Goal: Task Accomplishment & Management: Use online tool/utility

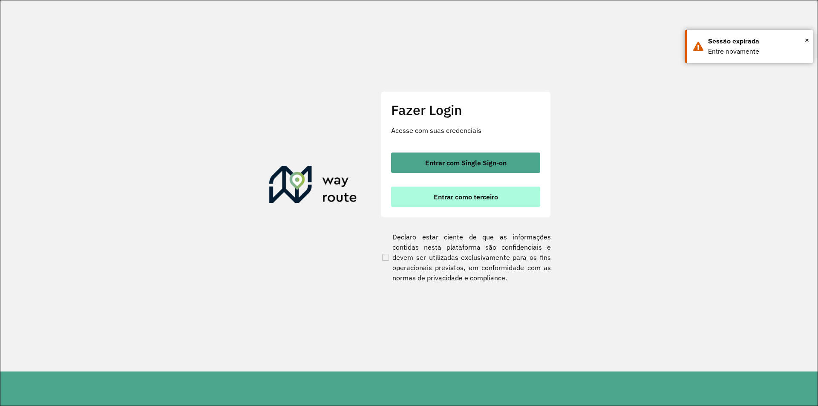
click at [447, 200] on span "Entrar como terceiro" at bounding box center [466, 196] width 64 height 7
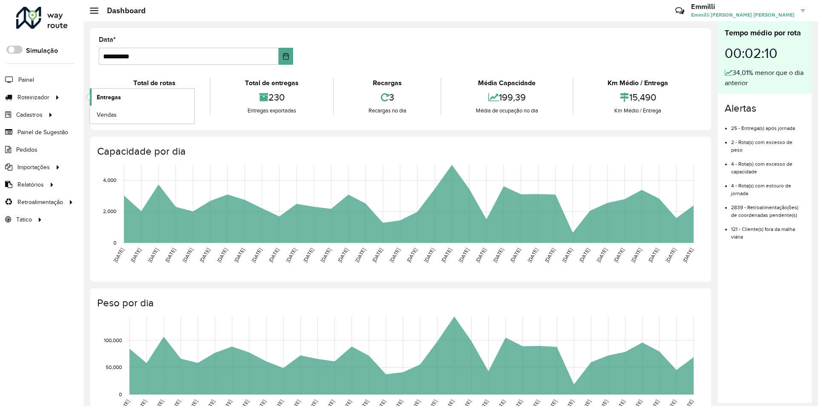
click at [102, 94] on span "Entregas" at bounding box center [109, 97] width 24 height 9
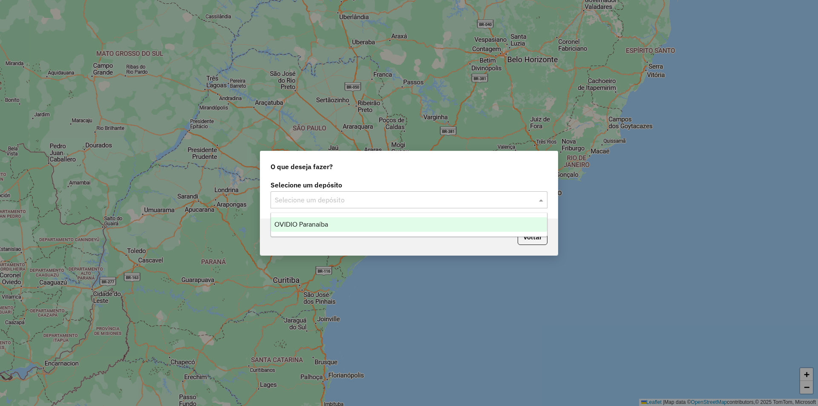
click at [325, 202] on input "text" at bounding box center [400, 200] width 251 height 10
click at [323, 224] on span "OVIDIO Paranaíba" at bounding box center [301, 224] width 54 height 7
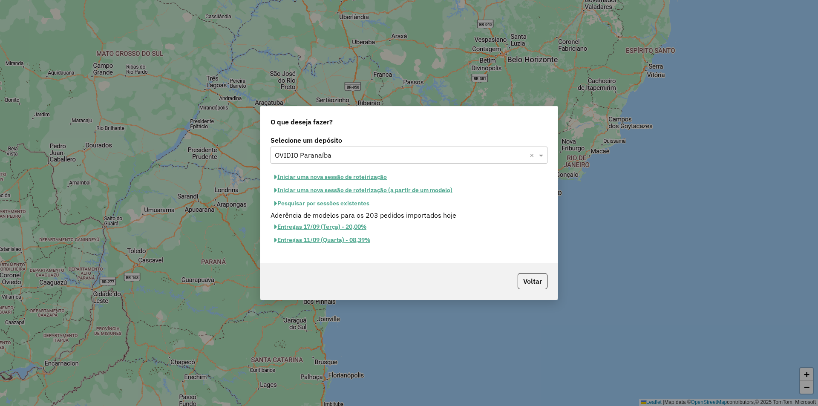
click at [334, 178] on button "Iniciar uma nova sessão de roteirização" at bounding box center [330, 176] width 120 height 13
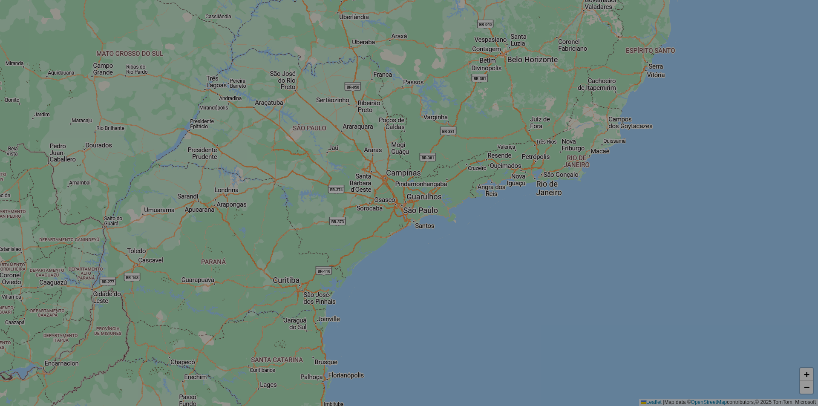
select select "*"
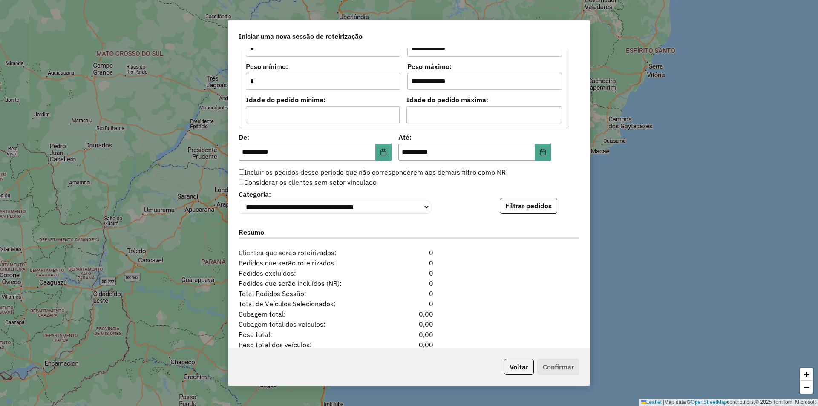
scroll to position [779, 0]
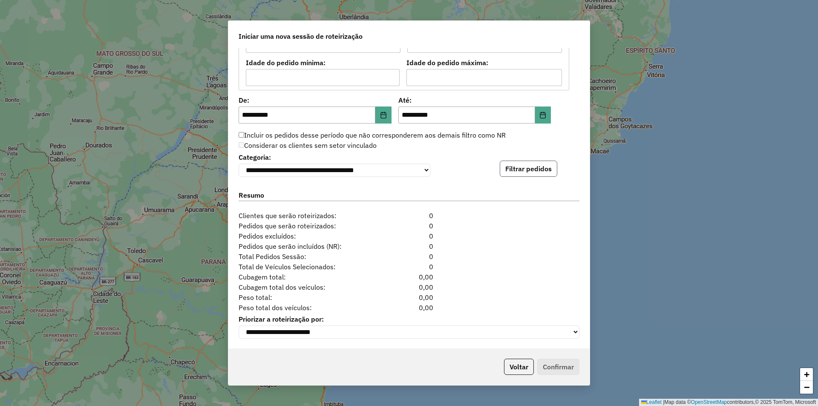
click at [523, 167] on button "Filtrar pedidos" at bounding box center [528, 169] width 57 height 16
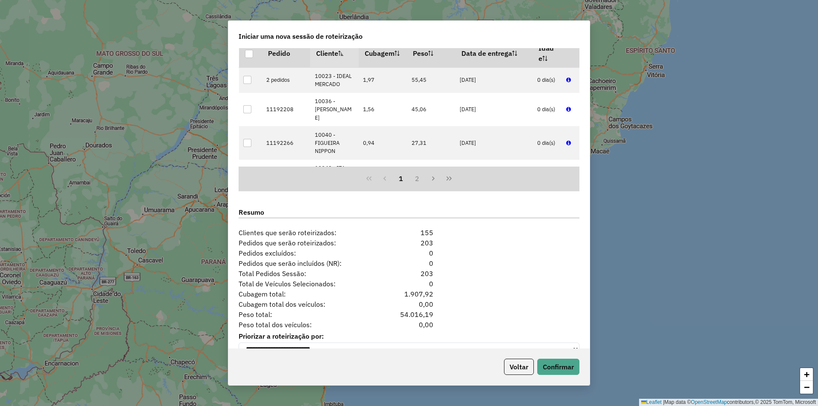
scroll to position [955, 0]
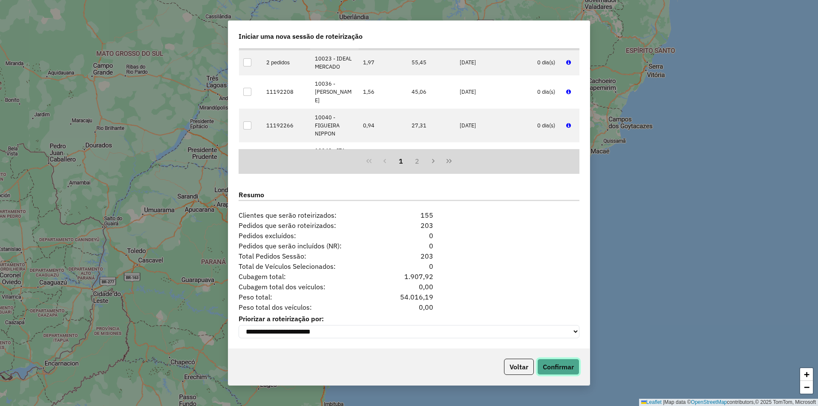
click at [561, 367] on button "Confirmar" at bounding box center [558, 367] width 42 height 16
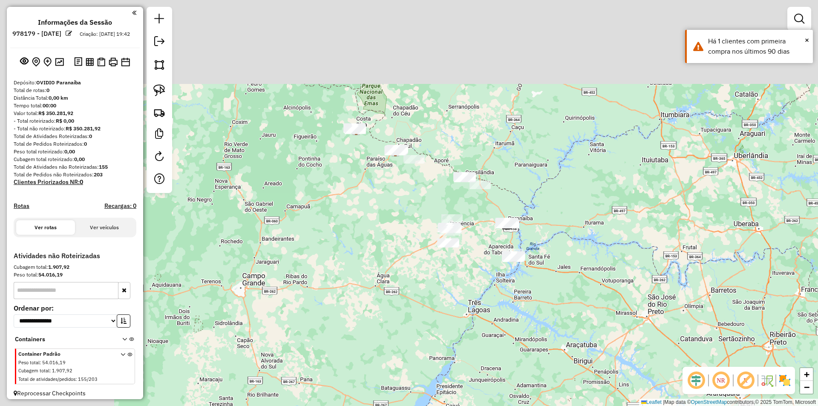
drag, startPoint x: 256, startPoint y: 112, endPoint x: 429, endPoint y: 202, distance: 195.3
click at [429, 202] on div "Janela de atendimento Grade de atendimento Capacidade Transportadoras Veículos …" at bounding box center [409, 203] width 818 height 406
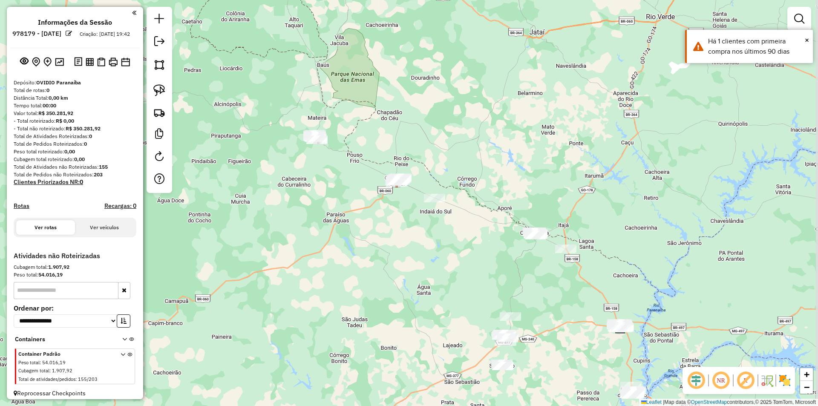
drag, startPoint x: 396, startPoint y: 179, endPoint x: 382, endPoint y: 222, distance: 44.6
click at [382, 222] on div "Janela de atendimento Grade de atendimento Capacidade Transportadoras Veículos …" at bounding box center [409, 203] width 818 height 406
click at [155, 89] on img at bounding box center [159, 90] width 12 height 12
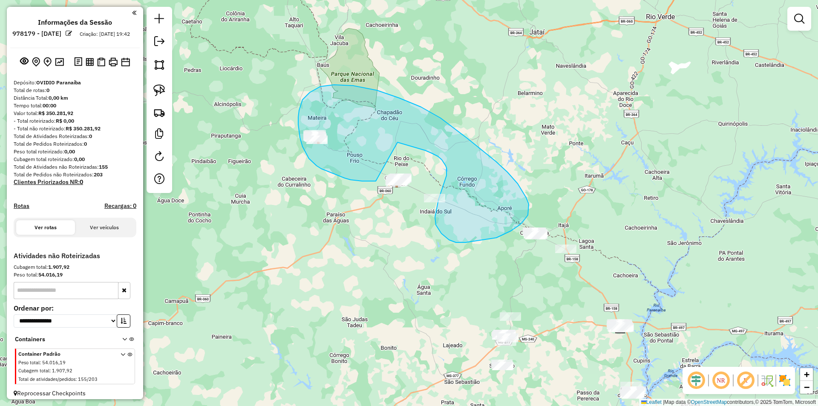
drag, startPoint x: 321, startPoint y: 169, endPoint x: 397, endPoint y: 142, distance: 80.7
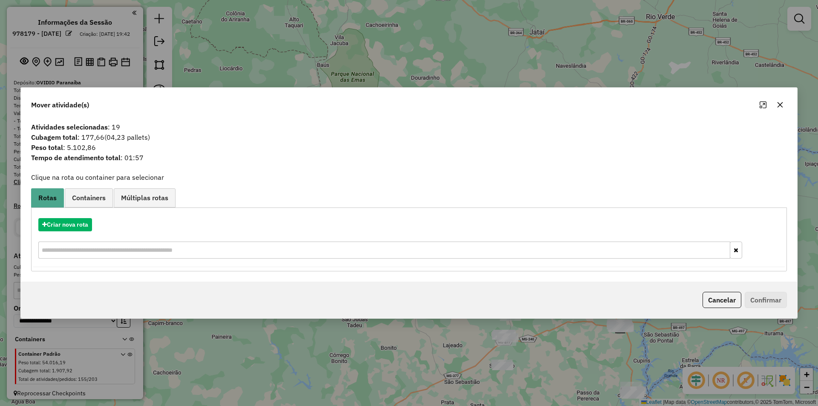
drag, startPoint x: 782, startPoint y: 105, endPoint x: 773, endPoint y: 108, distance: 9.2
click at [782, 104] on icon "button" at bounding box center [779, 104] width 7 height 7
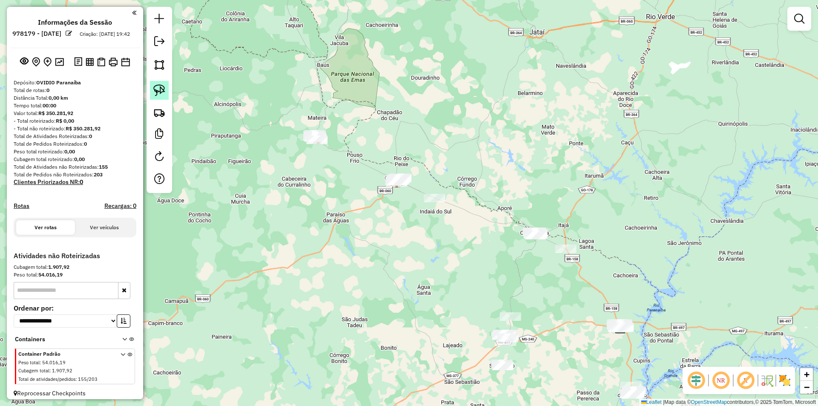
click at [164, 94] on img at bounding box center [159, 90] width 12 height 12
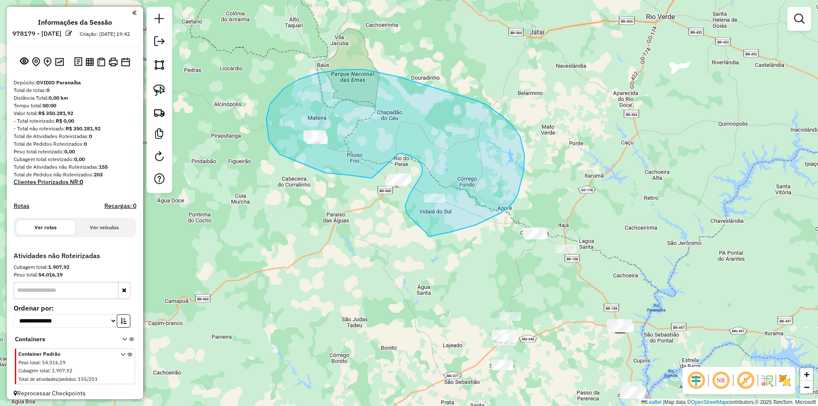
drag, startPoint x: 372, startPoint y: 178, endPoint x: 397, endPoint y: 155, distance: 34.4
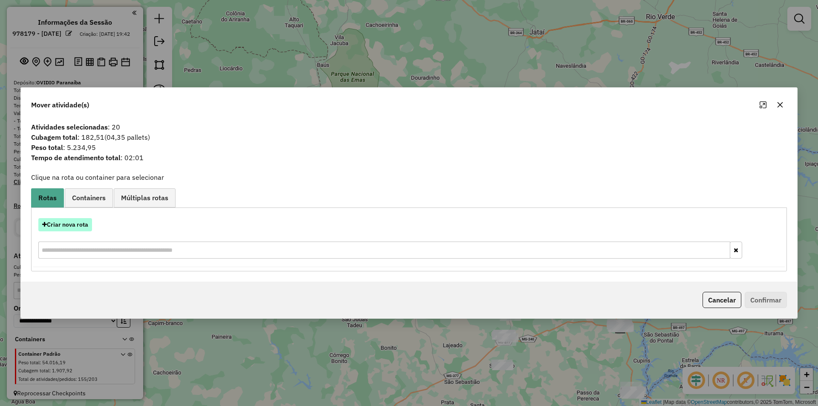
click at [65, 223] on button "Criar nova rota" at bounding box center [65, 224] width 54 height 13
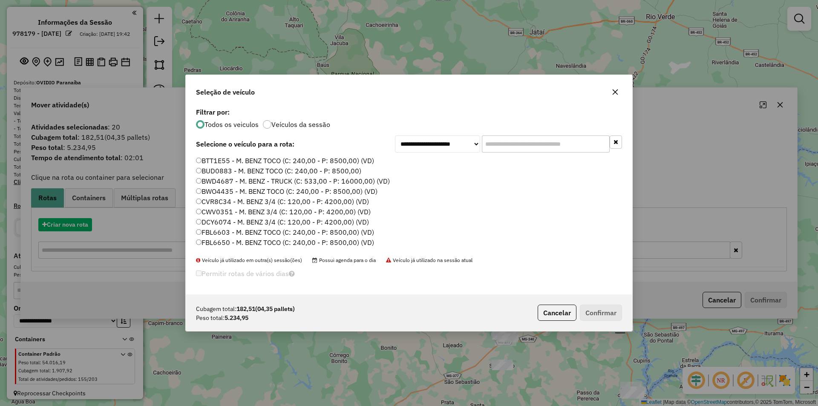
scroll to position [5, 3]
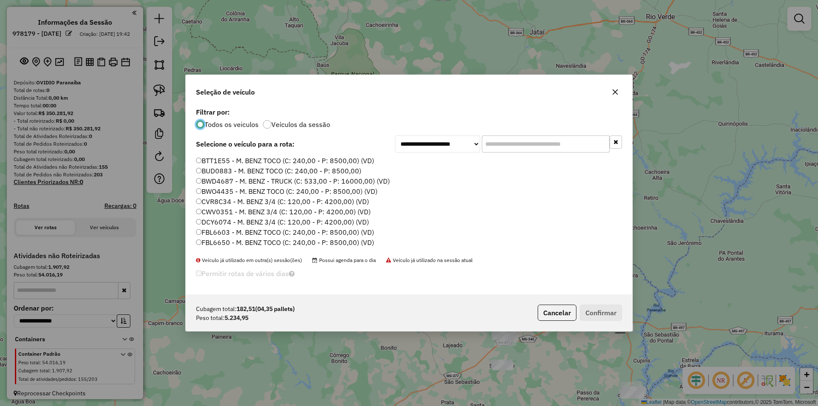
click at [207, 159] on label "BTT1E55 - M. BENZ TOCO (C: 240,00 - P: 8500,00) (VD)" at bounding box center [285, 160] width 178 height 10
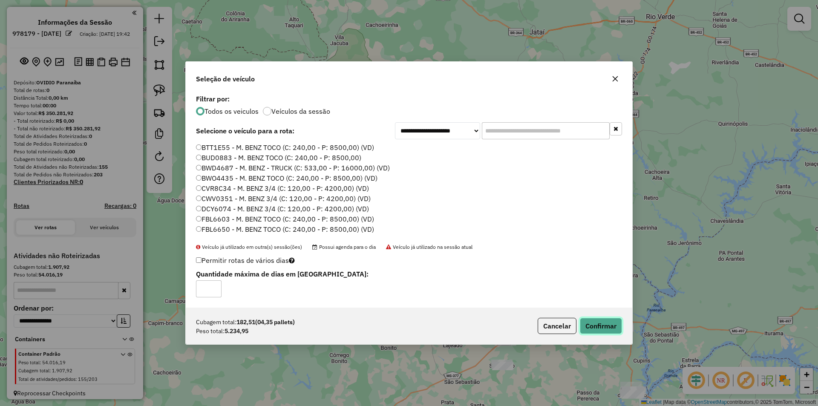
click at [595, 324] on button "Confirmar" at bounding box center [601, 326] width 42 height 16
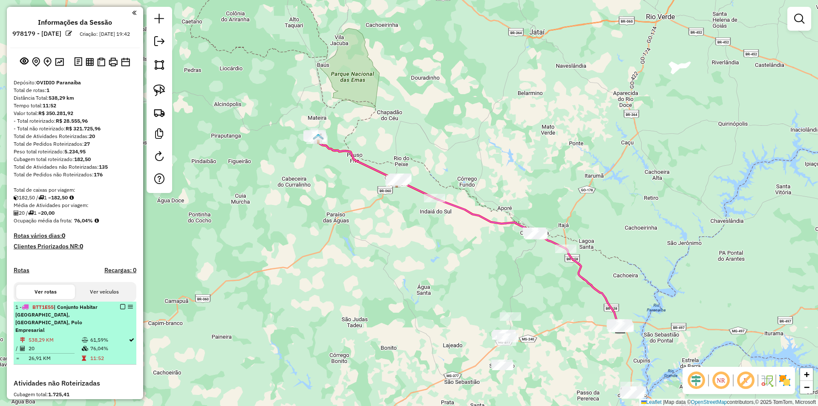
click at [122, 309] on em at bounding box center [122, 306] width 5 height 5
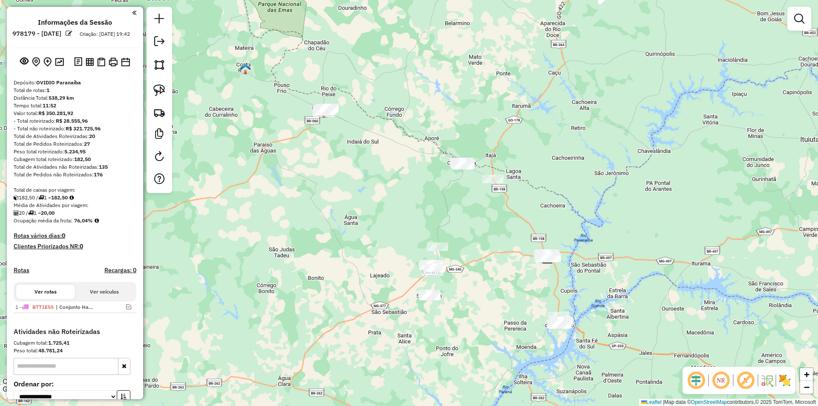
drag, startPoint x: 390, startPoint y: 298, endPoint x: 317, endPoint y: 228, distance: 100.9
click at [317, 228] on div "Janela de atendimento Grade de atendimento Capacidade Transportadoras Veículos …" at bounding box center [409, 203] width 818 height 406
click at [160, 89] on img at bounding box center [159, 90] width 12 height 12
drag, startPoint x: 309, startPoint y: 148, endPoint x: 354, endPoint y: 162, distance: 47.2
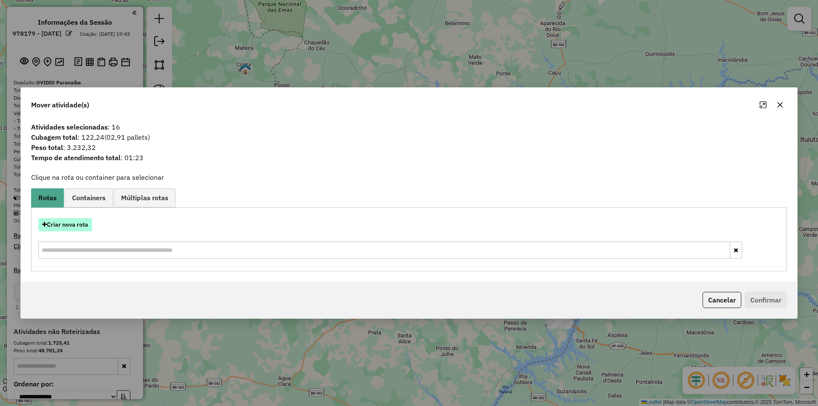
click at [86, 227] on button "Criar nova rota" at bounding box center [65, 224] width 54 height 13
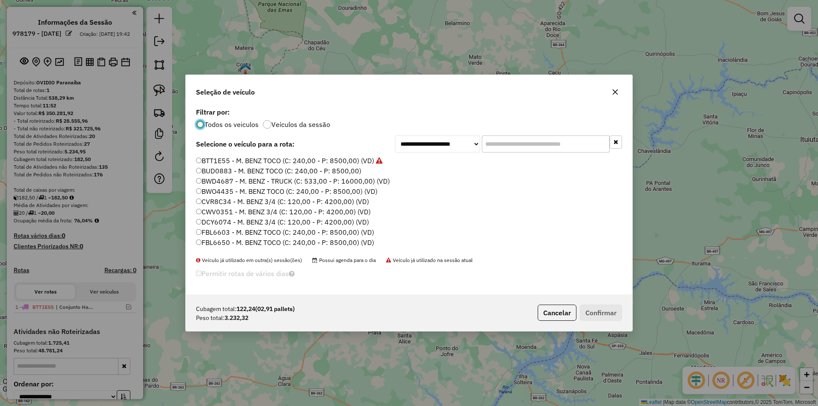
click at [246, 163] on label "BTT1E55 - M. BENZ TOCO (C: 240,00 - P: 8500,00) (VD)" at bounding box center [289, 160] width 187 height 10
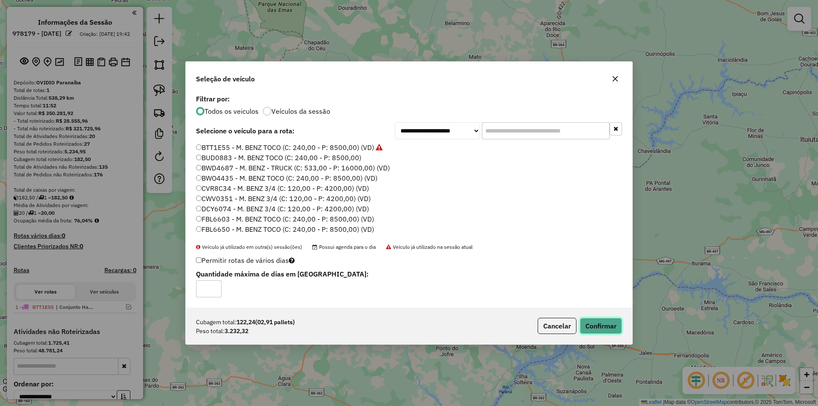
click at [606, 325] on button "Confirmar" at bounding box center [601, 326] width 42 height 16
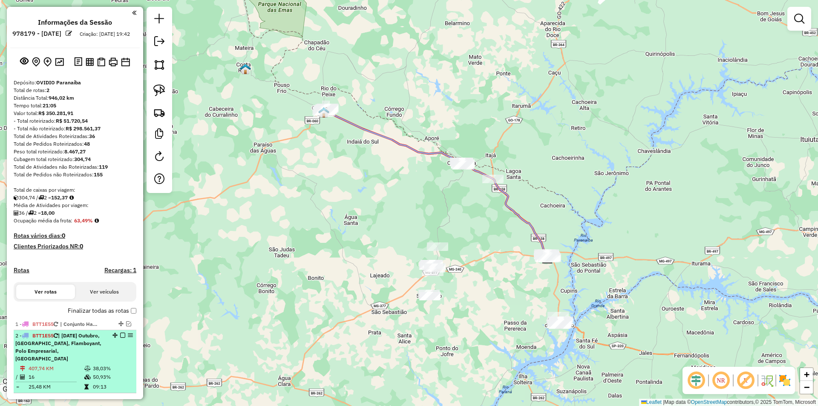
click at [121, 338] on em at bounding box center [122, 335] width 5 height 5
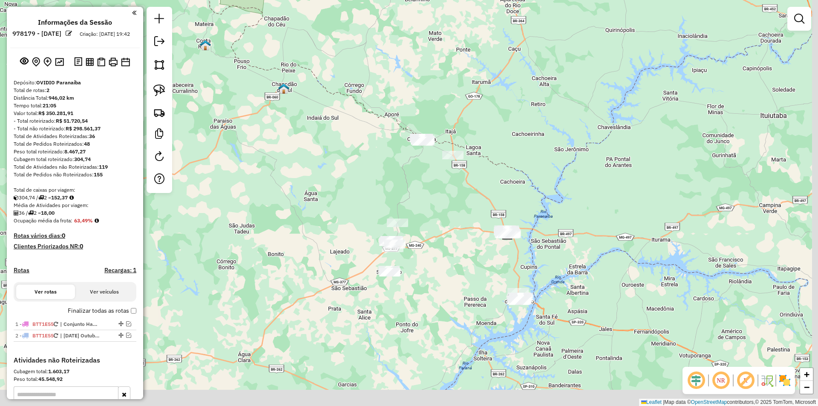
drag, startPoint x: 372, startPoint y: 282, endPoint x: 332, endPoint y: 258, distance: 46.6
click at [332, 258] on div "Janela de atendimento Grade de atendimento Capacidade Transportadoras Veículos …" at bounding box center [409, 203] width 818 height 406
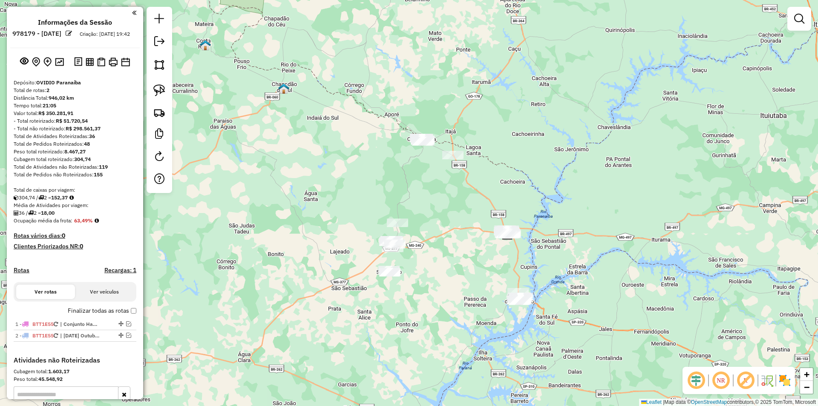
drag, startPoint x: 160, startPoint y: 90, endPoint x: 210, endPoint y: 113, distance: 55.4
click at [160, 90] on img at bounding box center [159, 90] width 12 height 12
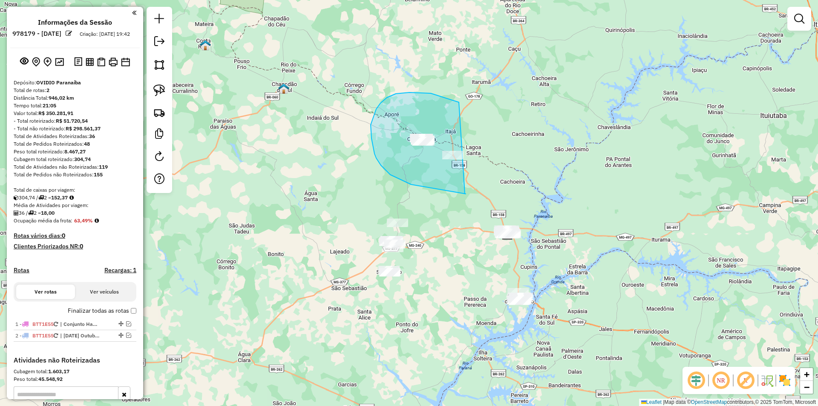
drag, startPoint x: 411, startPoint y: 184, endPoint x: 531, endPoint y: 191, distance: 119.9
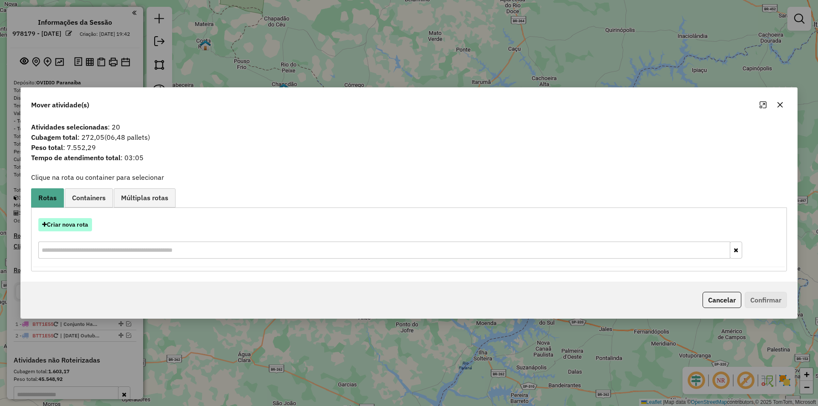
click at [78, 225] on button "Criar nova rota" at bounding box center [65, 224] width 54 height 13
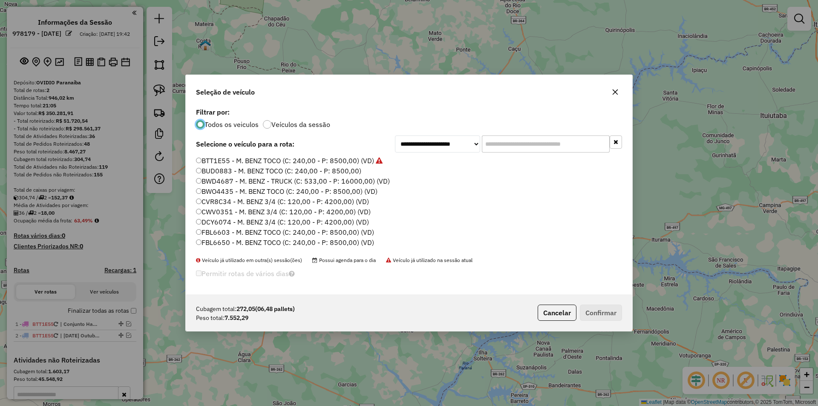
click at [206, 162] on label "BTT1E55 - M. BENZ TOCO (C: 240,00 - P: 8500,00) (VD)" at bounding box center [289, 160] width 187 height 10
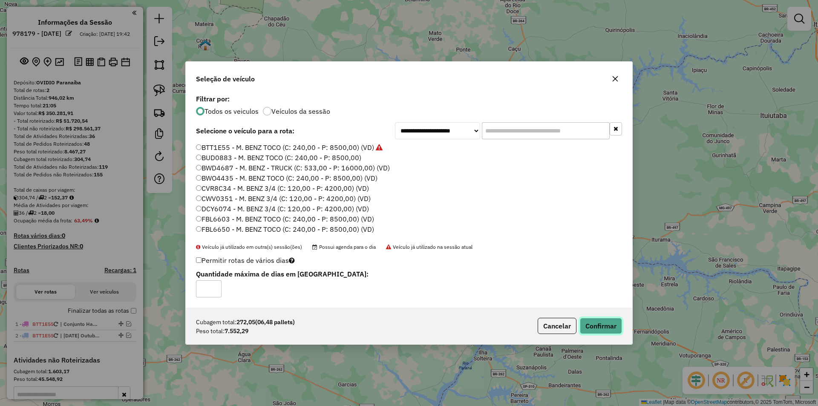
click at [609, 328] on button "Confirmar" at bounding box center [601, 326] width 42 height 16
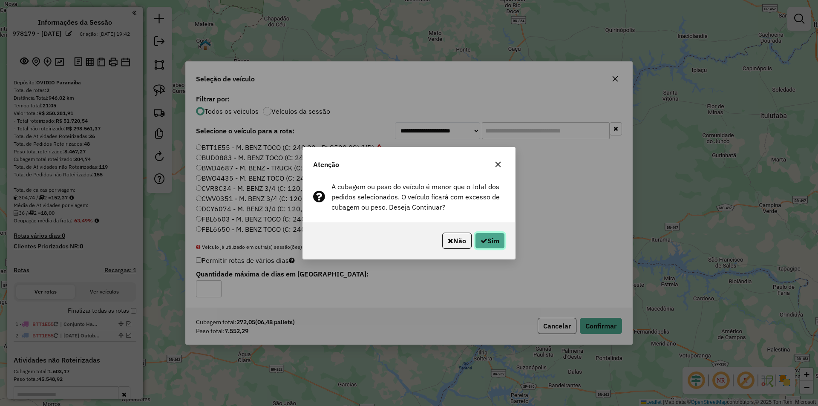
click at [486, 247] on button "Sim" at bounding box center [490, 241] width 30 height 16
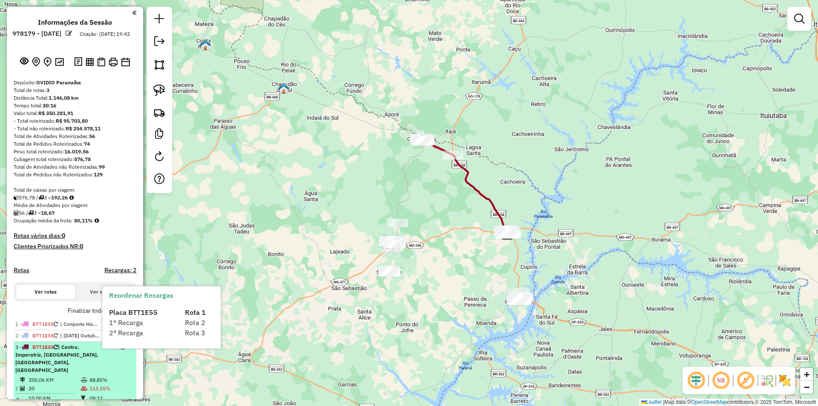
click at [120, 349] on em at bounding box center [122, 346] width 5 height 5
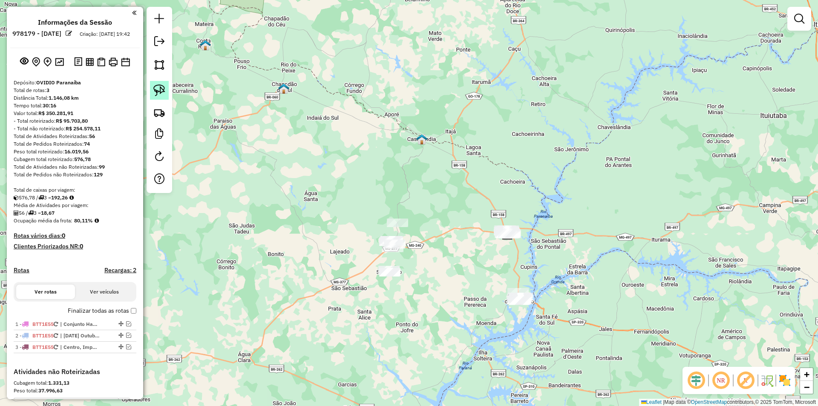
click at [157, 87] on img at bounding box center [159, 90] width 12 height 12
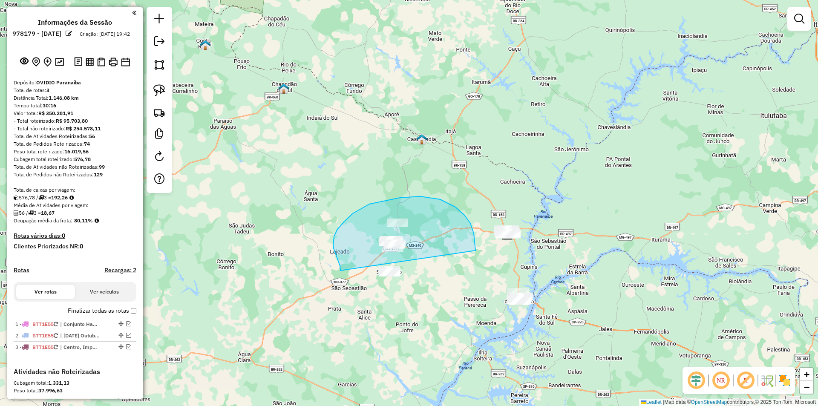
drag, startPoint x: 335, startPoint y: 251, endPoint x: 411, endPoint y: 297, distance: 88.5
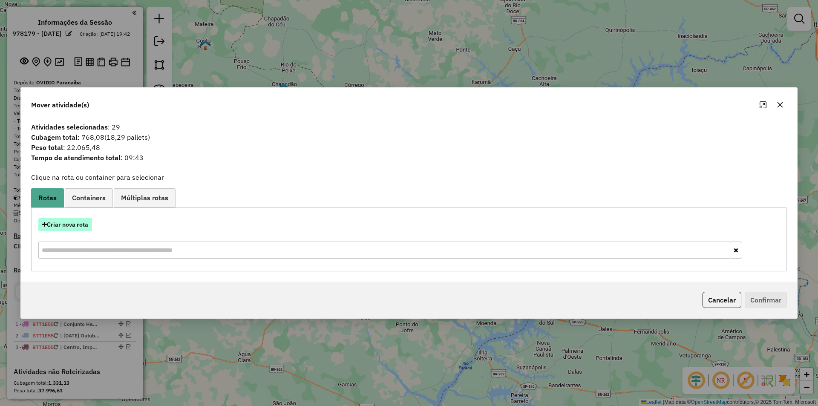
click at [73, 222] on button "Criar nova rota" at bounding box center [65, 224] width 54 height 13
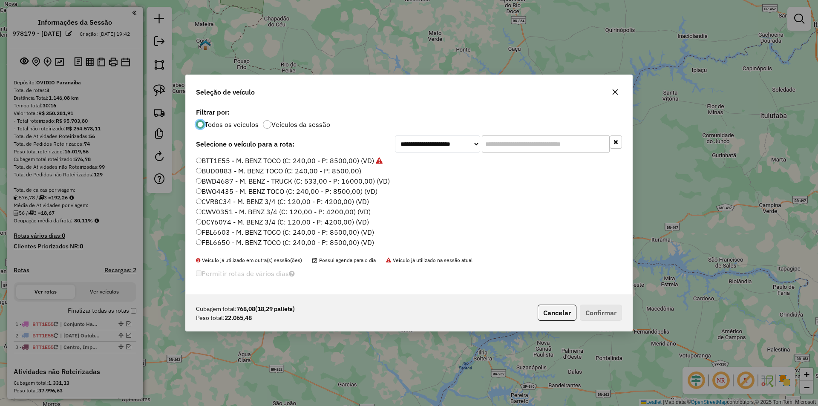
click at [272, 159] on label "BTT1E55 - M. BENZ TOCO (C: 240,00 - P: 8500,00) (VD)" at bounding box center [289, 160] width 187 height 10
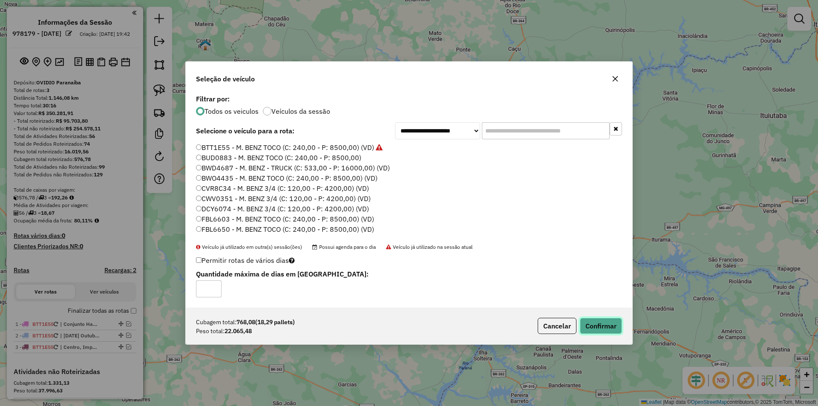
click at [603, 326] on button "Confirmar" at bounding box center [601, 326] width 42 height 16
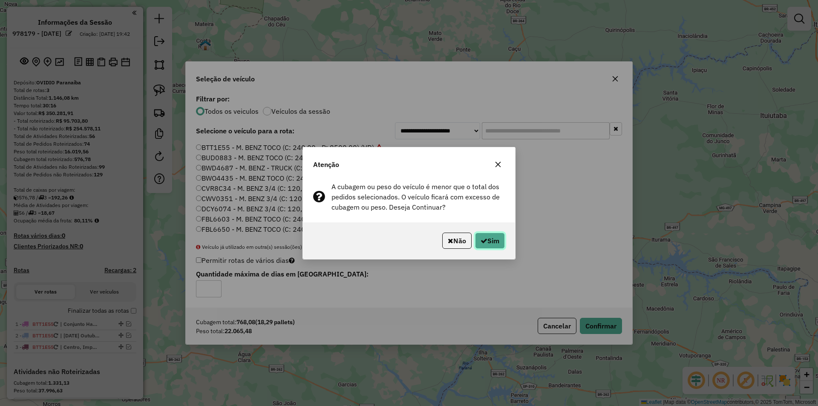
click at [480, 241] on icon "button" at bounding box center [483, 240] width 7 height 7
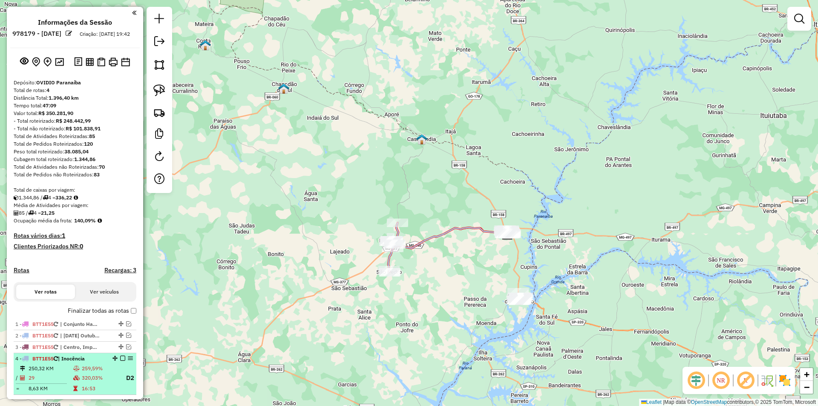
click at [121, 361] on em at bounding box center [122, 358] width 5 height 5
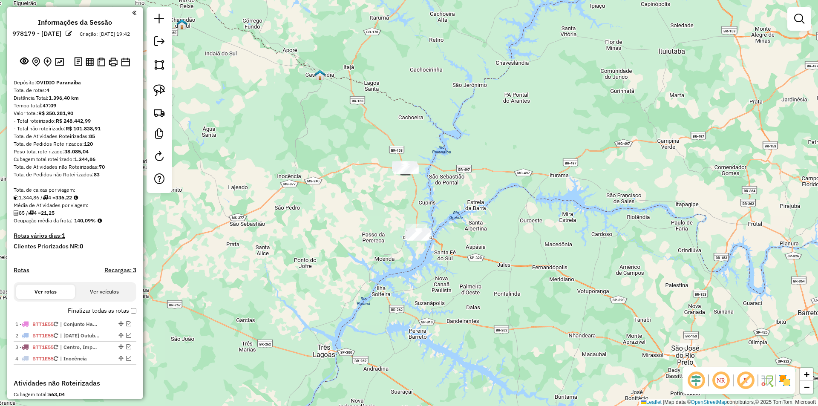
drag, startPoint x: 454, startPoint y: 331, endPoint x: 349, endPoint y: 263, distance: 125.0
click at [348, 264] on div "Janela de atendimento Grade de atendimento Capacidade Transportadoras Veículos …" at bounding box center [409, 203] width 818 height 406
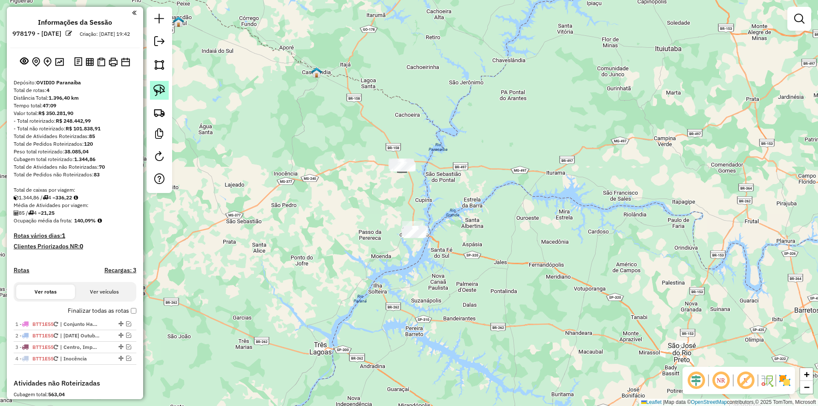
click at [161, 91] on img at bounding box center [159, 90] width 12 height 12
drag, startPoint x: 407, startPoint y: 270, endPoint x: 446, endPoint y: 258, distance: 41.5
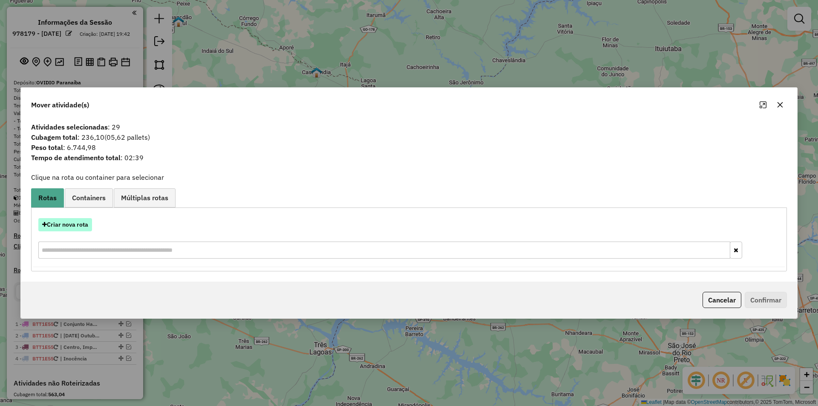
click at [68, 218] on button "Criar nova rota" at bounding box center [65, 224] width 54 height 13
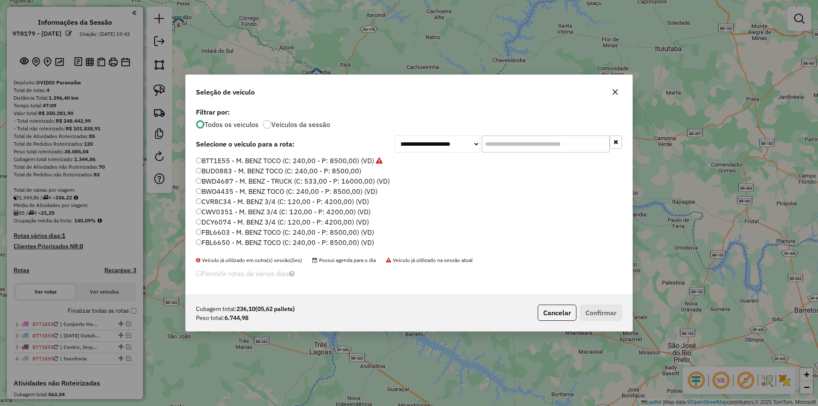
click at [298, 157] on label "BTT1E55 - M. BENZ TOCO (C: 240,00 - P: 8500,00) (VD)" at bounding box center [289, 160] width 187 height 10
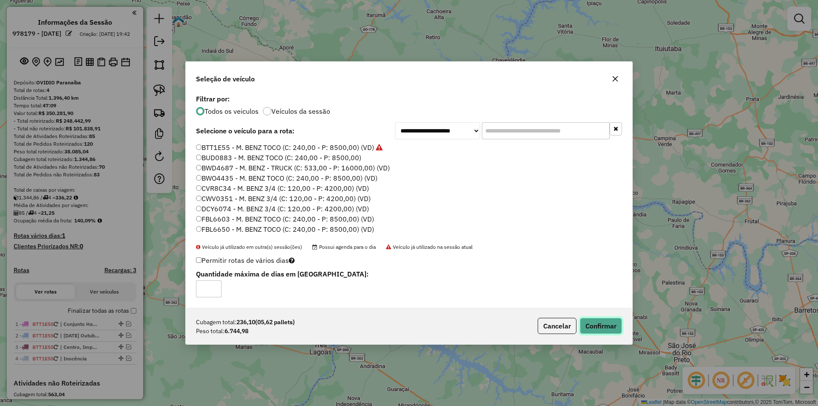
click at [607, 330] on button "Confirmar" at bounding box center [601, 326] width 42 height 16
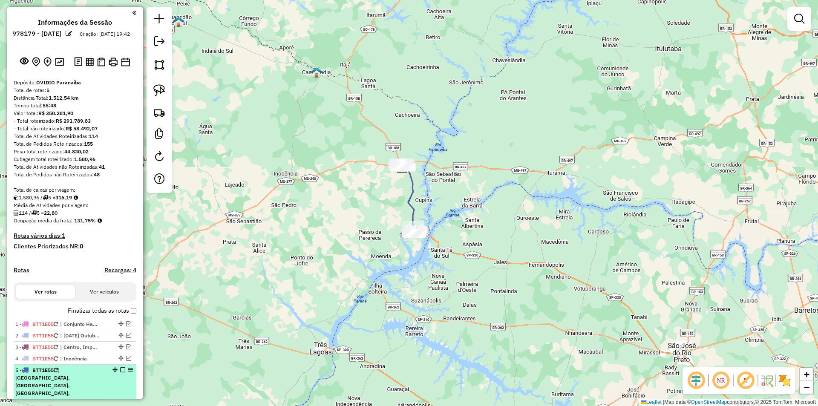
click at [122, 372] on em at bounding box center [122, 369] width 5 height 5
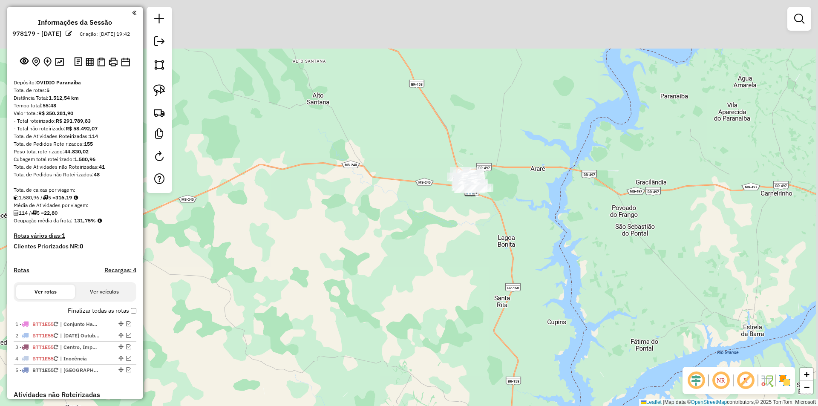
drag, startPoint x: 543, startPoint y: 152, endPoint x: 487, endPoint y: 221, distance: 89.7
click at [488, 221] on div "Janela de atendimento Grade de atendimento Capacidade Transportadoras Veículos …" at bounding box center [409, 203] width 818 height 406
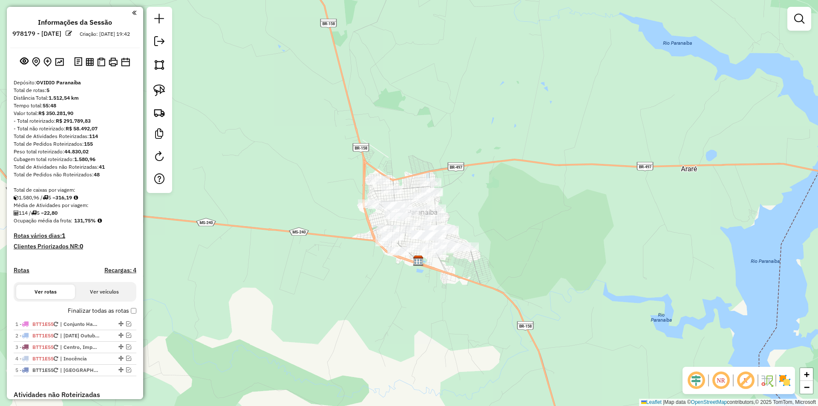
click at [794, 22] on em at bounding box center [799, 19] width 10 height 10
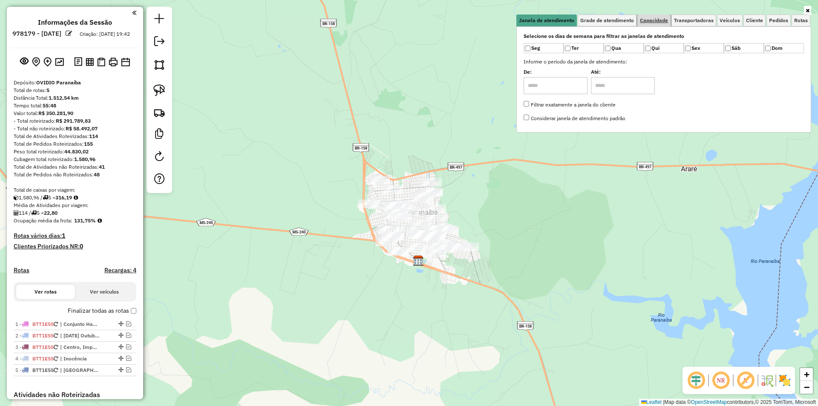
click at [649, 21] on span "Capacidade" at bounding box center [654, 20] width 28 height 5
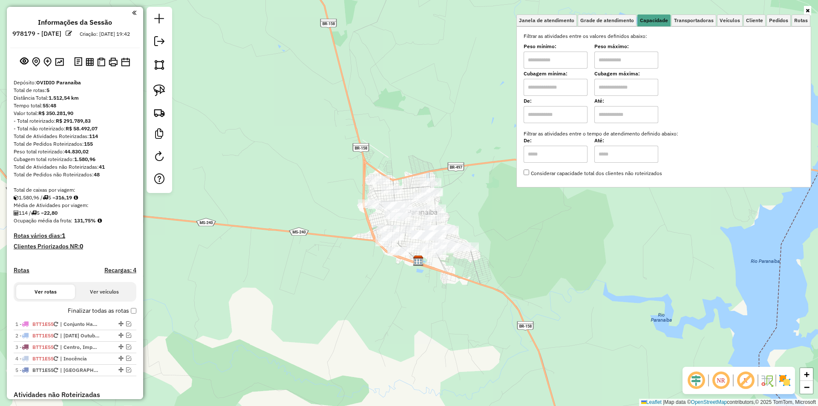
click at [558, 58] on input "text" at bounding box center [555, 60] width 64 height 17
type input "****"
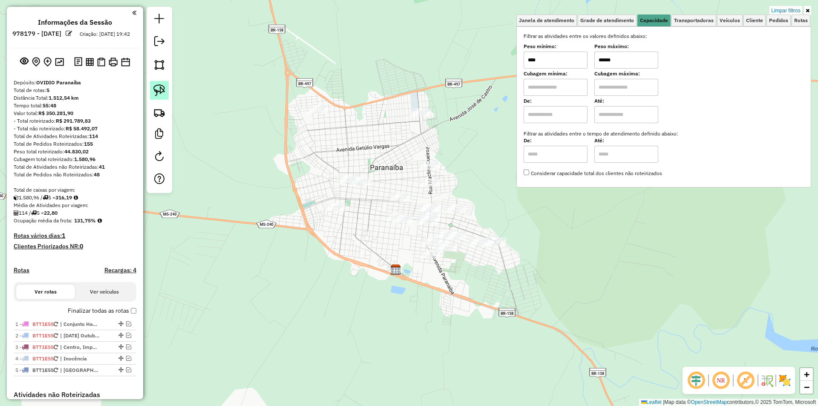
type input "******"
click at [160, 91] on img at bounding box center [159, 90] width 12 height 12
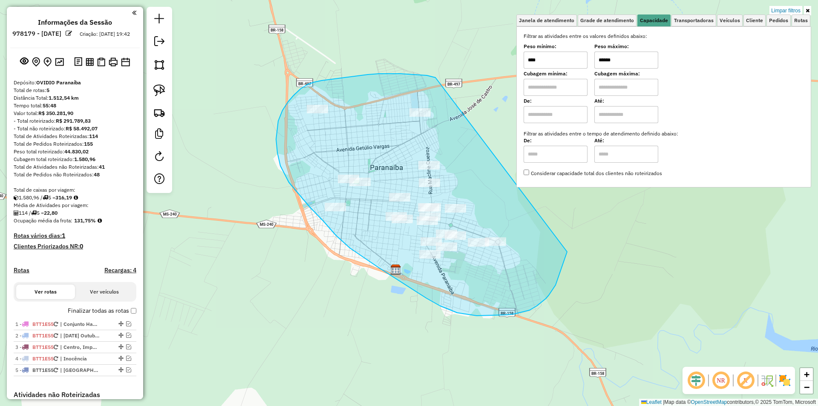
drag, startPoint x: 435, startPoint y: 78, endPoint x: 567, endPoint y: 252, distance: 218.3
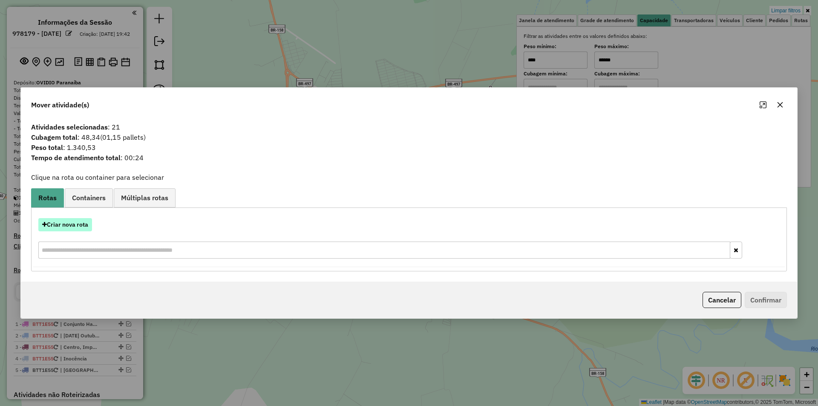
click at [61, 226] on button "Criar nova rota" at bounding box center [65, 224] width 54 height 13
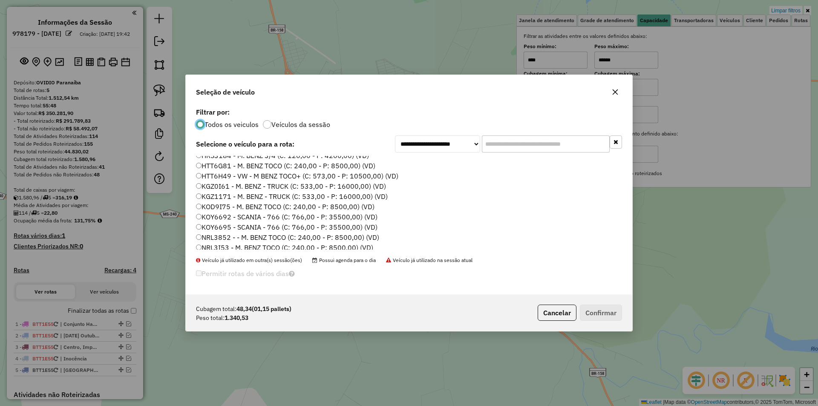
scroll to position [85, 0]
click at [262, 185] on label "HRB6J76 - MOTO (C: 45,00 - P: 4000,00) (VD)" at bounding box center [270, 188] width 149 height 10
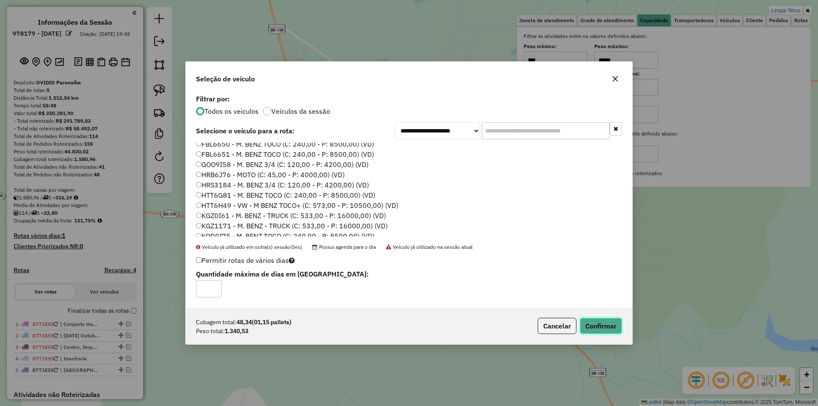
click at [604, 326] on button "Confirmar" at bounding box center [601, 326] width 42 height 16
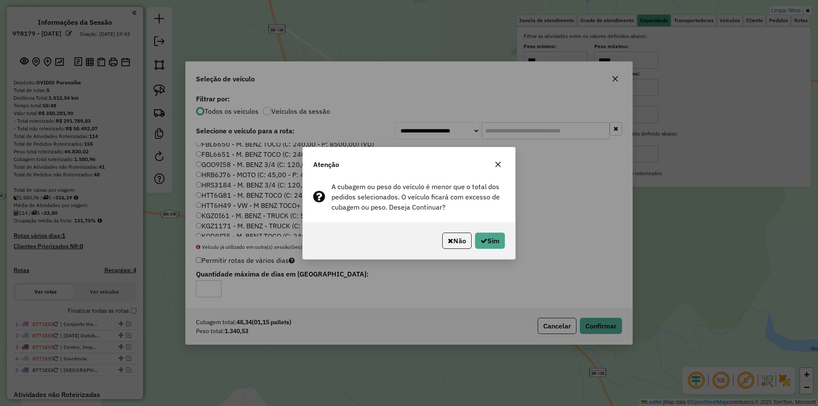
click at [472, 240] on p-footer "Não Sim" at bounding box center [472, 241] width 66 height 16
click at [478, 241] on button "Sim" at bounding box center [490, 241] width 30 height 16
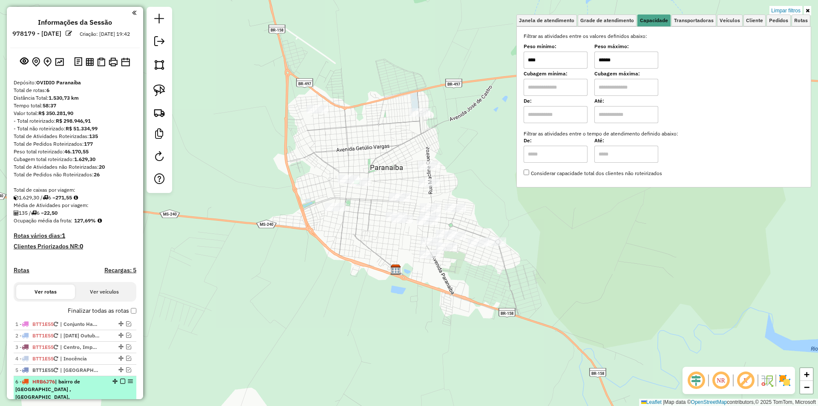
click at [120, 384] on em at bounding box center [122, 381] width 5 height 5
drag, startPoint x: 629, startPoint y: 59, endPoint x: 568, endPoint y: 92, distance: 69.6
click at [568, 92] on div "Filtrar as atividades entre os valores definidos abaixo: Peso mínimo: **** Peso…" at bounding box center [663, 104] width 280 height 145
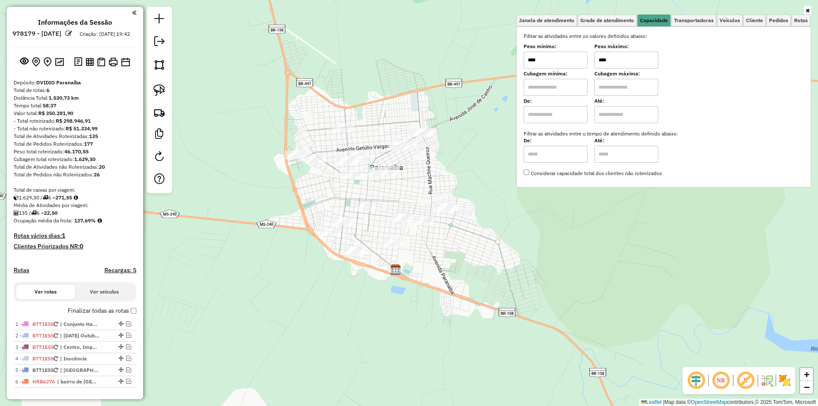
type input "****"
click at [807, 9] on icon at bounding box center [807, 10] width 4 height 5
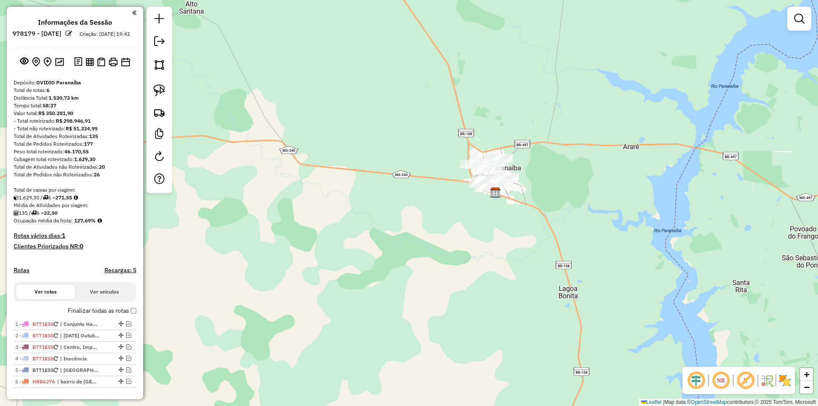
drag, startPoint x: 603, startPoint y: 232, endPoint x: 528, endPoint y: 185, distance: 88.8
click at [532, 187] on div "Janela de atendimento Grade de atendimento Capacidade Transportadoras Veículos …" at bounding box center [409, 203] width 818 height 406
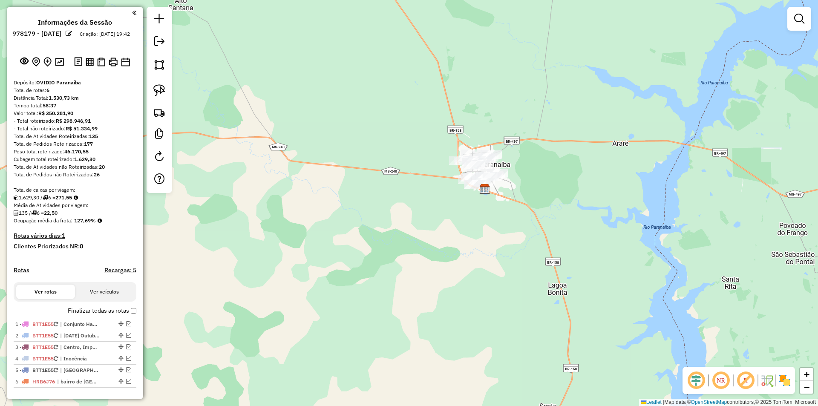
drag, startPoint x: 160, startPoint y: 87, endPoint x: 460, endPoint y: 200, distance: 321.2
click at [161, 88] on img at bounding box center [159, 90] width 12 height 12
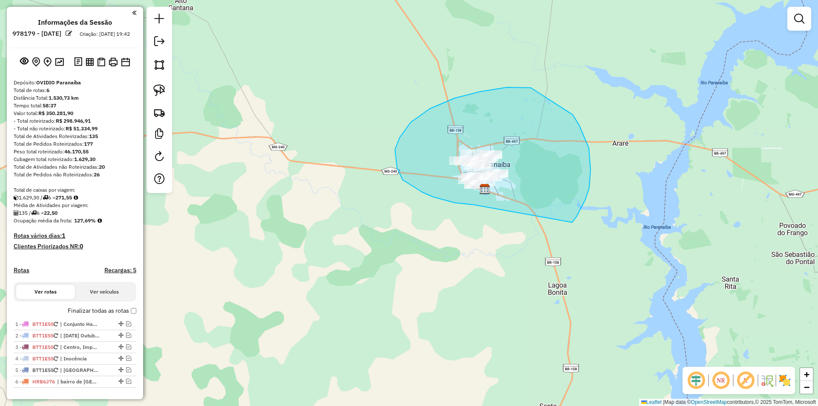
drag, startPoint x: 474, startPoint y: 205, endPoint x: 569, endPoint y: 226, distance: 96.9
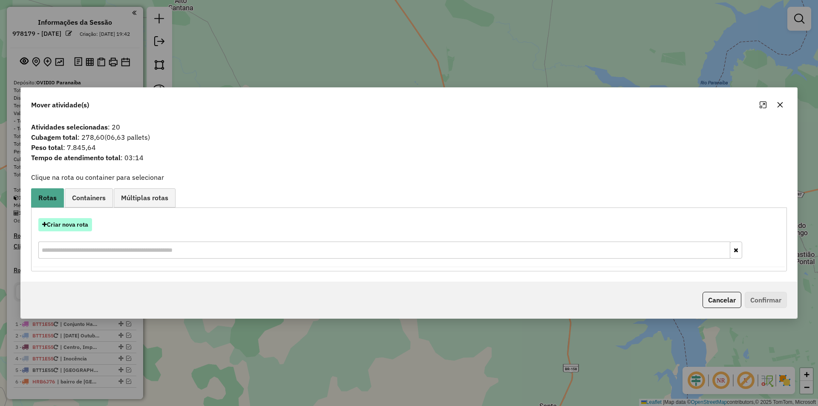
click at [72, 226] on button "Criar nova rota" at bounding box center [65, 224] width 54 height 13
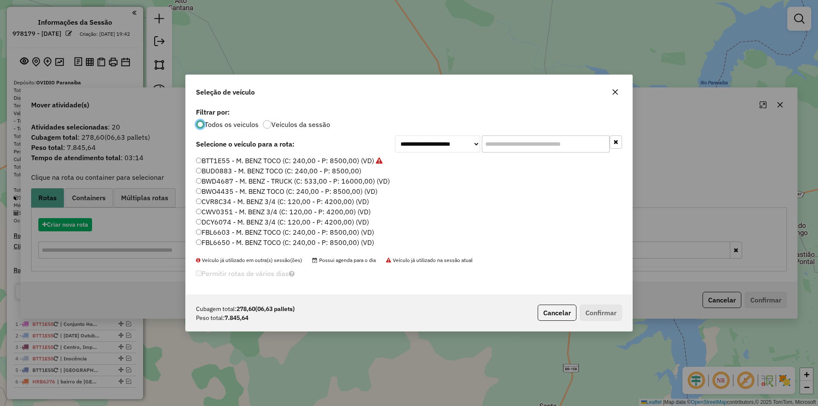
scroll to position [5, 3]
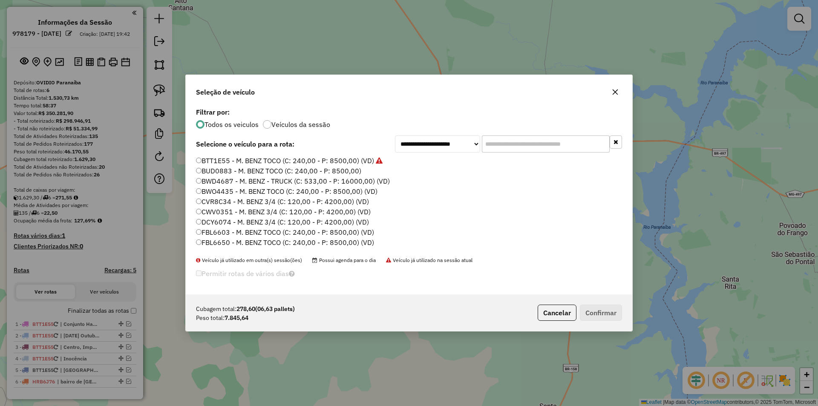
drag, startPoint x: 251, startPoint y: 166, endPoint x: 301, endPoint y: 182, distance: 52.0
click at [251, 166] on label "BUD0883 - M. BENZ TOCO (C: 240,00 - P: 8500,00)" at bounding box center [278, 171] width 165 height 10
drag, startPoint x: 266, startPoint y: 158, endPoint x: 295, endPoint y: 176, distance: 34.3
click at [266, 157] on label "BTT1E55 - M. BENZ TOCO (C: 240,00 - P: 8500,00) (VD)" at bounding box center [289, 160] width 187 height 10
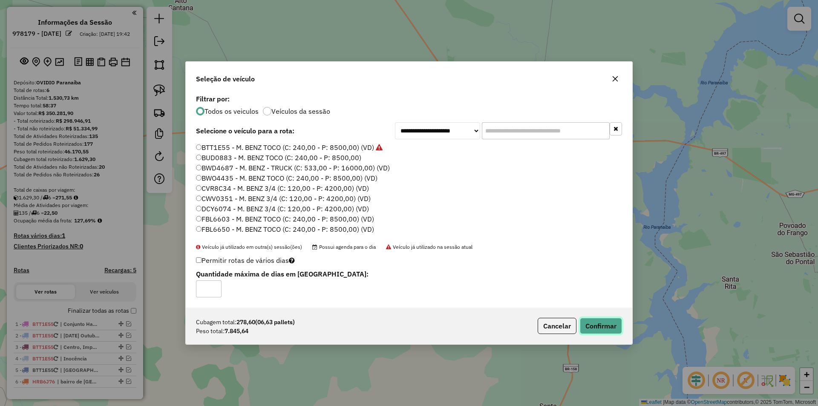
click at [592, 329] on button "Confirmar" at bounding box center [601, 326] width 42 height 16
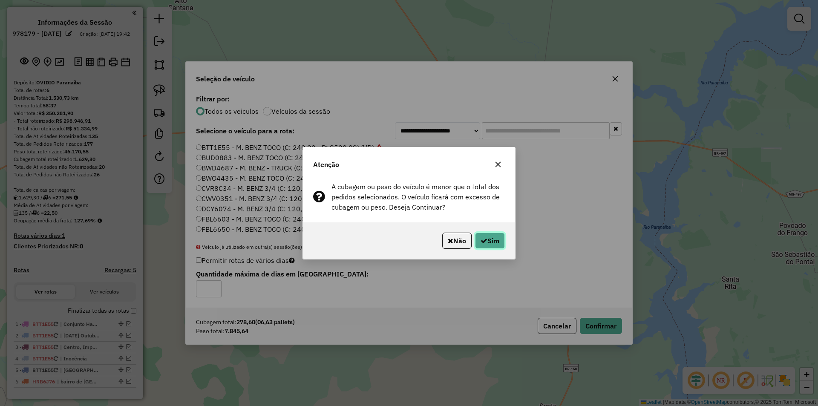
click at [495, 240] on button "Sim" at bounding box center [490, 241] width 30 height 16
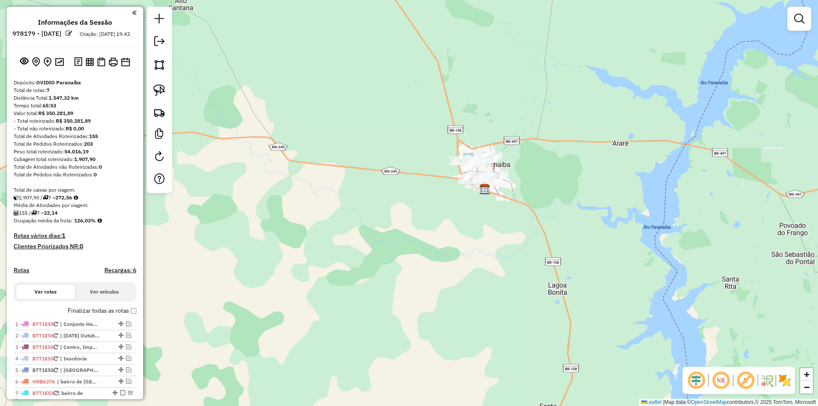
click at [228, 261] on div "Janela de atendimento Grade de atendimento Capacidade Transportadoras Veículos …" at bounding box center [409, 203] width 818 height 406
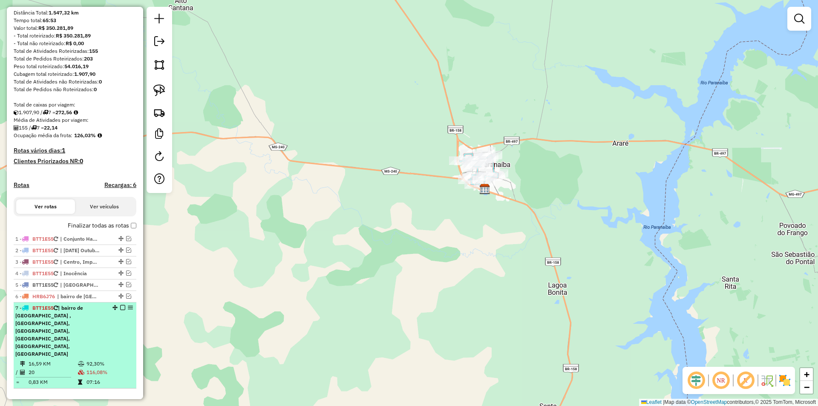
click at [121, 310] on em at bounding box center [122, 307] width 5 height 5
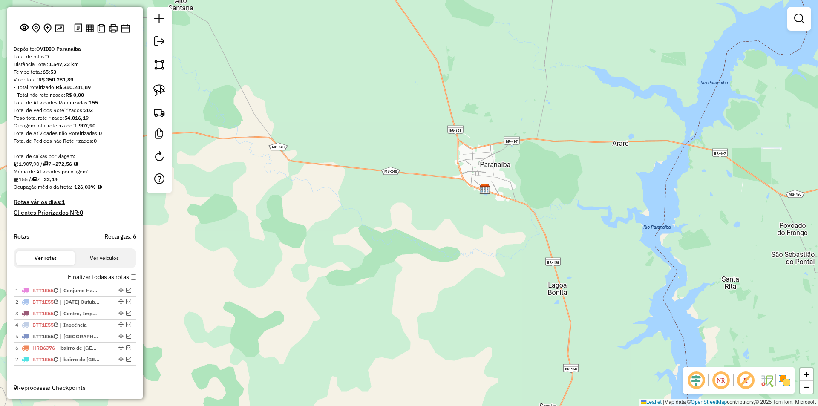
scroll to position [41, 0]
click at [255, 331] on div "Janela de atendimento Grade de atendimento Capacidade Transportadoras Veículos …" at bounding box center [409, 203] width 818 height 406
click at [128, 361] on em at bounding box center [128, 358] width 5 height 5
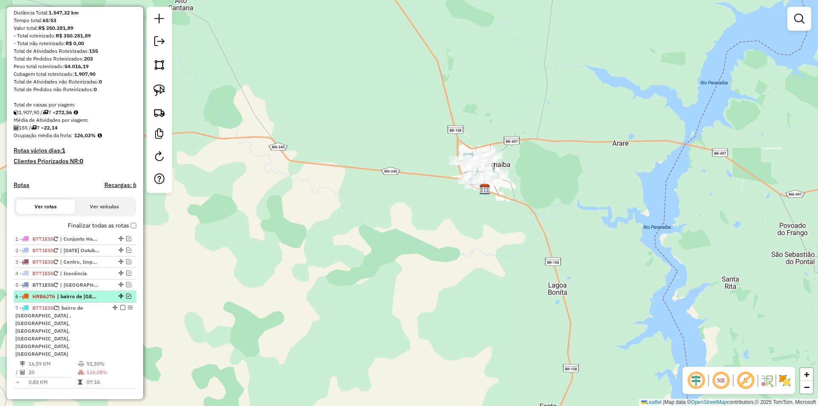
click at [126, 299] on em at bounding box center [128, 295] width 5 height 5
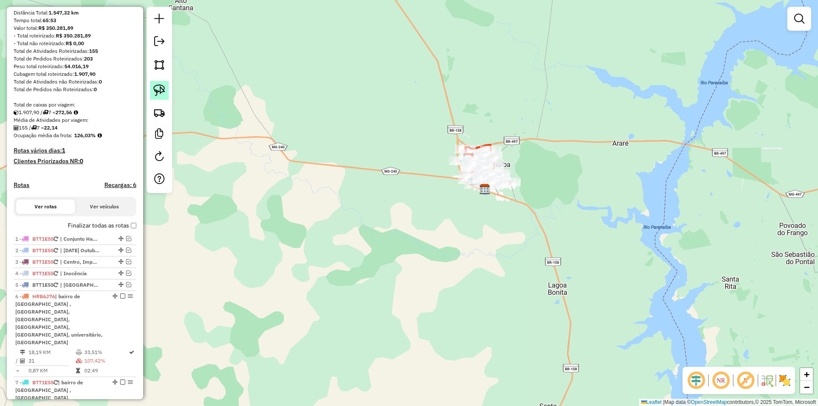
click at [161, 94] on img at bounding box center [159, 90] width 12 height 12
click at [157, 115] on img at bounding box center [159, 112] width 12 height 12
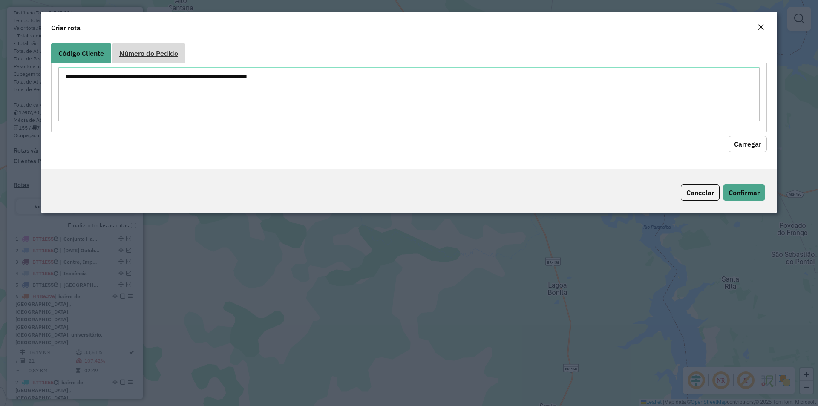
click at [158, 58] on link "Número do Pedido" at bounding box center [148, 52] width 73 height 19
click at [152, 87] on textarea at bounding box center [408, 94] width 701 height 54
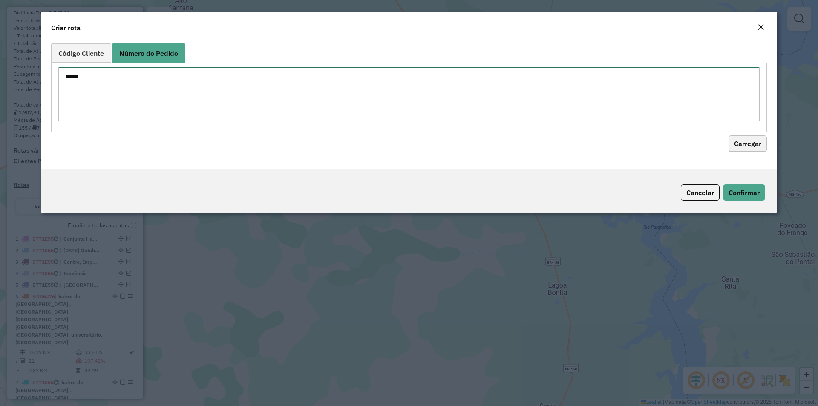
type textarea "******"
drag, startPoint x: 746, startPoint y: 140, endPoint x: 679, endPoint y: 152, distance: 67.5
click at [746, 141] on button "Carregar" at bounding box center [747, 144] width 38 height 16
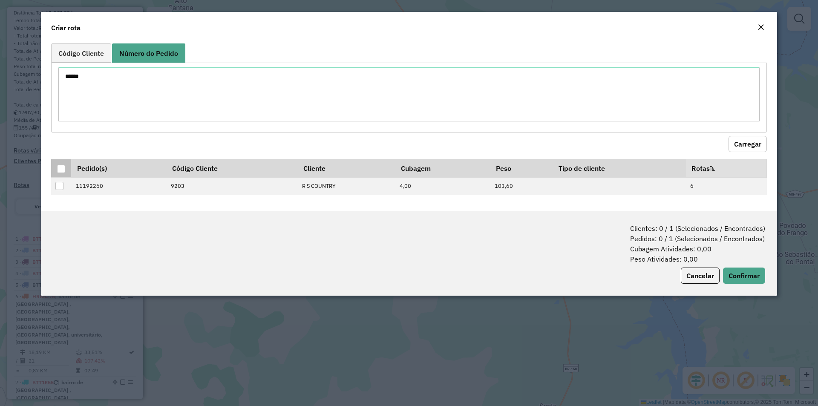
click at [57, 169] on div at bounding box center [61, 169] width 8 height 8
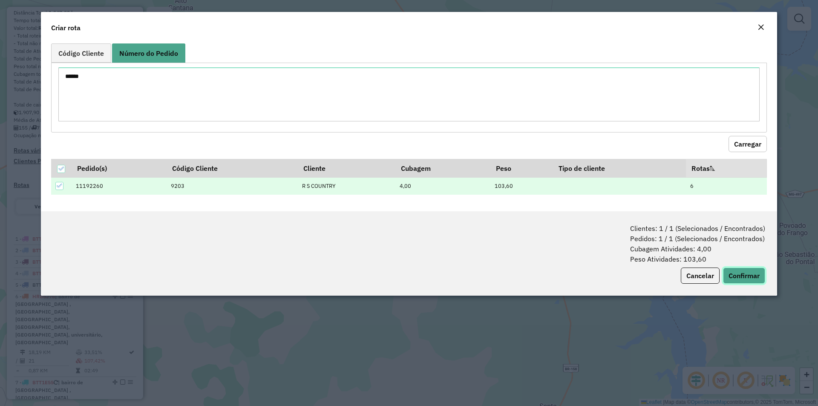
click at [752, 276] on button "Confirmar" at bounding box center [744, 275] width 42 height 16
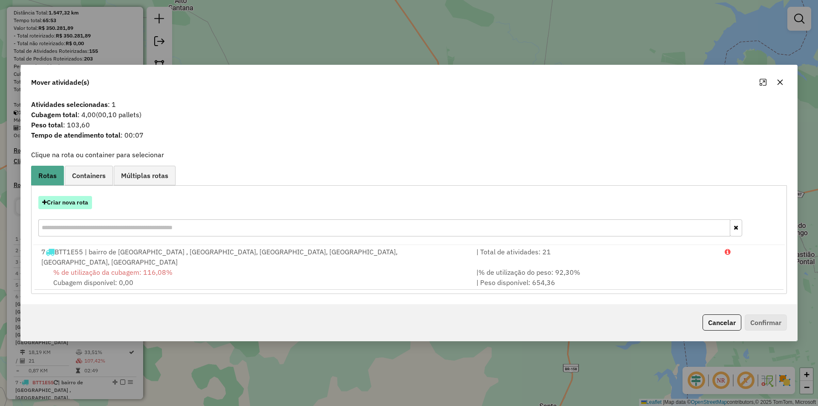
click at [56, 209] on button "Criar nova rota" at bounding box center [65, 202] width 54 height 13
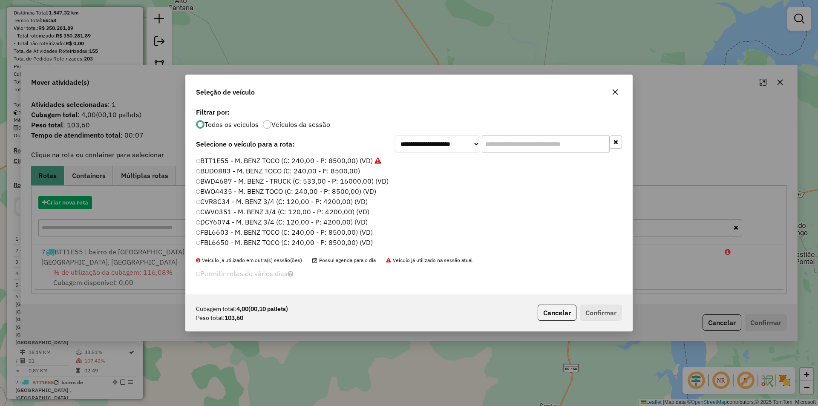
scroll to position [5, 3]
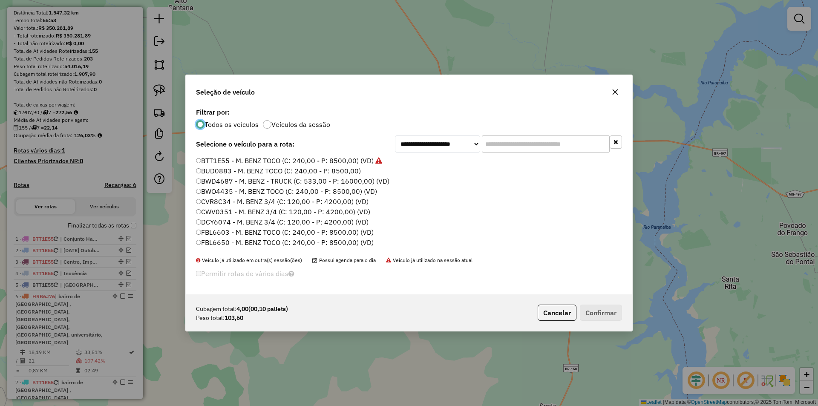
click at [218, 169] on label "BUD0883 - M. BENZ TOCO (C: 240,00 - P: 8500,00)" at bounding box center [278, 171] width 165 height 10
click at [612, 314] on button "Confirmar" at bounding box center [601, 313] width 42 height 16
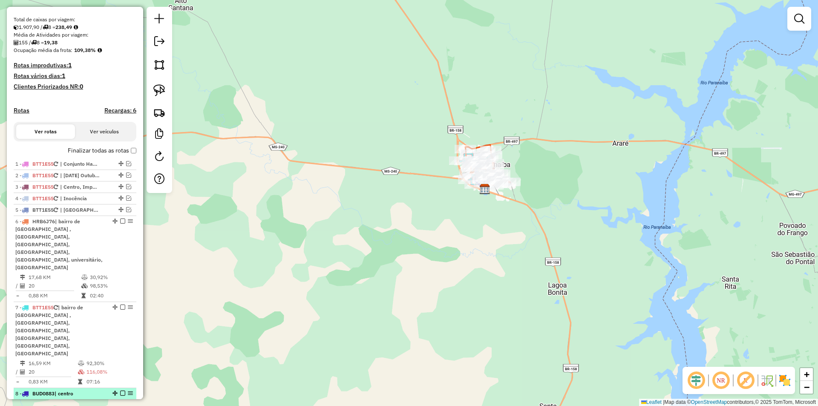
click at [121, 391] on em at bounding box center [122, 393] width 5 height 5
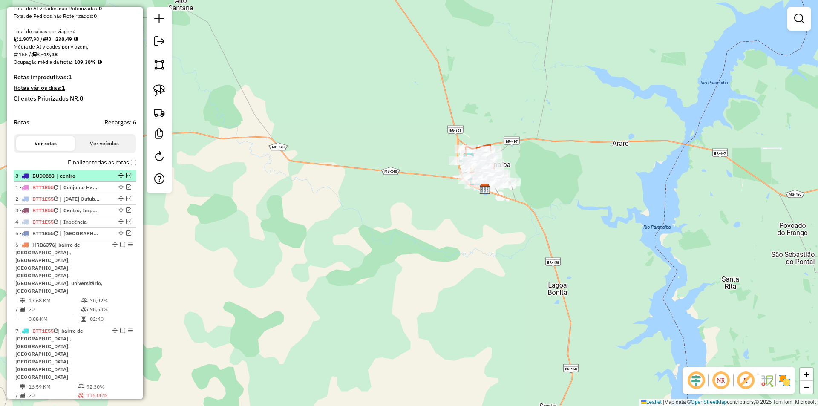
drag, startPoint x: 120, startPoint y: 358, endPoint x: 98, endPoint y: 180, distance: 179.3
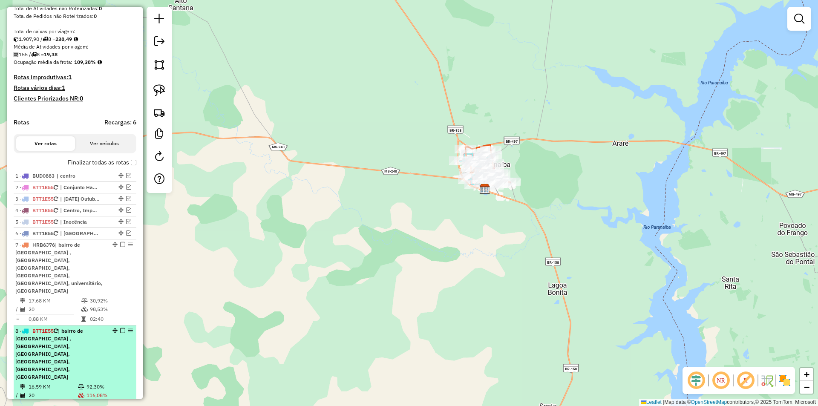
click at [56, 335] on div "8 - BTT1E55 | bairro de [GEOGRAPHIC_DATA] , [GEOGRAPHIC_DATA], [GEOGRAPHIC_DATA…" at bounding box center [60, 354] width 90 height 54
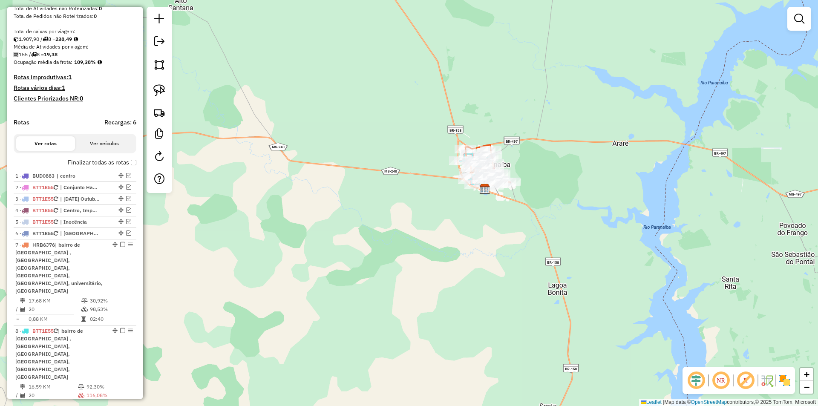
select select "**********"
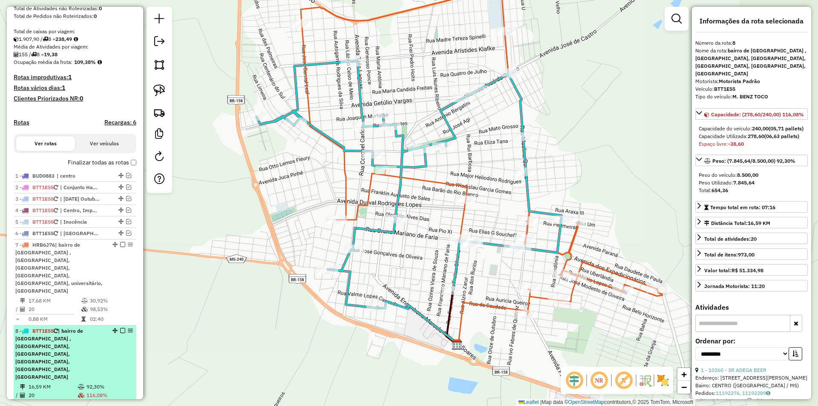
click at [121, 328] on em at bounding box center [122, 330] width 5 height 5
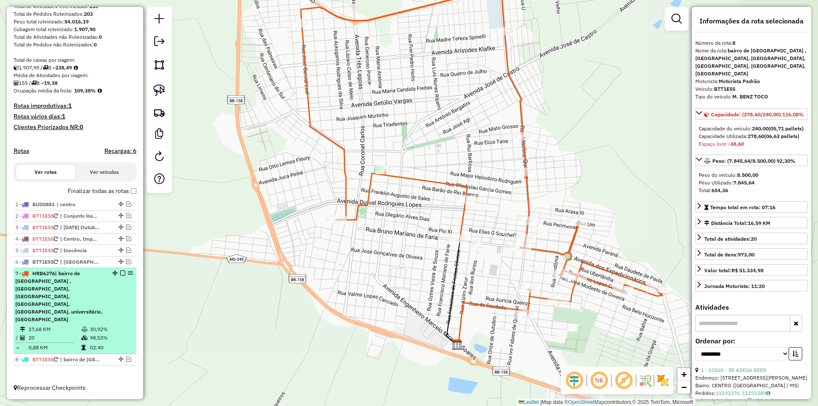
scroll to position [115, 0]
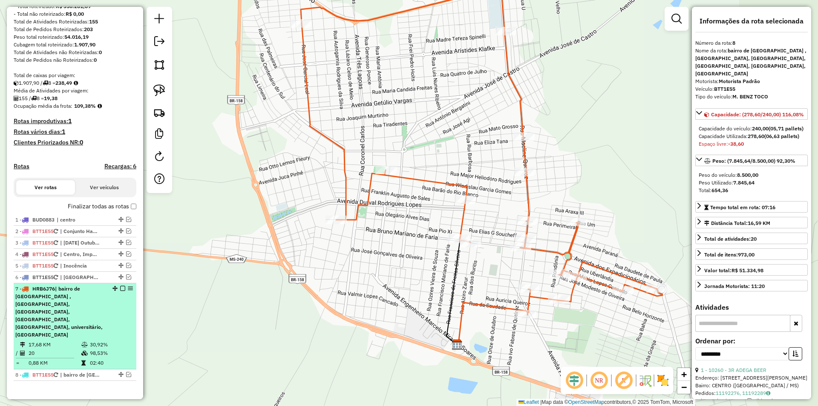
click at [80, 316] on div "7 - HRB6J76 | [GEOGRAPHIC_DATA] , [GEOGRAPHIC_DATA], [GEOGRAPHIC_DATA], [GEOGRA…" at bounding box center [60, 312] width 90 height 54
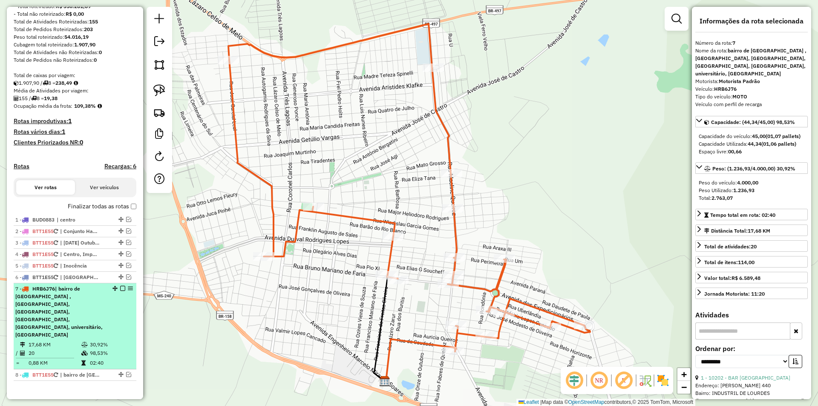
click at [120, 291] on em at bounding box center [122, 288] width 5 height 5
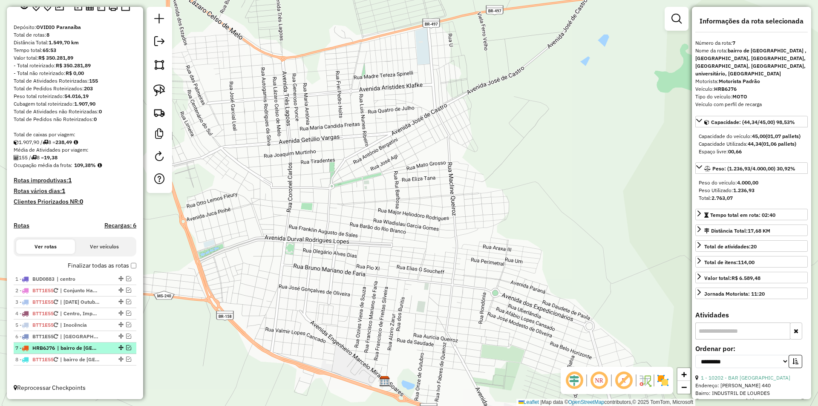
scroll to position [63, 0]
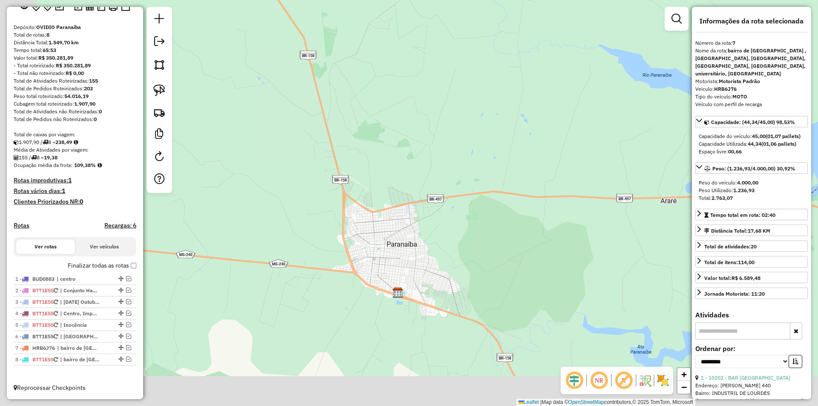
drag, startPoint x: 275, startPoint y: 280, endPoint x: 315, endPoint y: 239, distance: 57.5
click at [315, 239] on div "Janela de atendimento Grade de atendimento Capacidade Transportadoras Veículos …" at bounding box center [409, 203] width 818 height 406
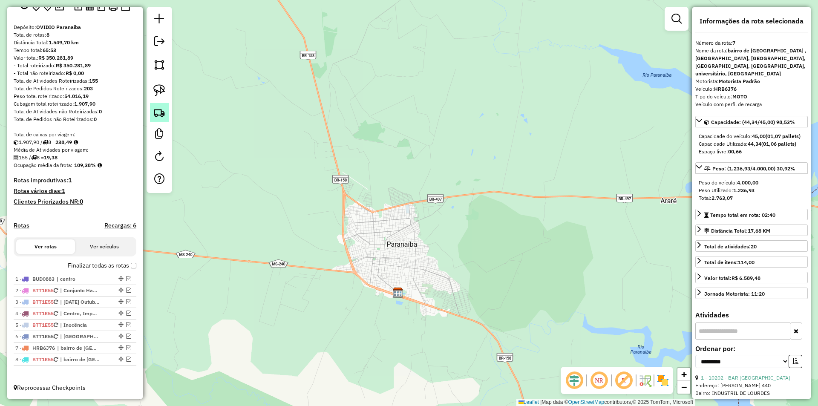
click at [162, 109] on img at bounding box center [159, 112] width 12 height 12
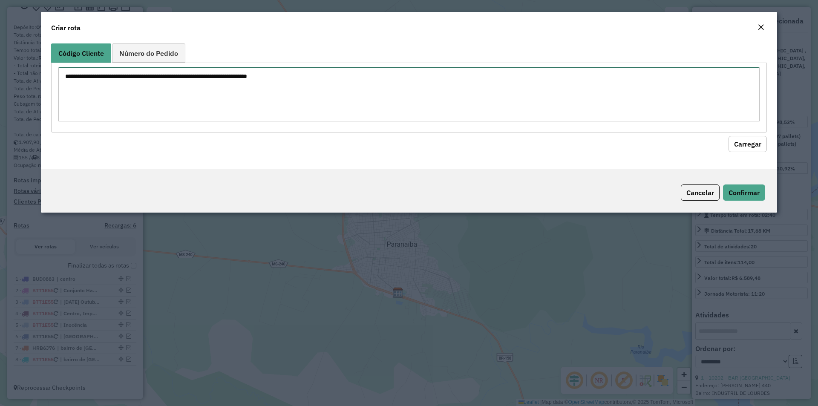
click at [155, 79] on textarea at bounding box center [408, 94] width 701 height 54
type textarea "*"
type textarea "*****"
click at [751, 145] on button "Carregar" at bounding box center [747, 144] width 38 height 16
drag, startPoint x: 762, startPoint y: 26, endPoint x: 755, endPoint y: 38, distance: 13.7
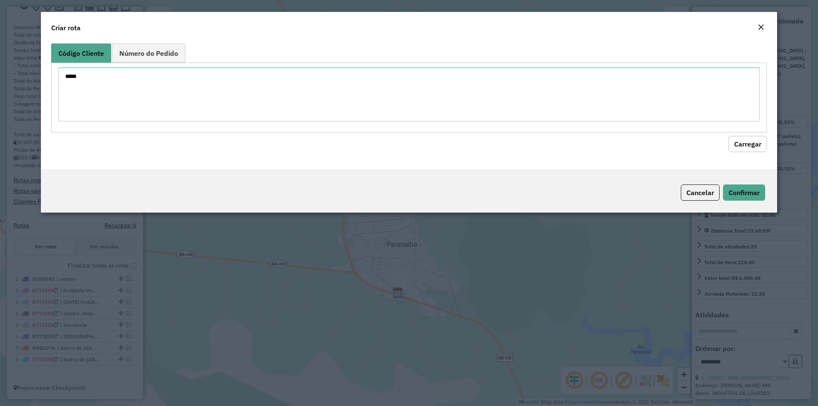
click at [762, 26] on em "Close" at bounding box center [760, 27] width 7 height 7
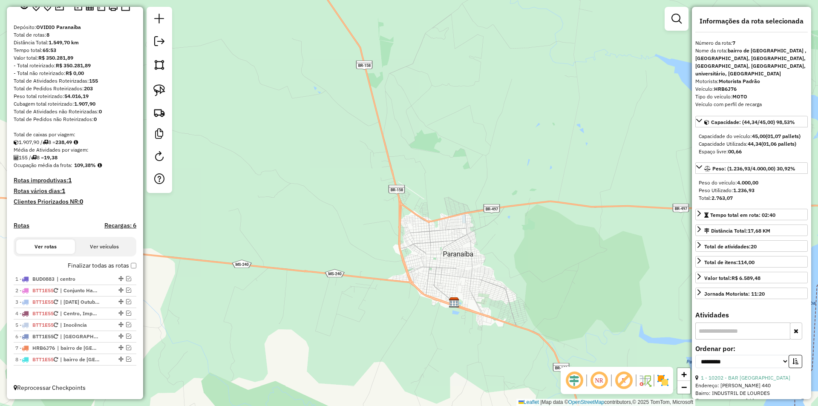
drag, startPoint x: 245, startPoint y: 210, endPoint x: 301, endPoint y: 219, distance: 56.5
click at [301, 220] on div "Janela de atendimento Grade de atendimento Capacidade Transportadoras Veículos …" at bounding box center [409, 203] width 818 height 406
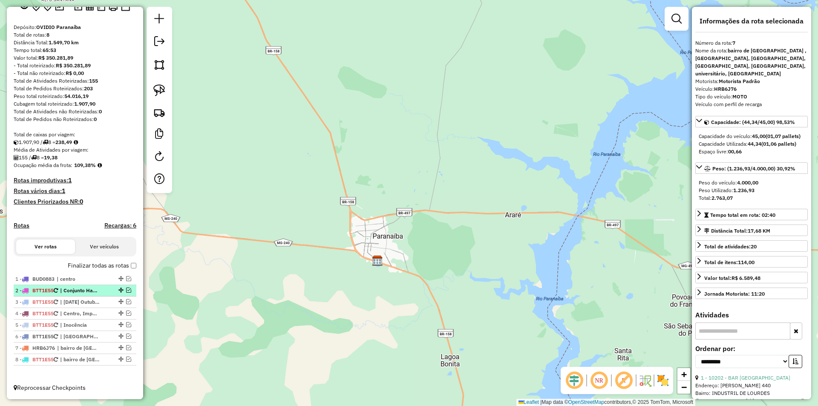
click at [126, 289] on em at bounding box center [128, 289] width 5 height 5
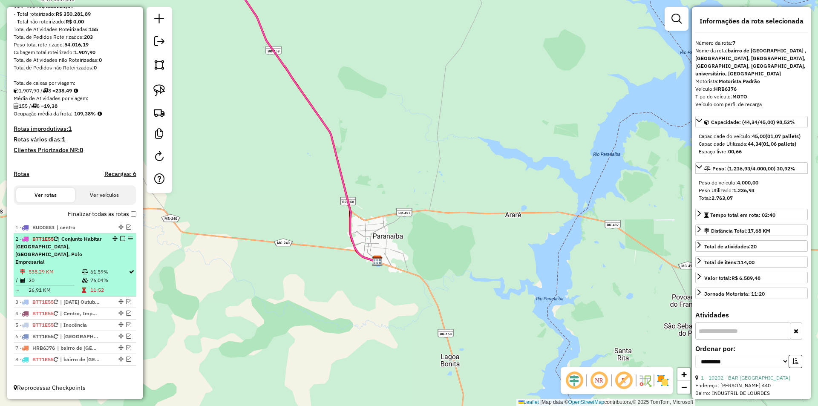
click at [63, 273] on td "538,29 KM" at bounding box center [54, 271] width 53 height 9
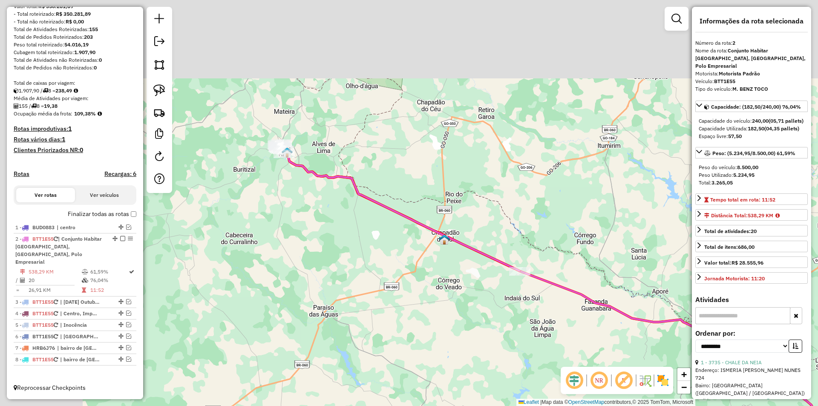
drag, startPoint x: 242, startPoint y: 115, endPoint x: 418, endPoint y: 249, distance: 221.5
click at [418, 249] on div "Janela de atendimento Grade de atendimento Capacidade Transportadoras Veículos …" at bounding box center [409, 203] width 818 height 406
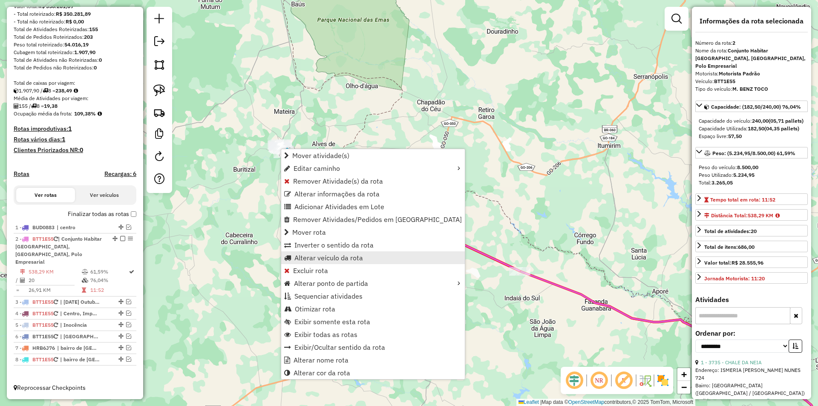
click at [315, 260] on span "Alterar veículo da rota" at bounding box center [328, 257] width 69 height 7
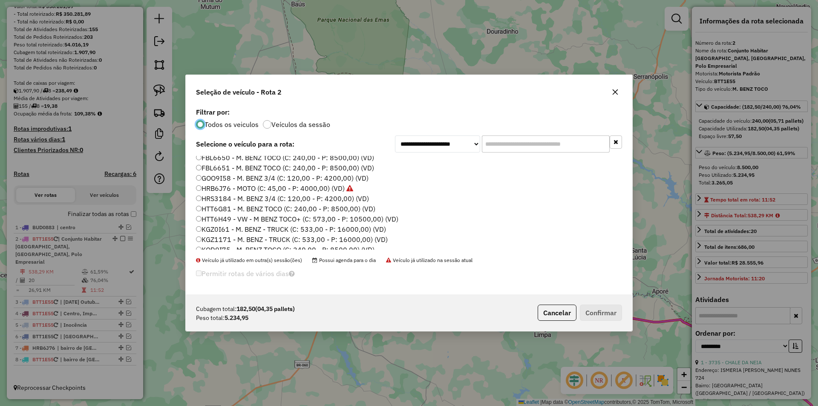
scroll to position [85, 0]
click at [227, 219] on label "HTT6H49 - VW - M BENZ TOCO+ (C: 573,00 - P: 10500,00) (VD)" at bounding box center [297, 218] width 202 height 10
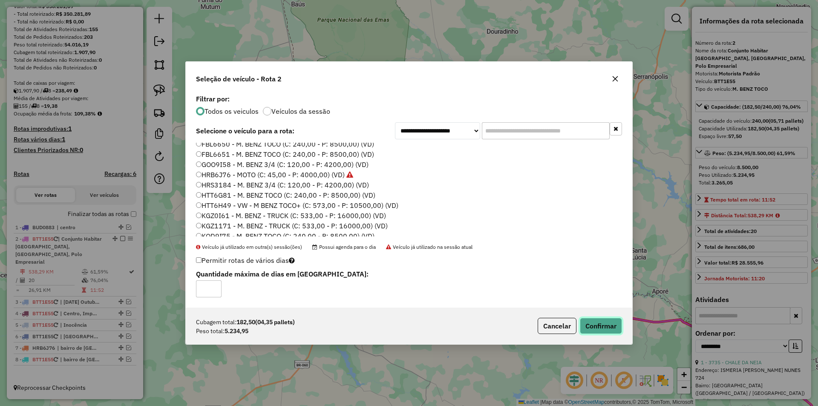
click at [596, 322] on button "Confirmar" at bounding box center [601, 326] width 42 height 16
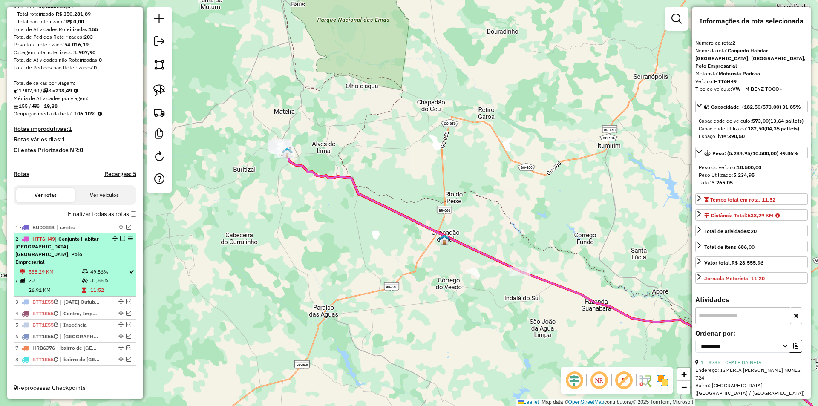
click at [120, 241] on em at bounding box center [122, 238] width 5 height 5
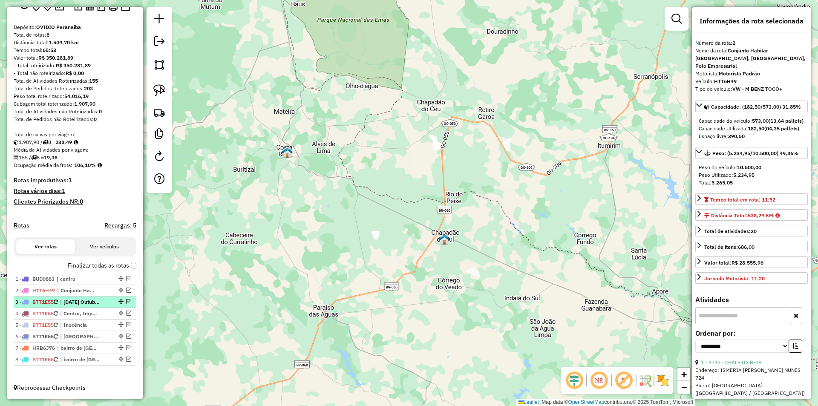
click at [126, 301] on em at bounding box center [128, 301] width 5 height 5
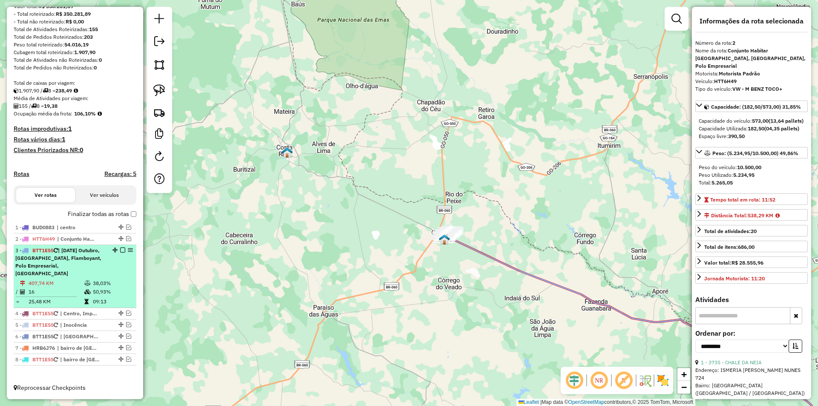
click at [46, 285] on td "407,74 KM" at bounding box center [56, 283] width 56 height 9
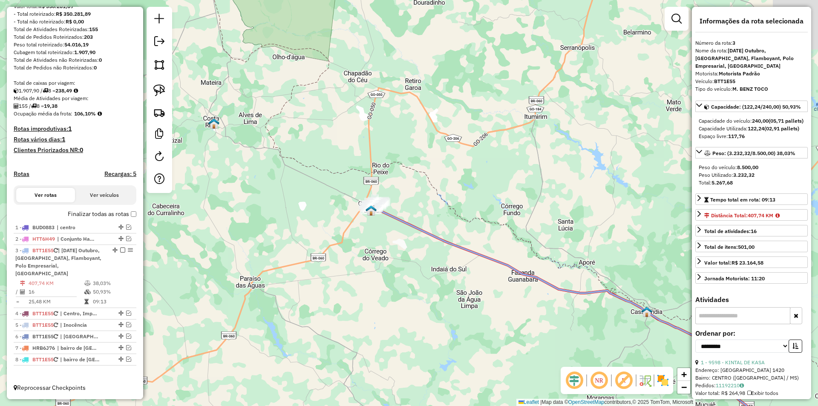
drag, startPoint x: 243, startPoint y: 141, endPoint x: 428, endPoint y: 290, distance: 237.2
click at [428, 290] on div "Janela de atendimento Grade de atendimento Capacidade Transportadoras Veículos …" at bounding box center [409, 203] width 818 height 406
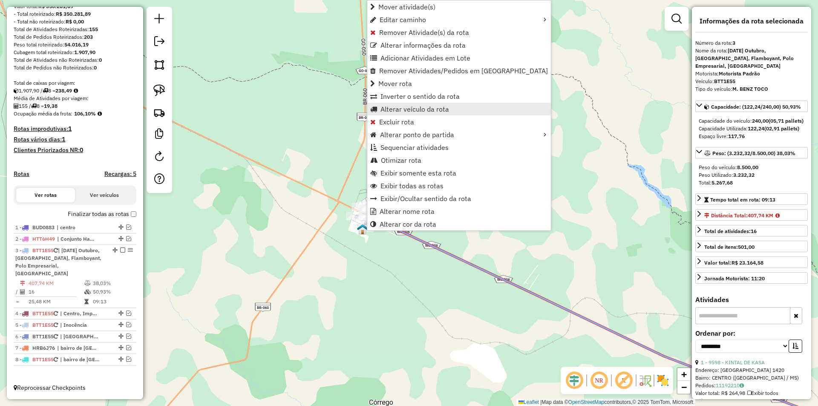
click at [406, 106] on span "Alterar veículo da rota" at bounding box center [414, 109] width 69 height 7
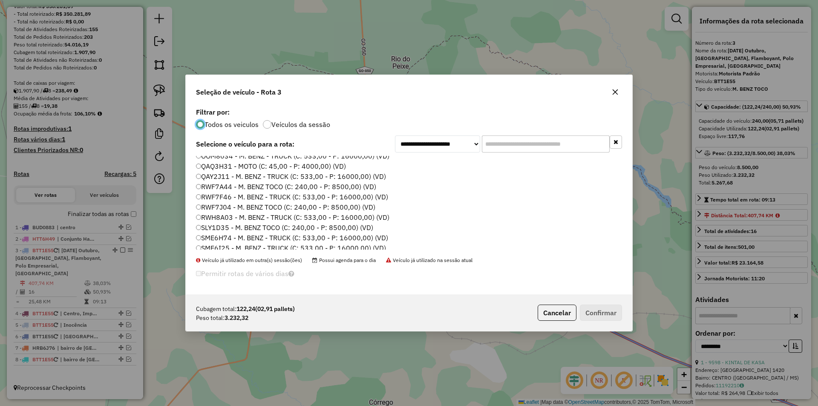
scroll to position [285, 0]
click at [226, 193] on label "RWF7J04 - M. BENZ TOCO (C: 240,00 - P: 8500,00) (VD)" at bounding box center [285, 193] width 179 height 10
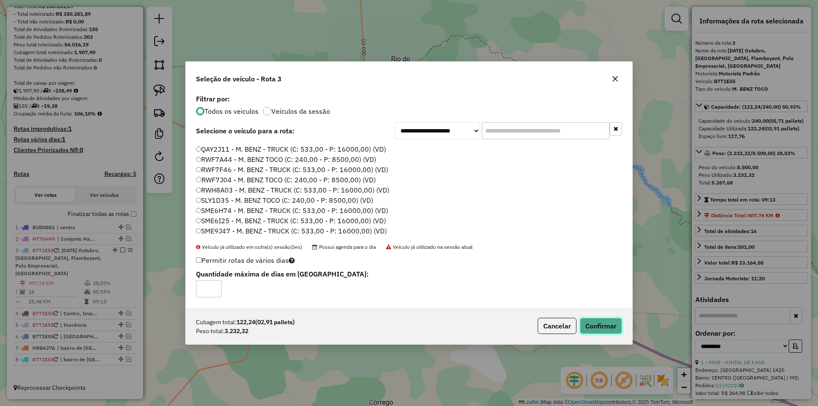
click at [597, 327] on button "Confirmar" at bounding box center [601, 326] width 42 height 16
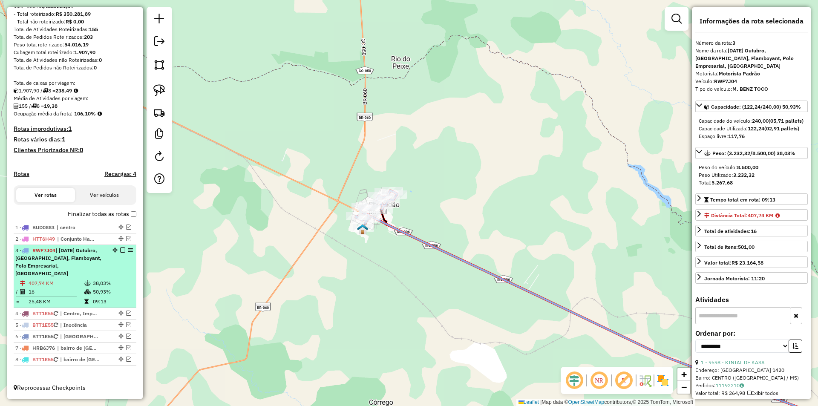
click at [121, 250] on em at bounding box center [122, 249] width 5 height 5
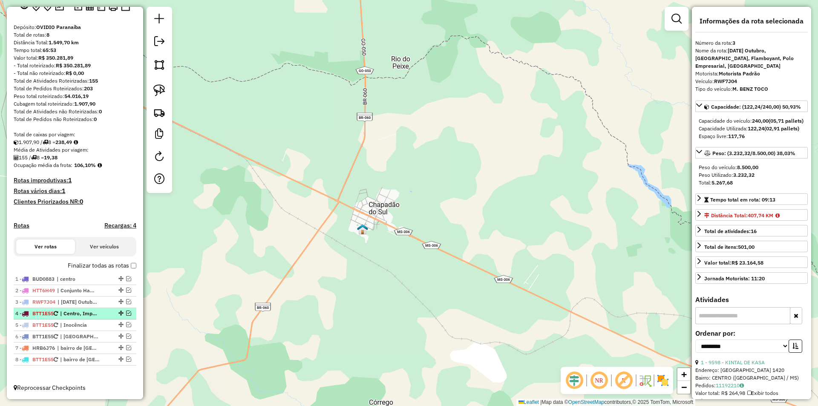
click at [127, 311] on em at bounding box center [128, 312] width 5 height 5
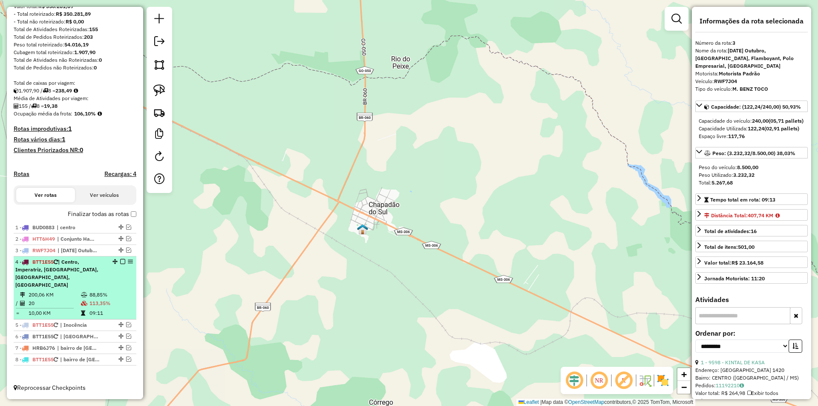
click at [57, 305] on td "20" at bounding box center [54, 303] width 52 height 9
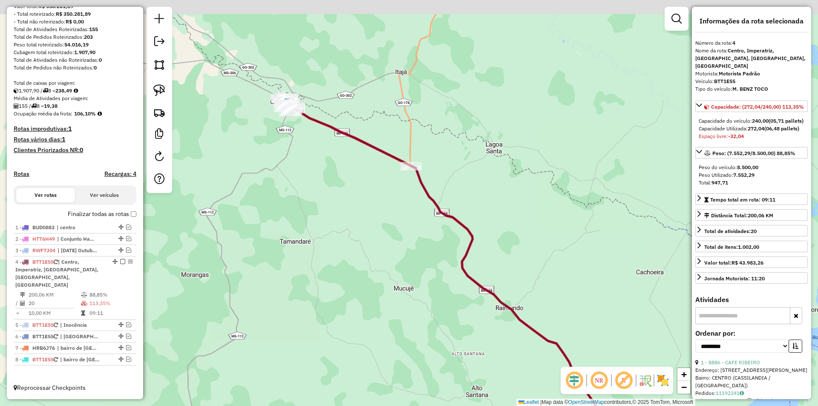
drag, startPoint x: 273, startPoint y: 128, endPoint x: 410, endPoint y: 385, distance: 291.3
click at [410, 385] on div "Janela de atendimento Grade de atendimento Capacidade Transportadoras Veículos …" at bounding box center [409, 203] width 818 height 406
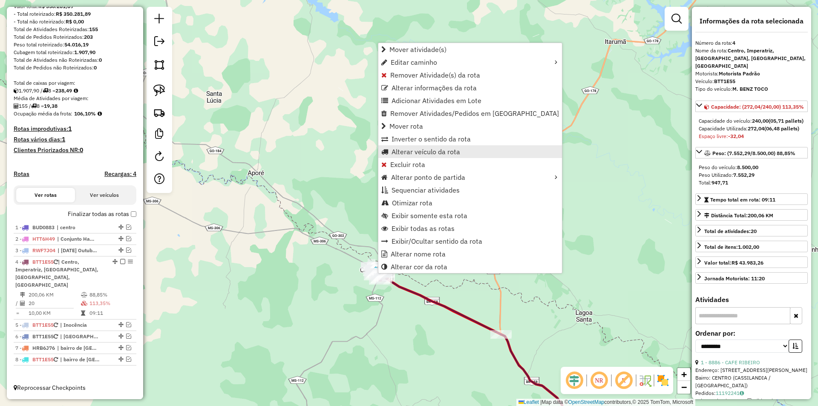
click at [421, 155] on span "Alterar veículo da rota" at bounding box center [425, 151] width 69 height 7
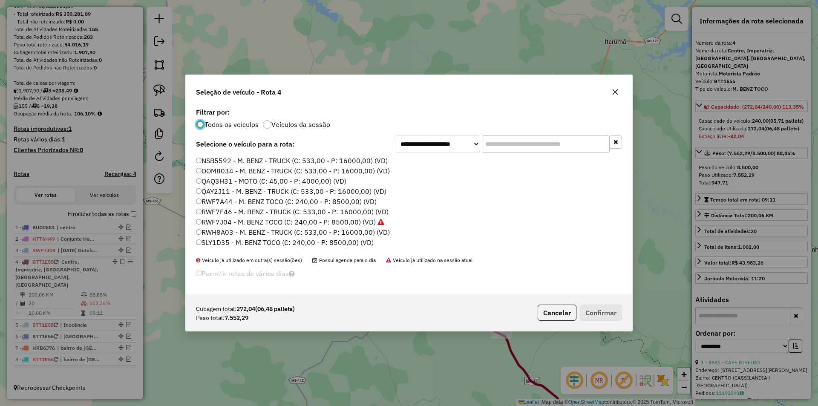
scroll to position [285, 0]
click at [221, 225] on label "SME6H74 - M. BENZ - TRUCK (C: 533,00 - P: 16000,00) (VD)" at bounding box center [292, 223] width 193 height 10
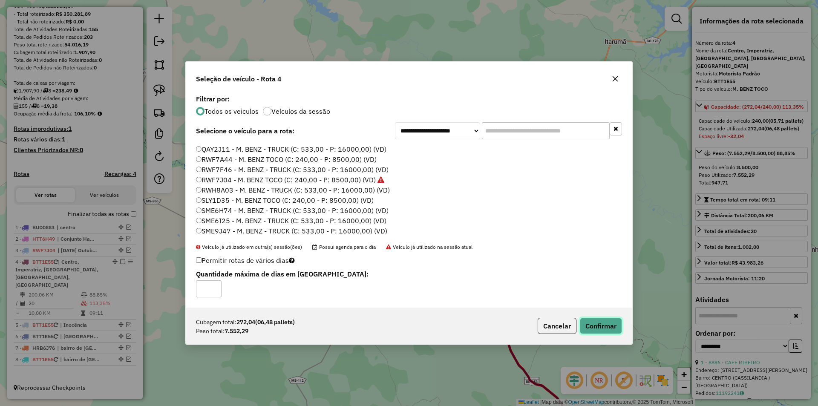
click at [589, 322] on button "Confirmar" at bounding box center [601, 326] width 42 height 16
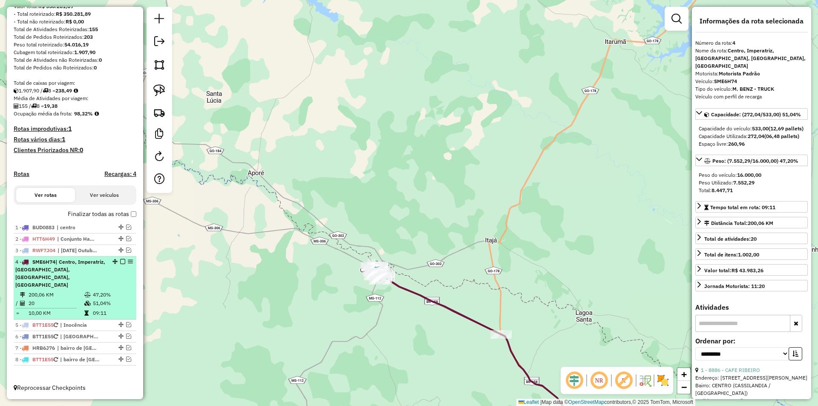
click at [120, 264] on em at bounding box center [122, 261] width 5 height 5
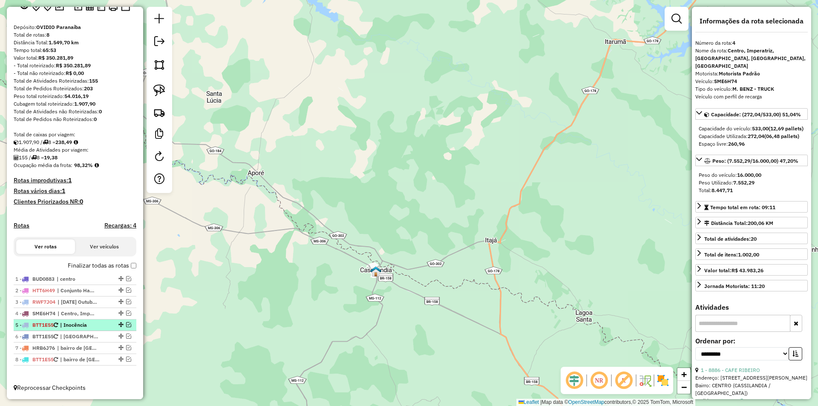
click at [126, 324] on em at bounding box center [128, 324] width 5 height 5
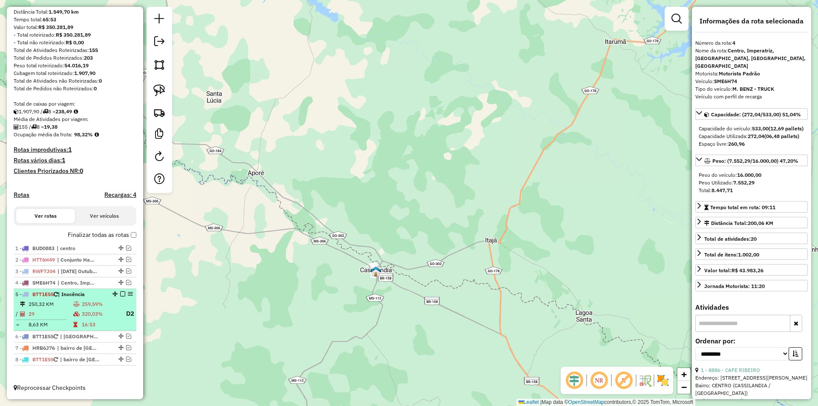
click at [64, 299] on li "5 - BTT1E55 | Inocência 250,32 KM 259,59% / 29 320,03% D2 = 8,63 KM 16:53" at bounding box center [75, 310] width 123 height 42
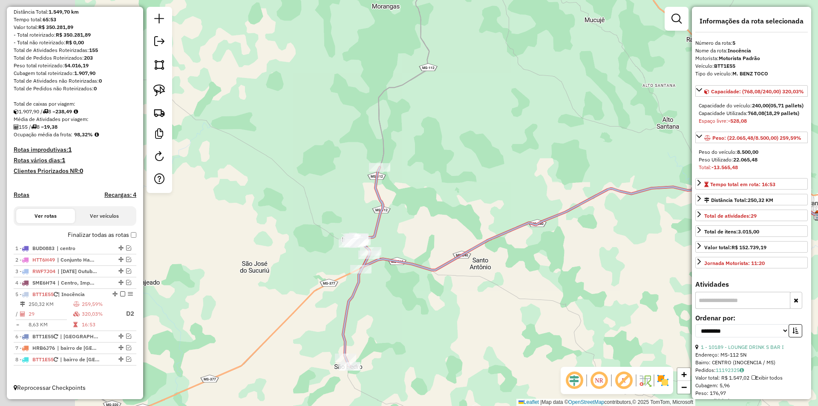
drag, startPoint x: 218, startPoint y: 241, endPoint x: 391, endPoint y: 305, distance: 184.3
click at [391, 305] on div "Janela de atendimento Grade de atendimento Capacidade Transportadoras Veículos …" at bounding box center [409, 203] width 818 height 406
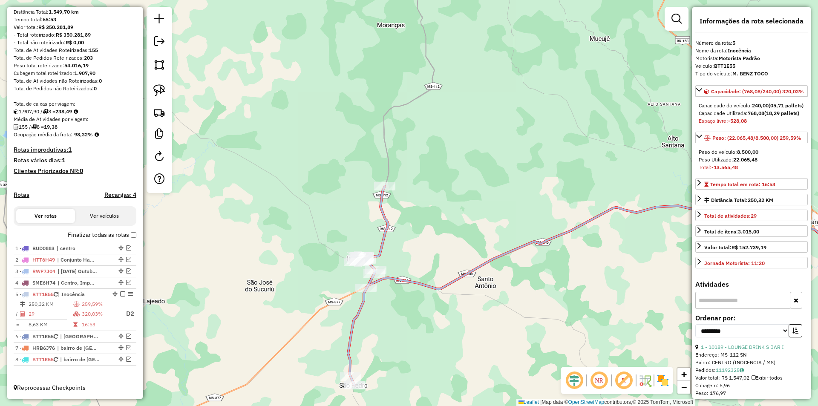
click at [422, 233] on div "Janela de atendimento Grade de atendimento Capacidade Transportadoras Veículos …" at bounding box center [409, 203] width 818 height 406
click at [157, 92] on img at bounding box center [159, 90] width 12 height 12
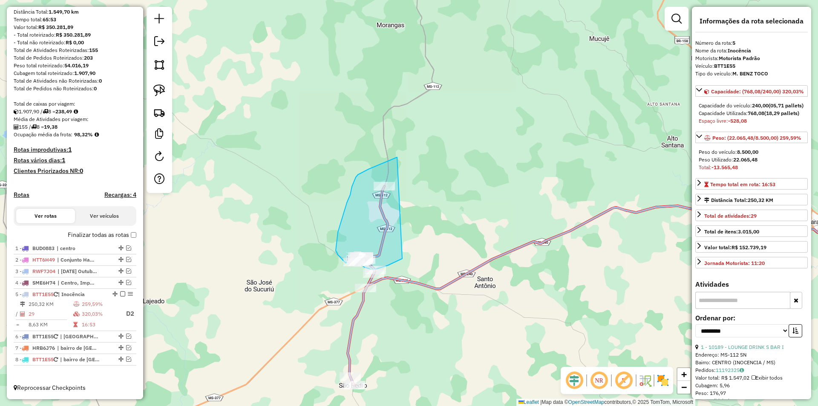
drag, startPoint x: 397, startPoint y: 157, endPoint x: 402, endPoint y: 258, distance: 100.6
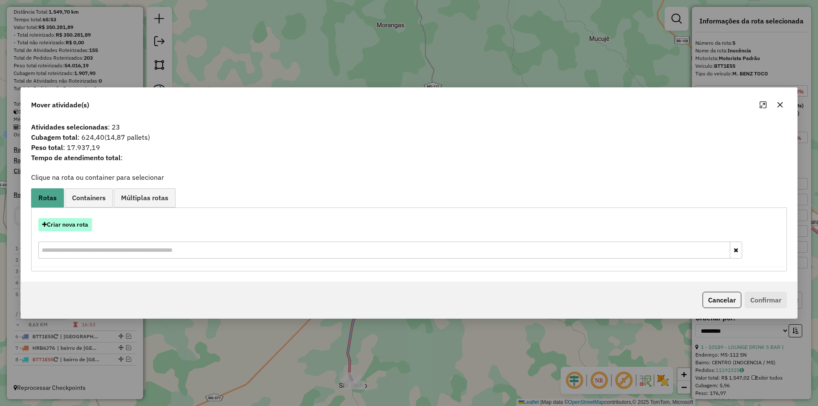
click at [80, 222] on button "Criar nova rota" at bounding box center [65, 224] width 54 height 13
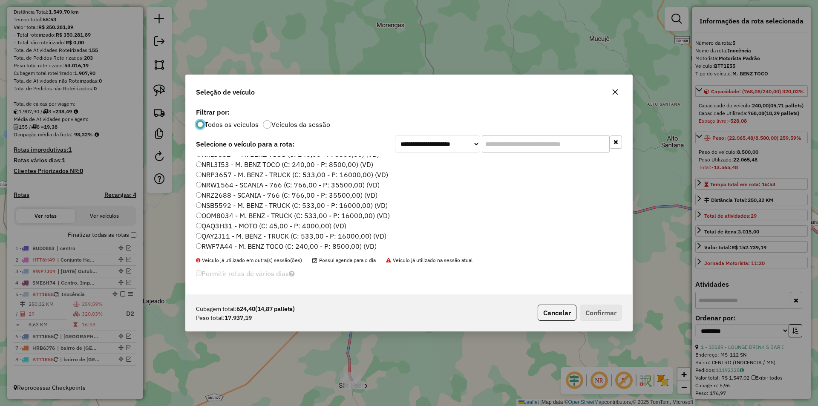
scroll to position [256, 0]
click at [219, 170] on label "OOM8034 - M. BENZ - TRUCK (C: 533,00 - P: 16000,00) (VD)" at bounding box center [293, 171] width 194 height 10
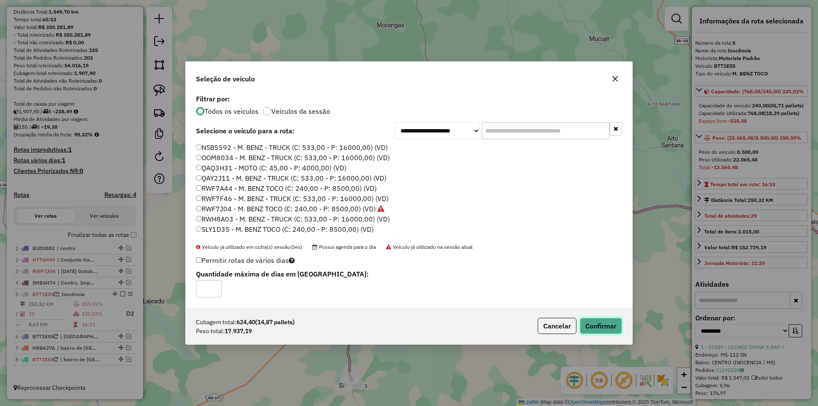
click at [599, 325] on button "Confirmar" at bounding box center [601, 326] width 42 height 16
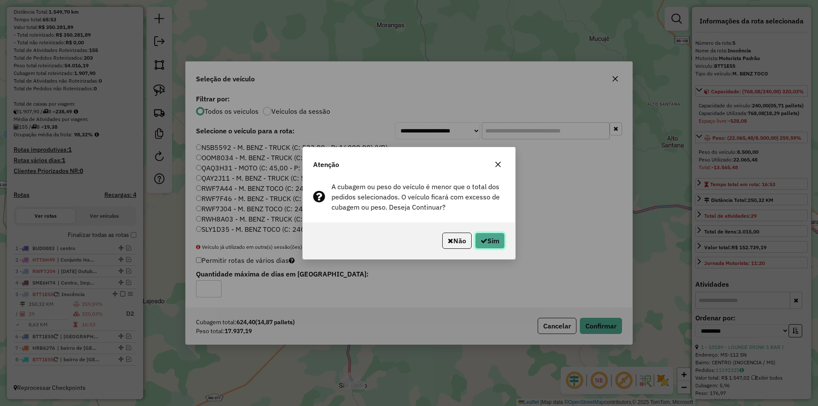
click at [489, 234] on button "Sim" at bounding box center [490, 241] width 30 height 16
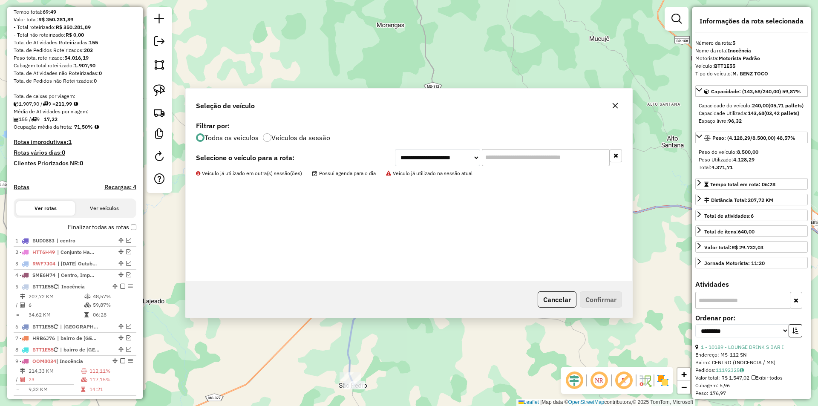
scroll to position [132, 0]
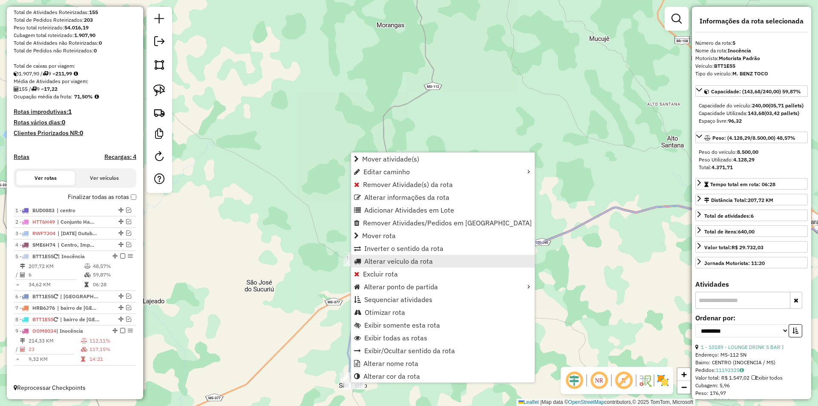
click at [392, 259] on span "Alterar veículo da rota" at bounding box center [398, 261] width 69 height 7
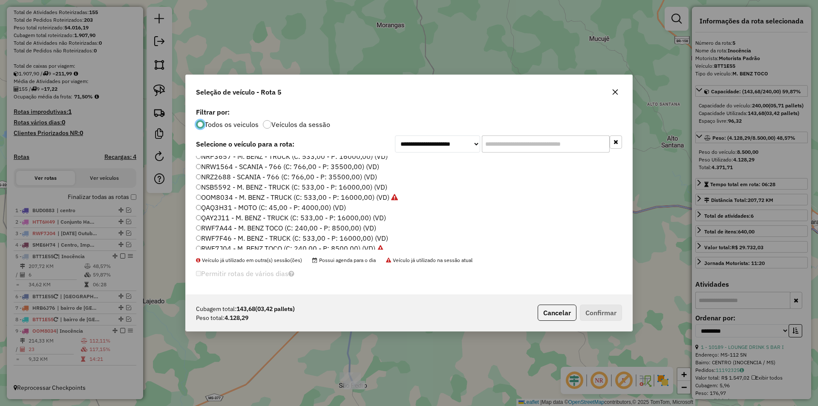
scroll to position [256, 0]
click at [224, 231] on label "RWH8A03 - M. BENZ - TRUCK (C: 533,00 - P: 16000,00) (VD)" at bounding box center [292, 232] width 193 height 10
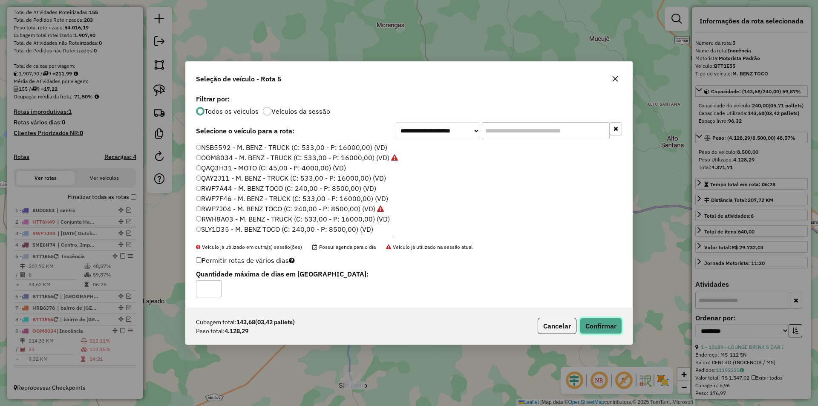
click at [594, 329] on button "Confirmar" at bounding box center [601, 326] width 42 height 16
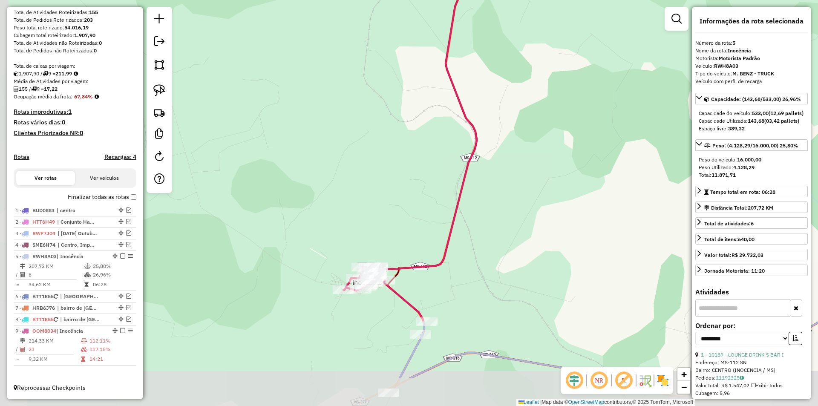
drag, startPoint x: 353, startPoint y: 277, endPoint x: 388, endPoint y: 210, distance: 75.6
click at [388, 210] on div "Janela de atendimento Grade de atendimento Capacidade Transportadoras Veículos …" at bounding box center [409, 203] width 818 height 406
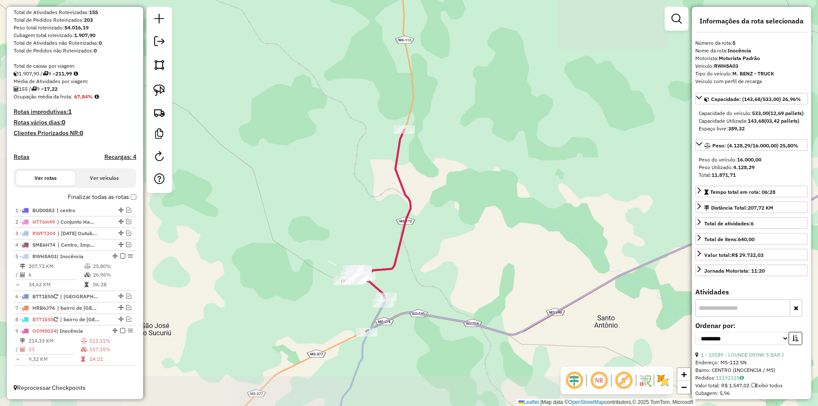
drag, startPoint x: 377, startPoint y: 205, endPoint x: 364, endPoint y: 232, distance: 30.3
click at [364, 232] on div "Janela de atendimento Grade de atendimento Capacidade Transportadoras Veículos …" at bounding box center [409, 203] width 818 height 406
click at [163, 87] on img at bounding box center [159, 90] width 12 height 12
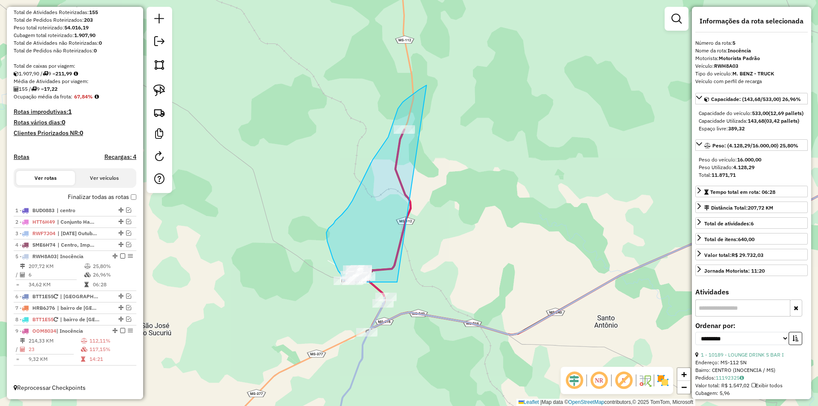
drag, startPoint x: 426, startPoint y: 85, endPoint x: 397, endPoint y: 282, distance: 198.9
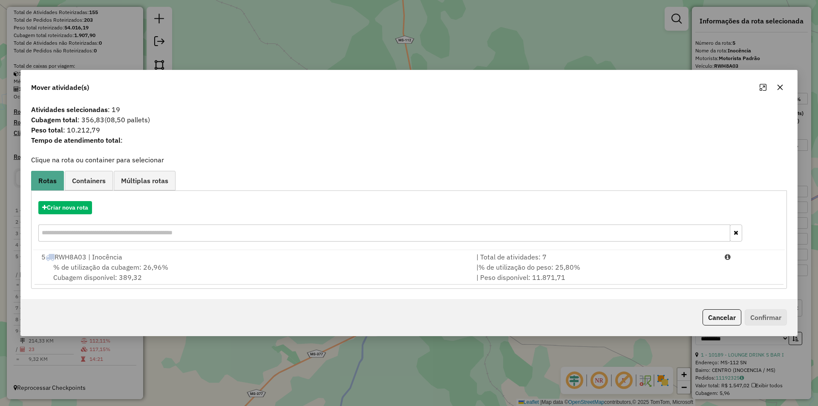
click at [780, 90] on icon "button" at bounding box center [779, 87] width 7 height 7
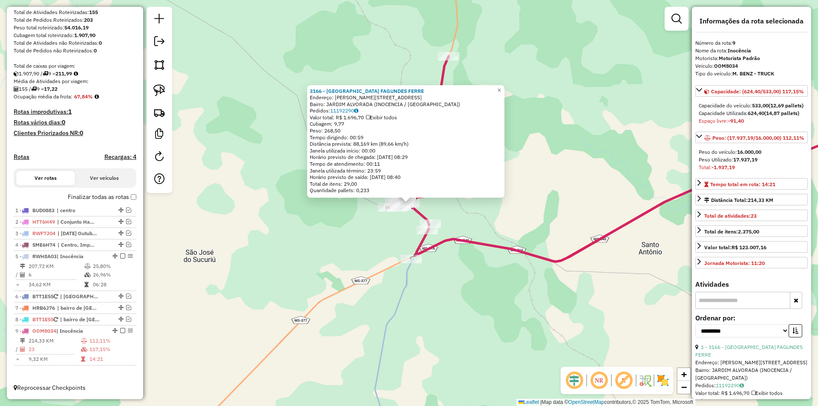
click at [359, 244] on div "3166 - [GEOGRAPHIC_DATA] FAGUNDES FERRE Endereço: R [PERSON_NAME] AZAMBUJA 371 …" at bounding box center [409, 203] width 818 height 406
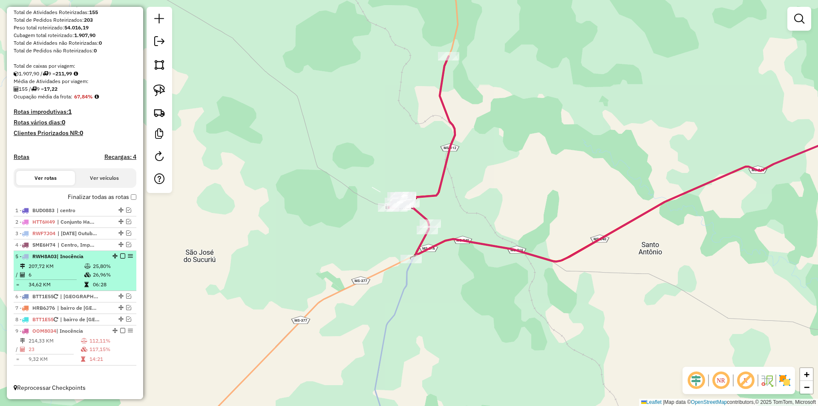
click at [66, 273] on td "6" at bounding box center [56, 274] width 56 height 9
select select "**********"
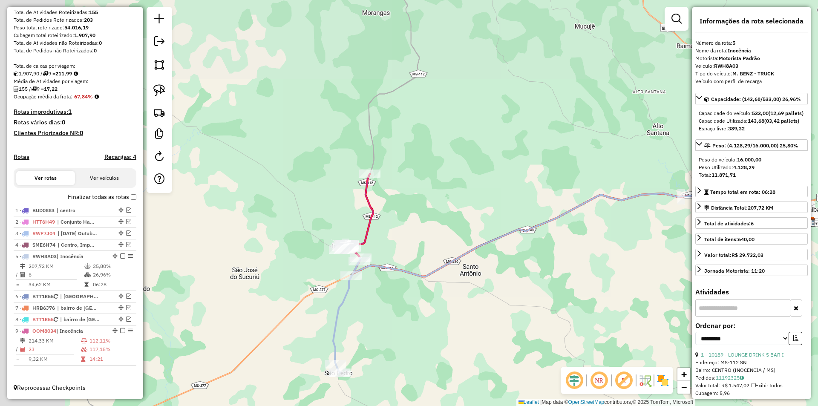
drag, startPoint x: 241, startPoint y: 223, endPoint x: 404, endPoint y: 303, distance: 181.7
click at [404, 303] on div "Janela de atendimento Grade de atendimento Capacidade Transportadoras Veículos …" at bounding box center [409, 203] width 818 height 406
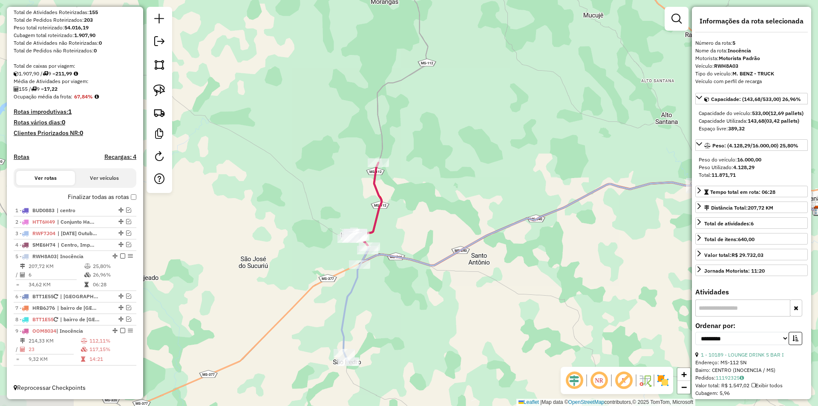
drag, startPoint x: 394, startPoint y: 250, endPoint x: 410, endPoint y: 222, distance: 32.1
click at [410, 222] on div "Janela de atendimento Grade de atendimento Capacidade Transportadoras Veículos …" at bounding box center [409, 203] width 818 height 406
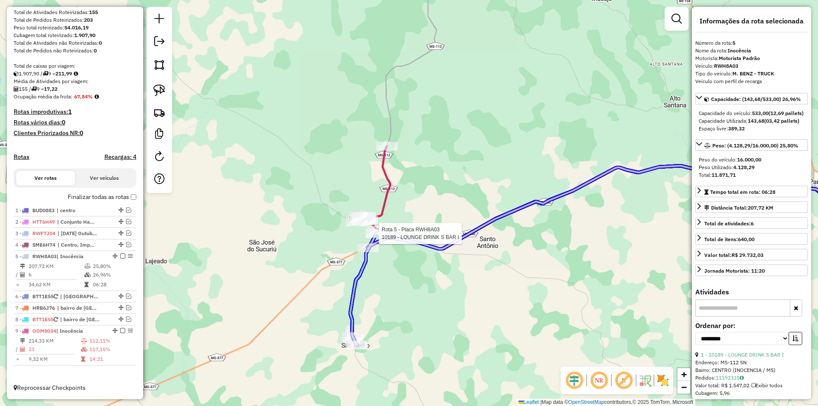
click at [425, 19] on div at bounding box center [425, 19] width 0 height 0
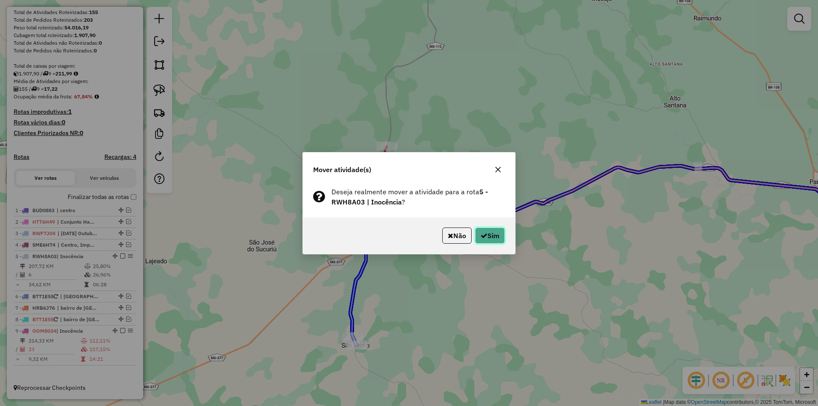
click at [489, 237] on button "Sim" at bounding box center [490, 235] width 30 height 16
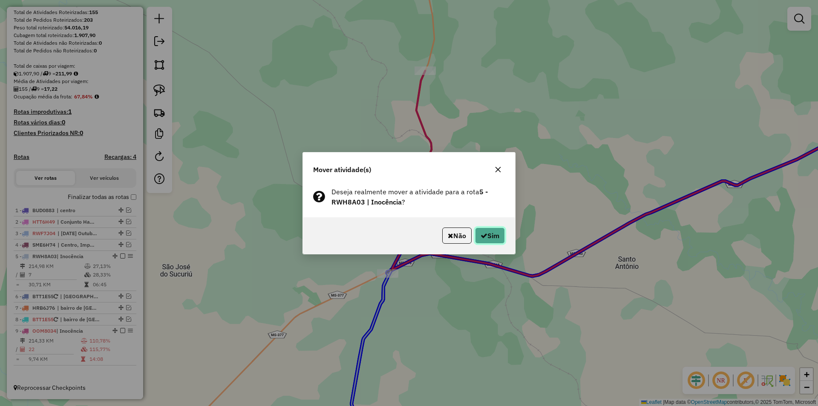
click at [491, 239] on button "Sim" at bounding box center [490, 235] width 30 height 16
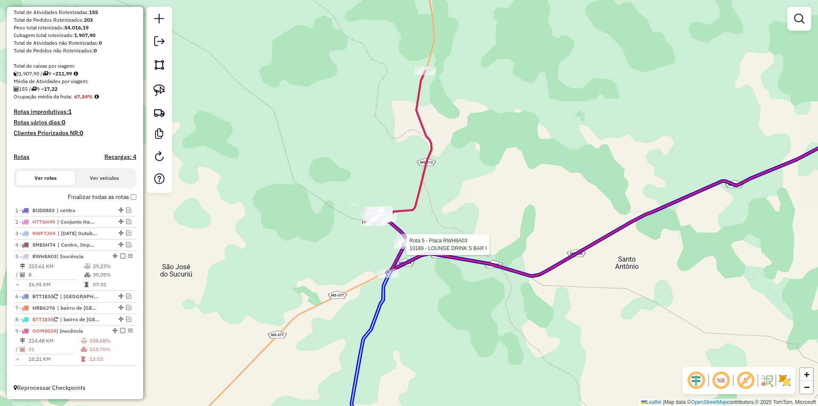
click at [425, 19] on div at bounding box center [425, 19] width 0 height 0
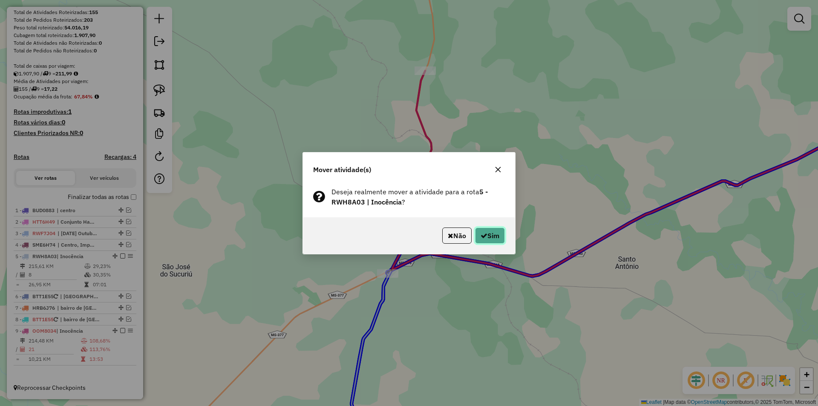
click at [477, 239] on button "Sim" at bounding box center [490, 235] width 30 height 16
click at [0, 0] on div "Aguarde..." at bounding box center [0, 0] width 0 height 0
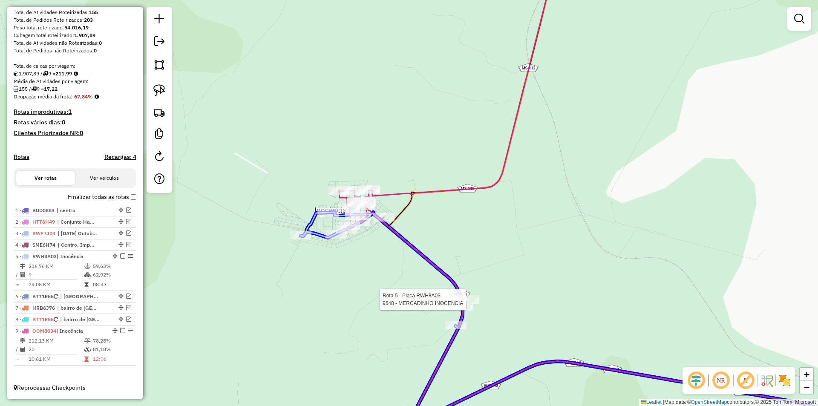
click at [425, 19] on div at bounding box center [425, 19] width 0 height 0
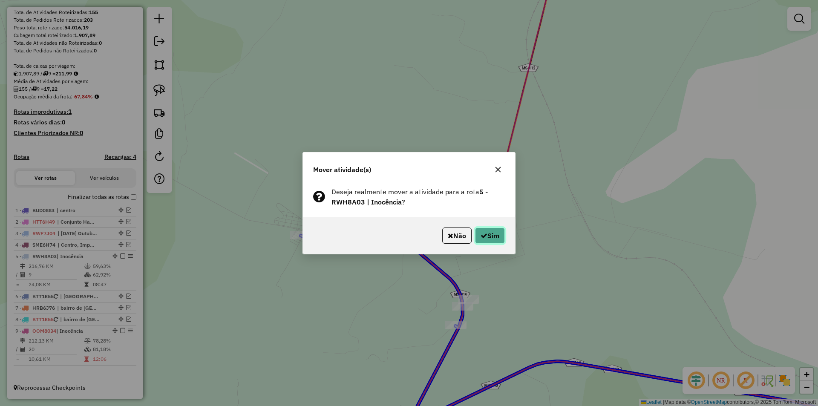
click at [497, 232] on button "Sim" at bounding box center [490, 235] width 30 height 16
click at [502, 239] on button "Sim" at bounding box center [490, 235] width 30 height 16
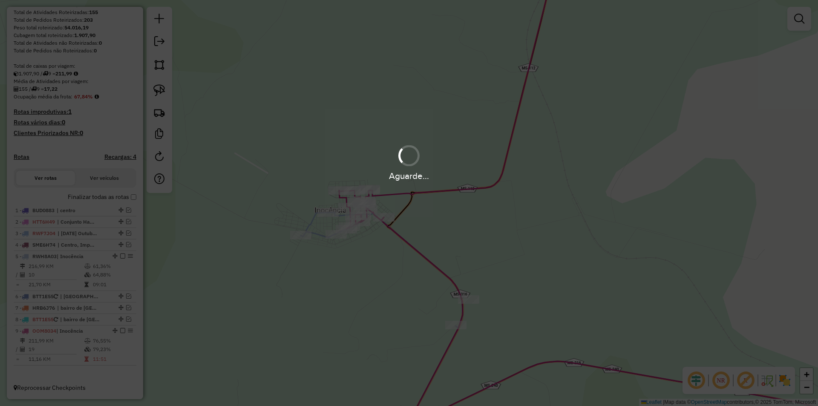
click at [502, 239] on div "Aguarde..." at bounding box center [409, 203] width 818 height 406
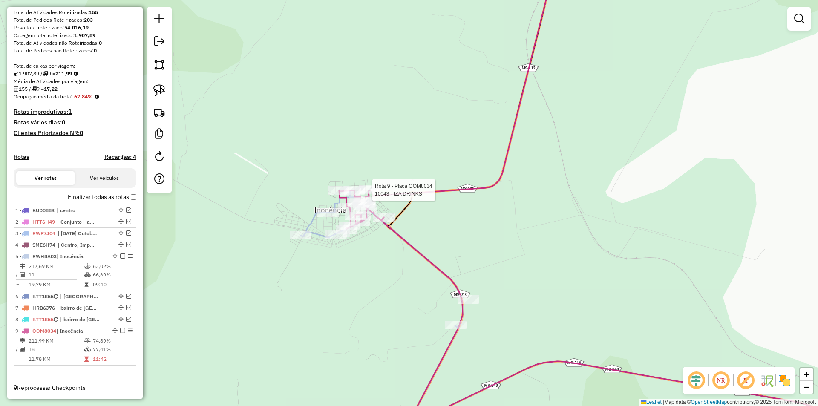
select select "**********"
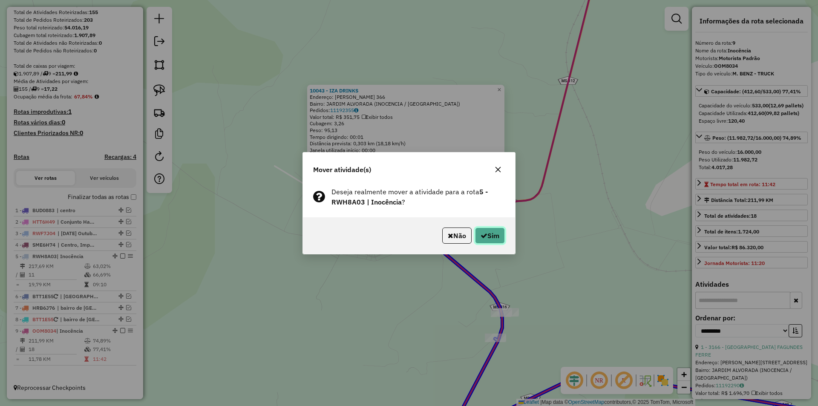
click at [491, 235] on button "Sim" at bounding box center [490, 235] width 30 height 16
click at [0, 0] on div "Aguarde..." at bounding box center [0, 0] width 0 height 0
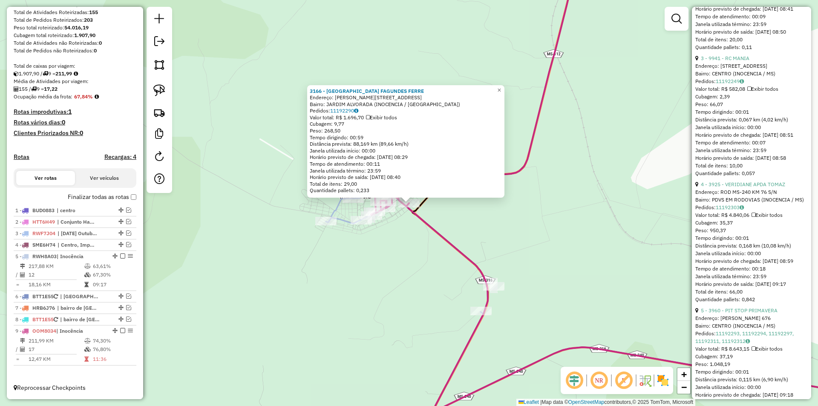
scroll to position [554, 0]
click at [745, 190] on link "4 - 3925 - VERIDIANE APDA TOMAZ" at bounding box center [743, 187] width 84 height 6
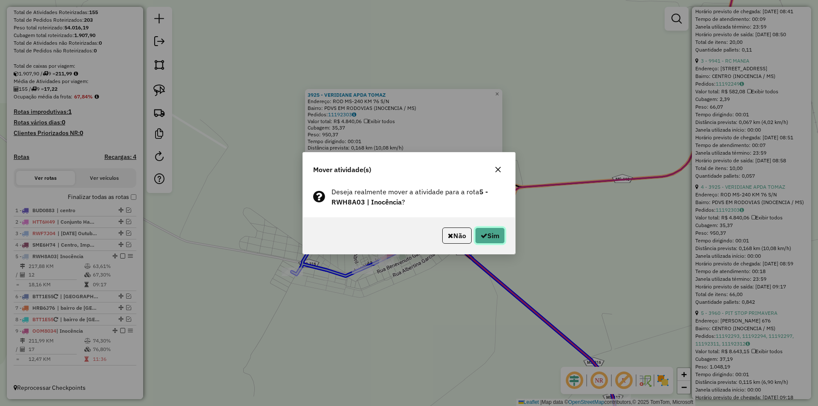
click at [486, 235] on button "Sim" at bounding box center [490, 235] width 30 height 16
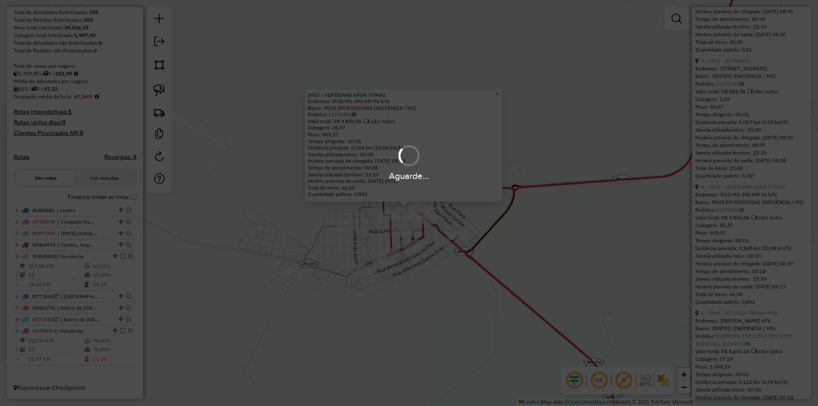
click at [486, 235] on div "Aguarde..." at bounding box center [409, 203] width 818 height 406
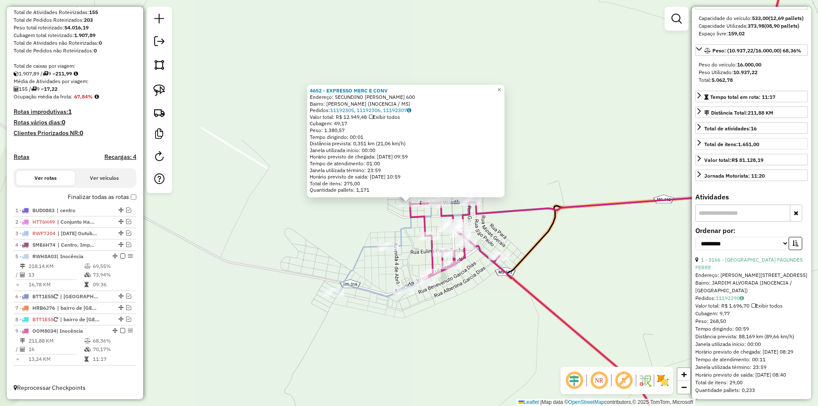
scroll to position [170, 0]
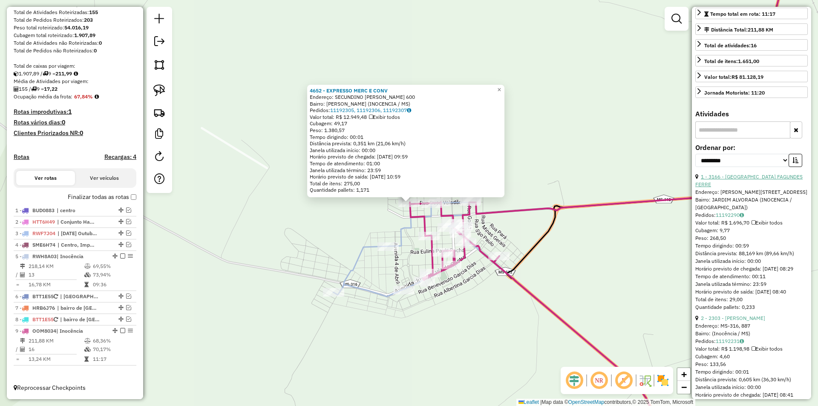
click at [743, 187] on link "1 - 3166 - [GEOGRAPHIC_DATA] FAGUNDES FERRE" at bounding box center [748, 180] width 107 height 14
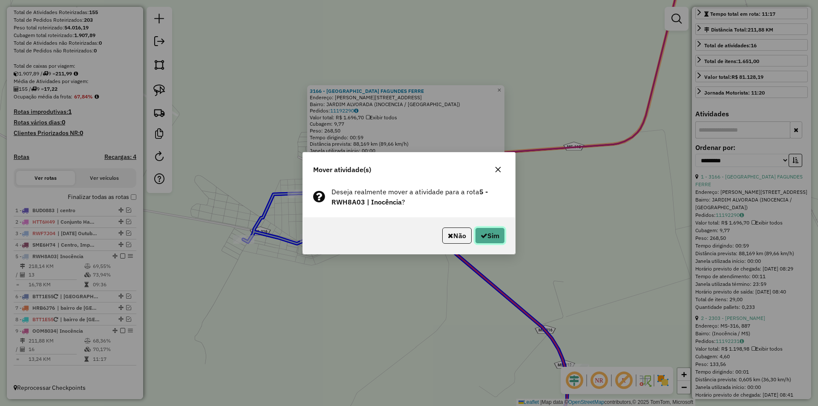
click at [491, 236] on button "Sim" at bounding box center [490, 235] width 30 height 16
click at [0, 0] on div "Aguarde..." at bounding box center [0, 0] width 0 height 0
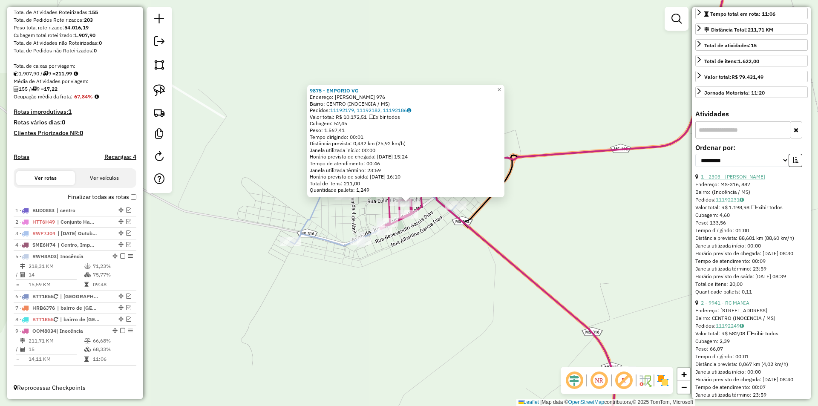
click at [742, 180] on link "1 - 2303 - [PERSON_NAME]" at bounding box center [733, 176] width 64 height 6
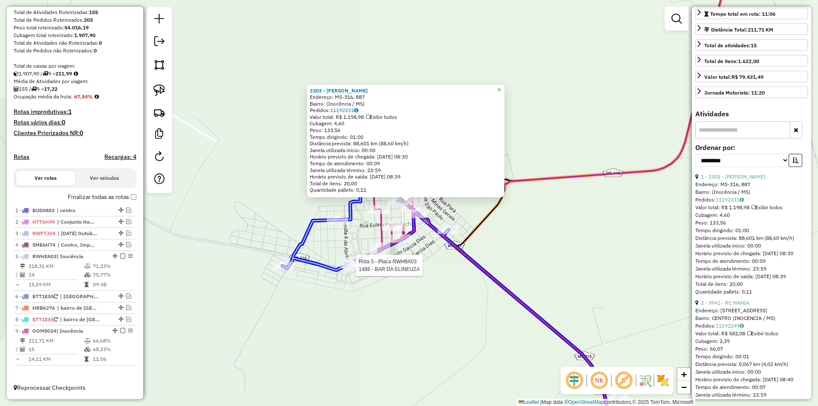
click at [466, 13] on div at bounding box center [466, 13] width 0 height 0
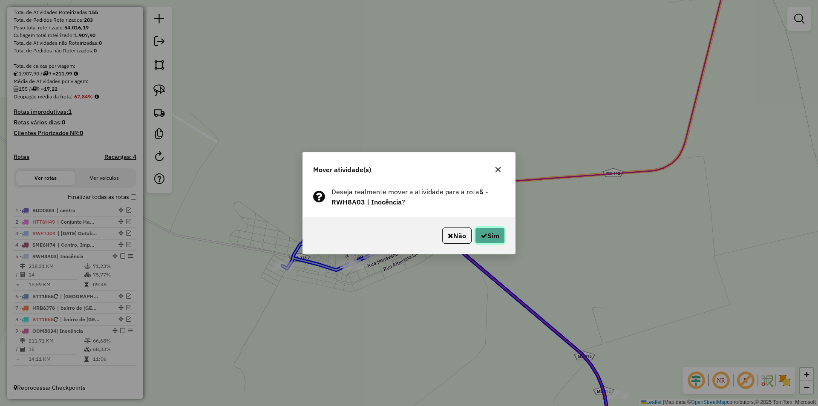
click at [487, 236] on button "Sim" at bounding box center [490, 235] width 30 height 16
click at [0, 0] on div "Aguarde..." at bounding box center [0, 0] width 0 height 0
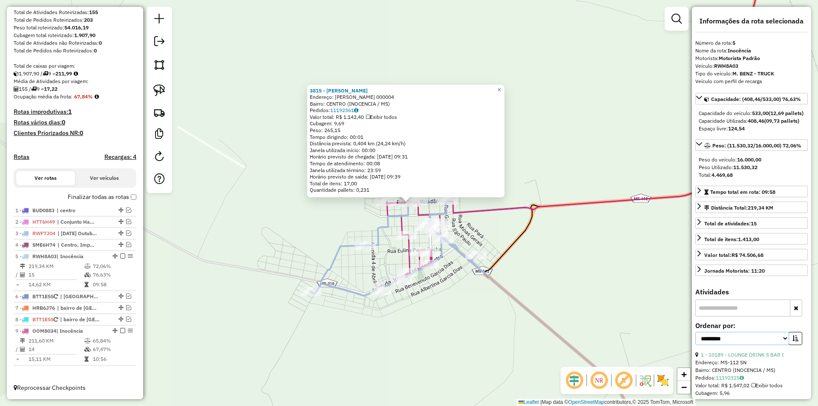
click at [769, 345] on select "**********" at bounding box center [742, 338] width 94 height 13
select select "*********"
click at [695, 345] on select "**********" at bounding box center [742, 338] width 94 height 13
click at [796, 341] on icon "button" at bounding box center [795, 338] width 6 height 6
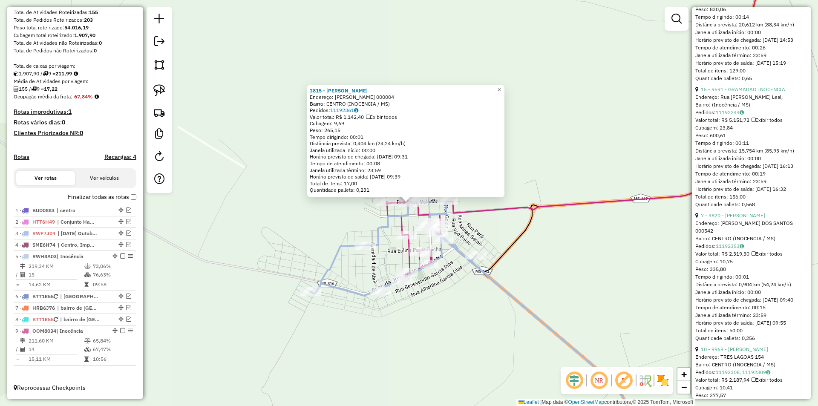
scroll to position [980, 0]
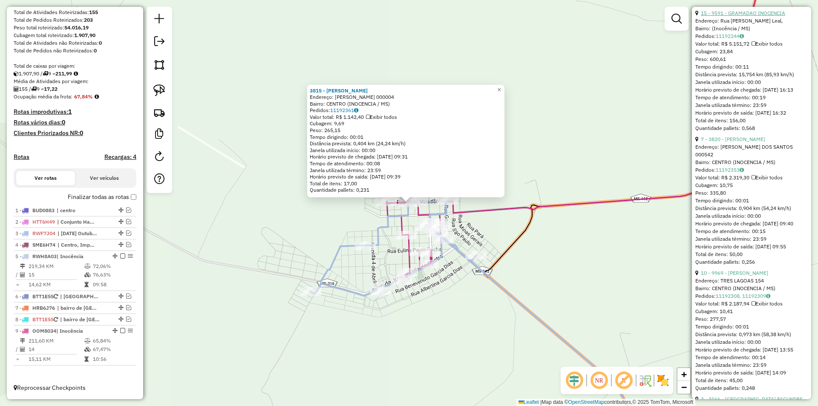
click at [733, 16] on link "15 - 9591 - GRAMADAO INOCENCIA" at bounding box center [743, 13] width 84 height 6
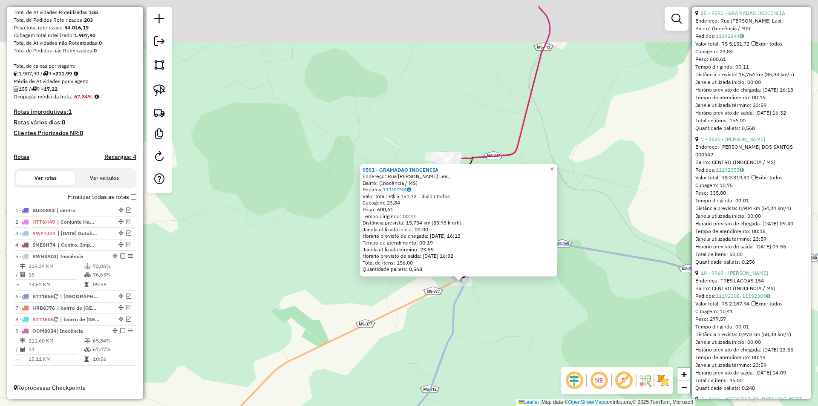
drag, startPoint x: 448, startPoint y: 244, endPoint x: 490, endPoint y: 295, distance: 65.6
click at [490, 295] on div "9591 - GRAMADAO INOCENCIA Endereço: [GEOGRAPHIC_DATA]. [PERSON_NAME]: (Inocênci…" at bounding box center [409, 203] width 818 height 406
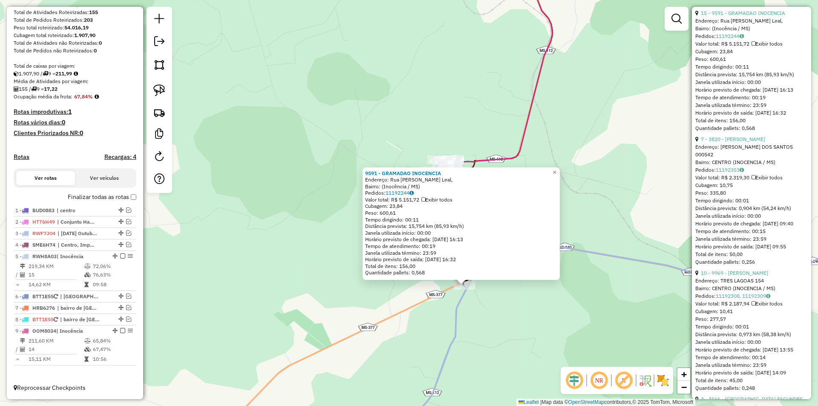
click at [757, 143] on div "7 - 3820 - [PERSON_NAME]" at bounding box center [751, 139] width 112 height 8
click at [753, 142] on link "7 - 3820 - [PERSON_NAME]" at bounding box center [733, 139] width 64 height 6
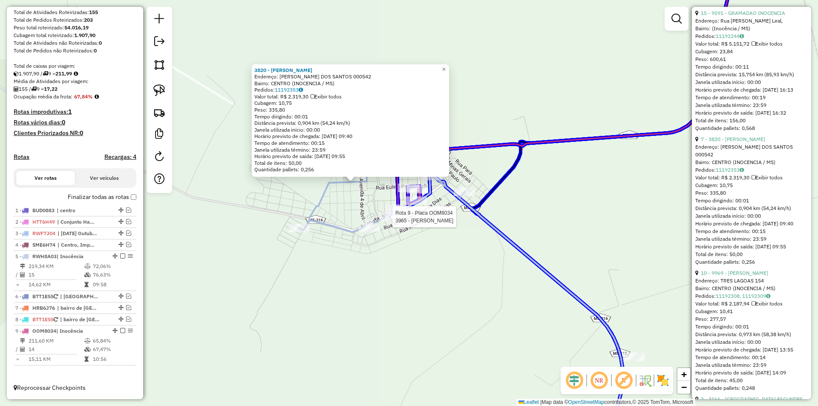
click at [18, 82] on div at bounding box center [18, 82] width 0 height 0
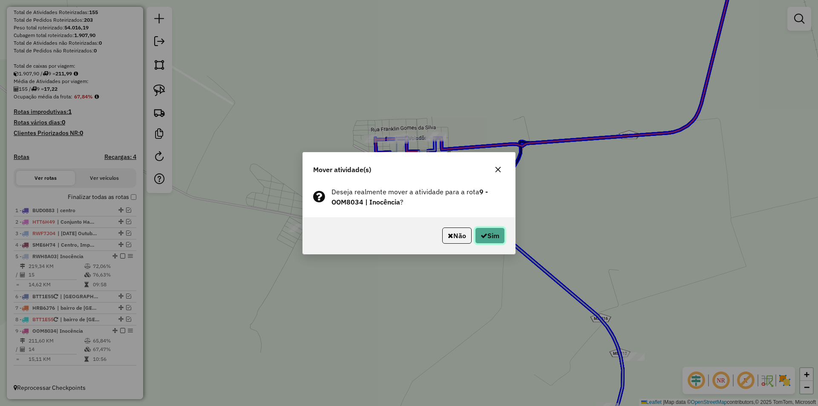
click at [494, 241] on button "Sim" at bounding box center [490, 235] width 30 height 16
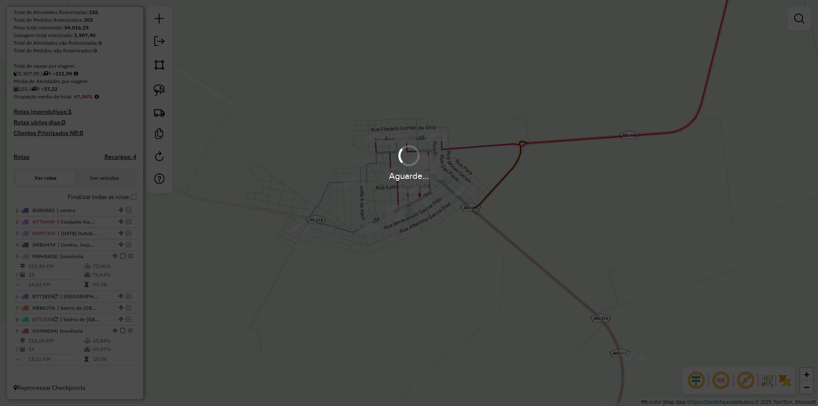
click at [493, 241] on div "Aguarde..." at bounding box center [409, 203] width 818 height 406
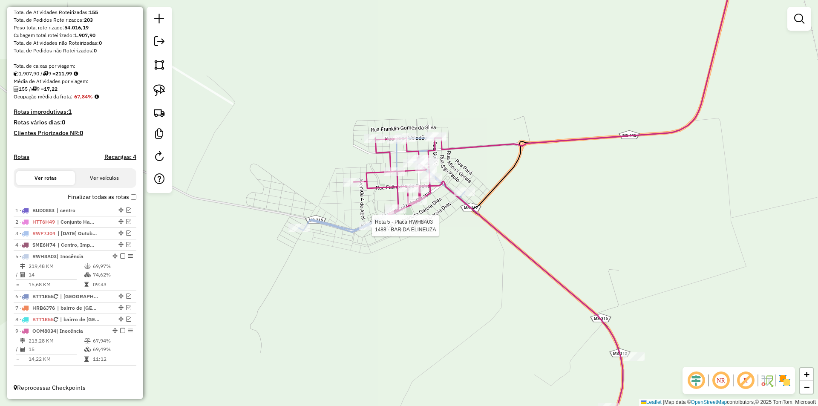
select select "*********"
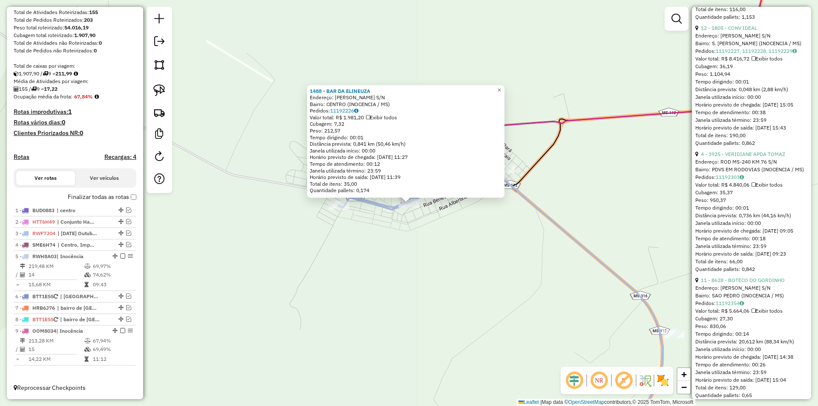
scroll to position [767, 0]
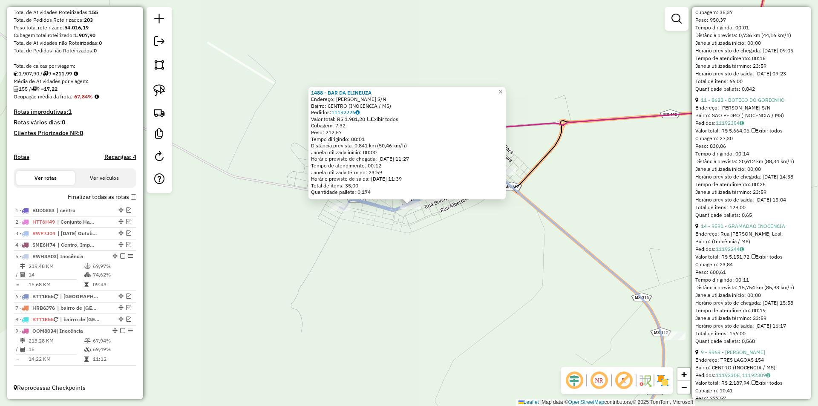
drag, startPoint x: 448, startPoint y: 229, endPoint x: 461, endPoint y: 289, distance: 61.4
click at [462, 290] on div "1488 - BAR DA [PERSON_NAME]: [PERSON_NAME] S/N Bairro: CENTRO (INOCENCIA / [GEO…" at bounding box center [409, 203] width 818 height 406
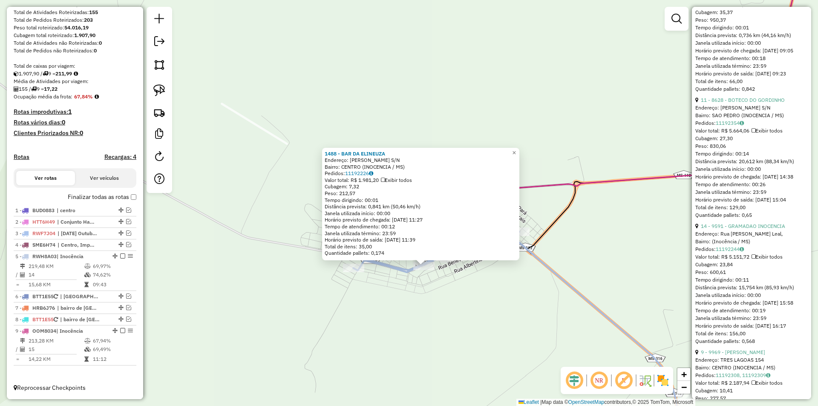
click at [464, 282] on div "1488 - BAR DA [PERSON_NAME]: [PERSON_NAME] S/N Bairro: CENTRO (INOCENCIA / [GEO…" at bounding box center [409, 203] width 818 height 406
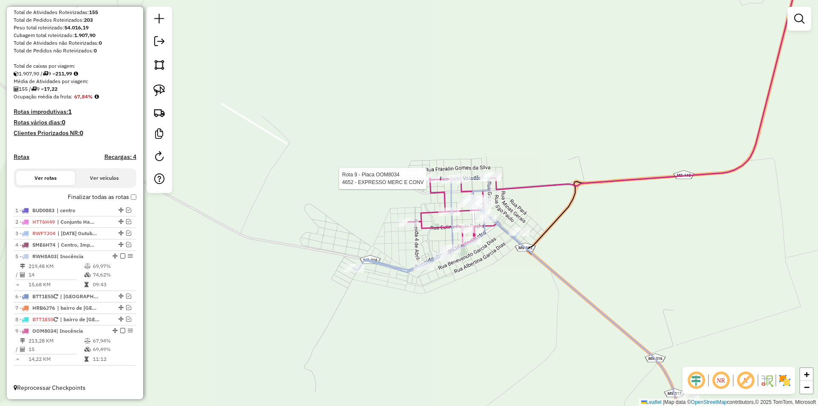
select select "*********"
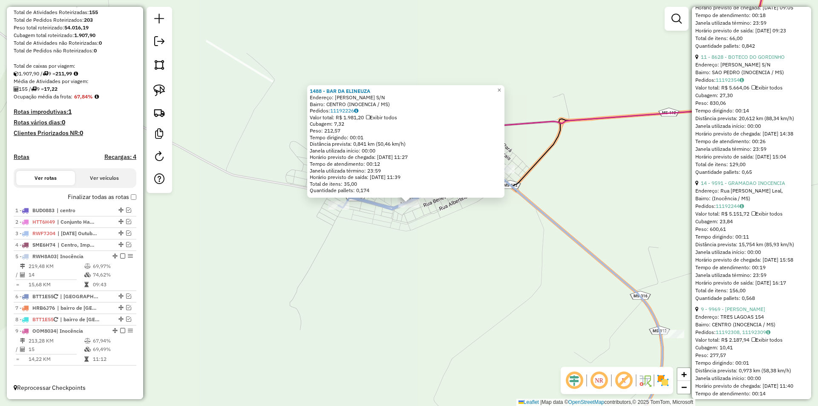
scroll to position [937, 0]
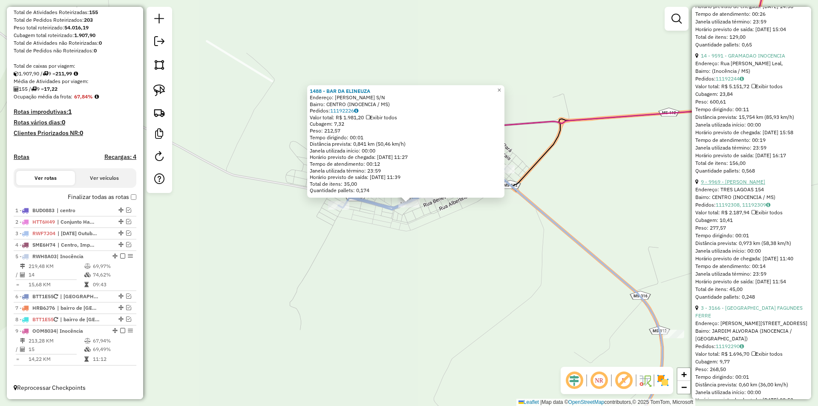
click at [745, 185] on link "9 - 9969 - [PERSON_NAME]" at bounding box center [733, 181] width 64 height 6
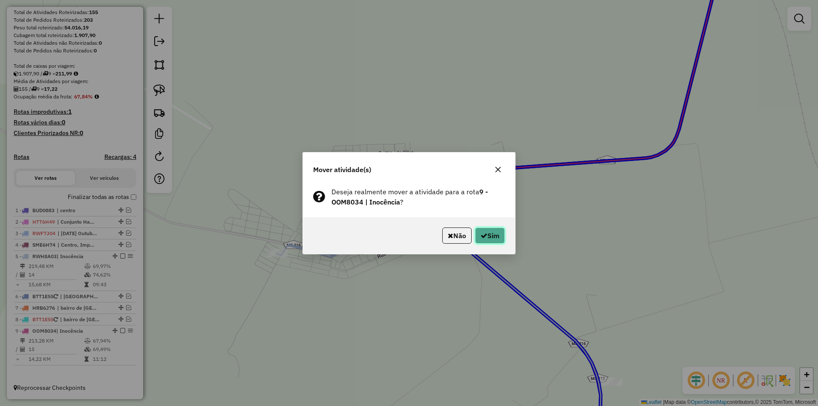
click at [500, 237] on button "Sim" at bounding box center [490, 235] width 30 height 16
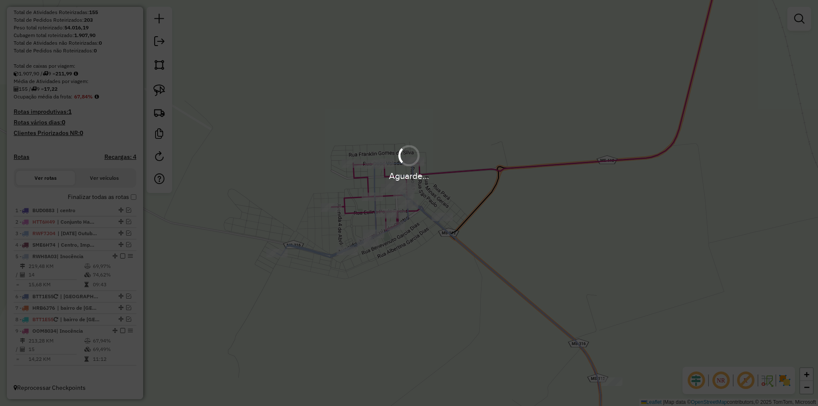
click at [500, 237] on div "Aguarde..." at bounding box center [409, 203] width 818 height 406
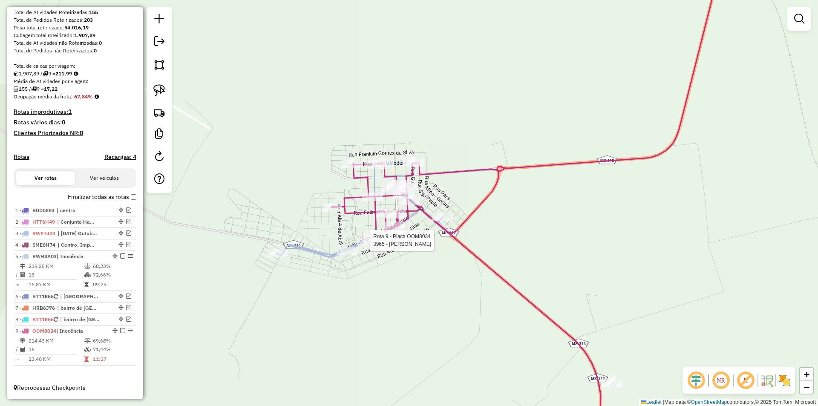
select select "*********"
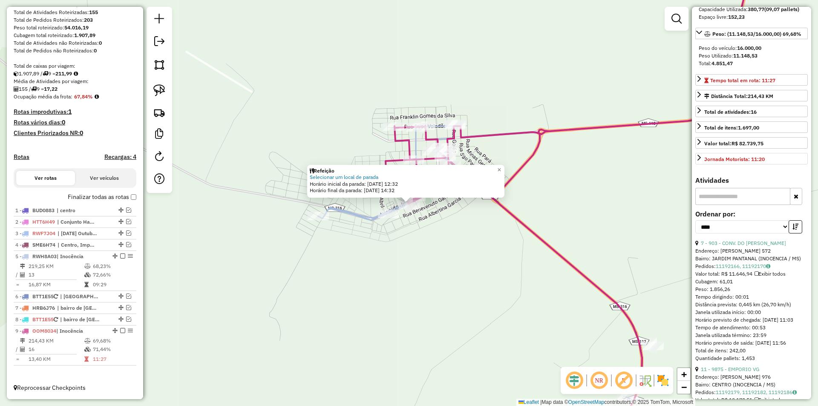
scroll to position [128, 0]
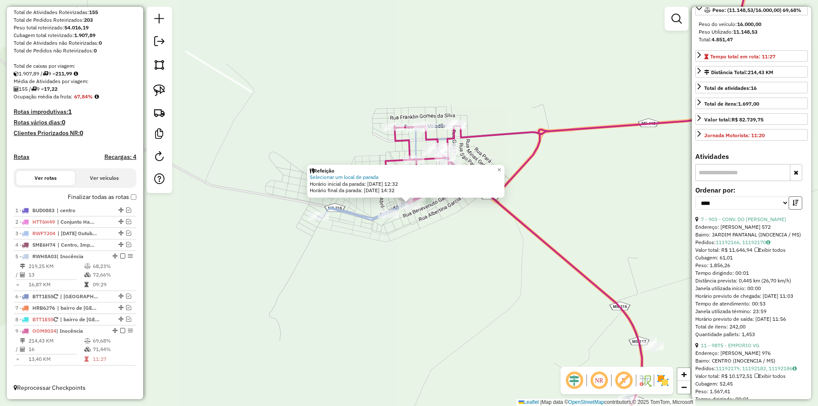
click at [793, 206] on icon "button" at bounding box center [795, 203] width 6 height 6
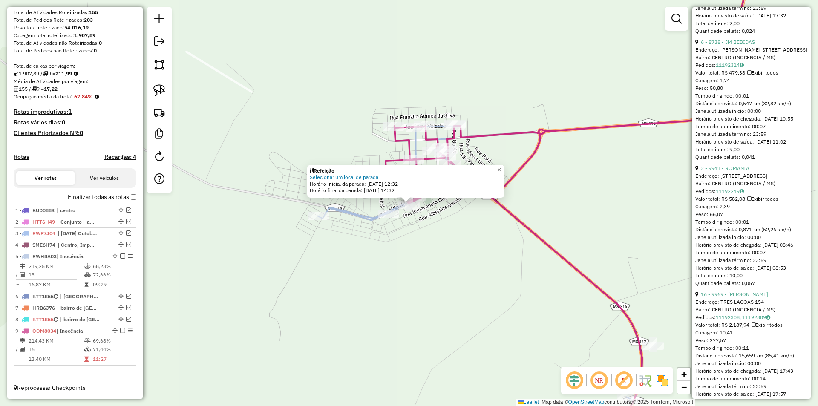
scroll to position [554, 0]
click at [741, 175] on link "2 - 9941 - RC MANIA" at bounding box center [725, 171] width 49 height 6
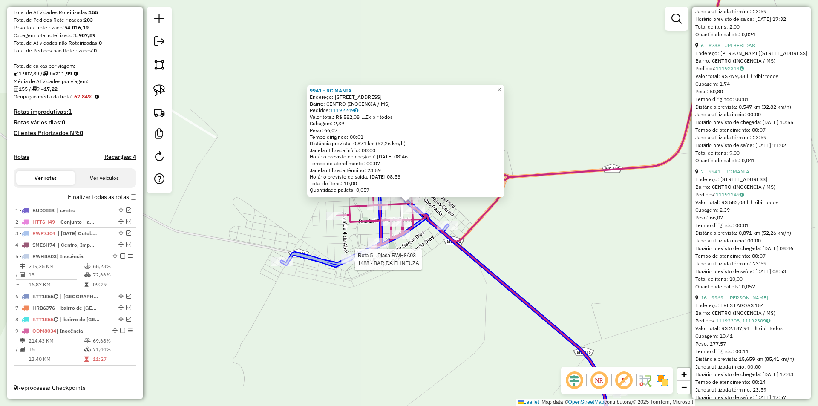
click at [1, 116] on div at bounding box center [1, 116] width 0 height 0
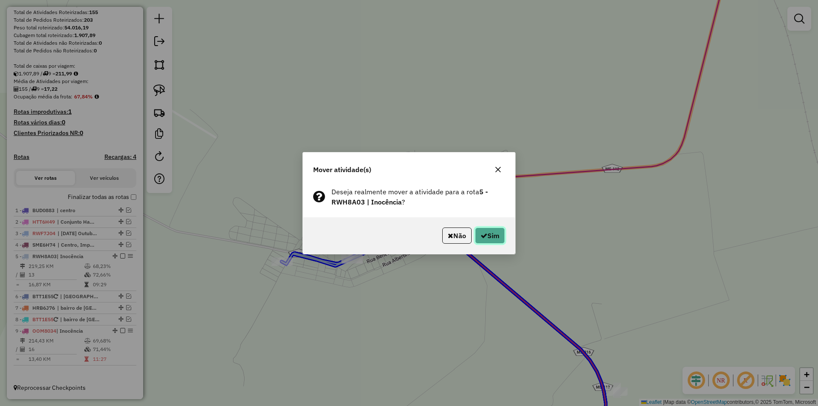
click at [492, 237] on button "Sim" at bounding box center [490, 235] width 30 height 16
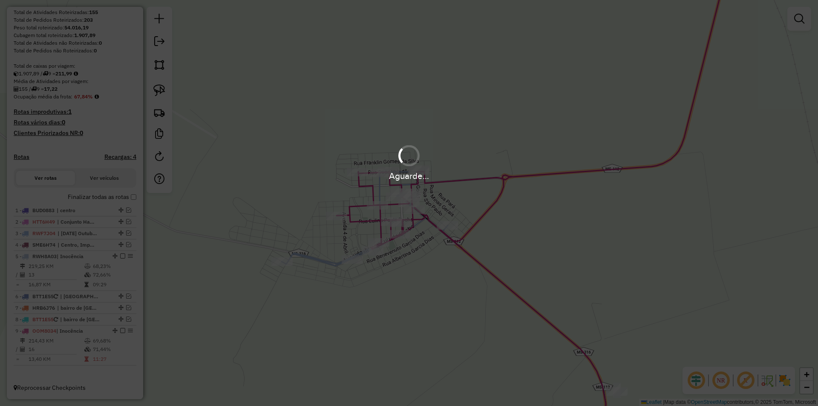
click at [492, 237] on div "Aguarde..." at bounding box center [409, 203] width 818 height 406
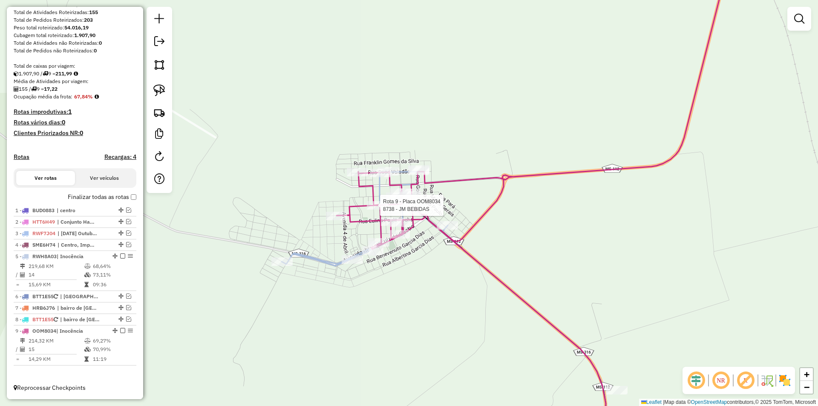
select select "*********"
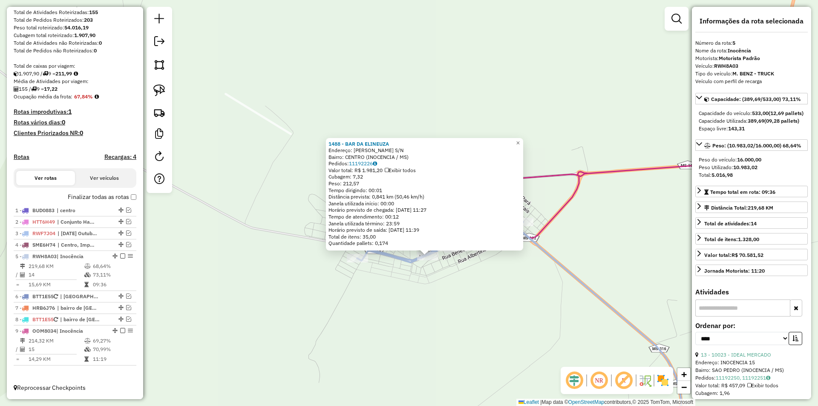
drag, startPoint x: 538, startPoint y: 241, endPoint x: 557, endPoint y: 294, distance: 56.0
click at [557, 294] on div "1488 - BAR DA [PERSON_NAME]: [PERSON_NAME] S/N Bairro: CENTRO (INOCENCIA / [GEO…" at bounding box center [409, 203] width 818 height 406
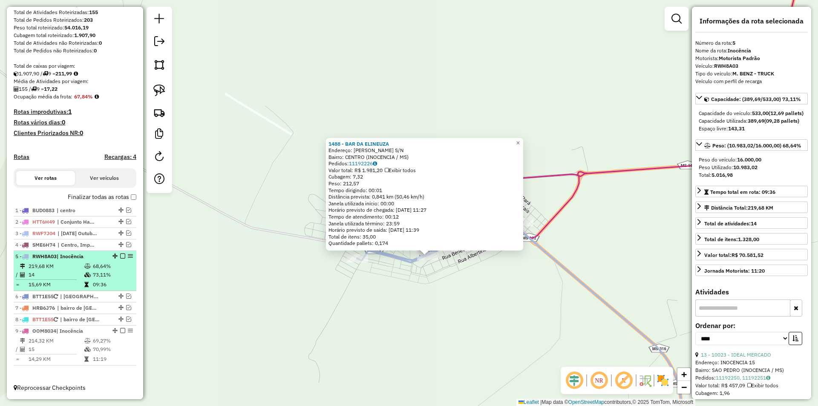
click at [120, 257] on em at bounding box center [122, 255] width 5 height 5
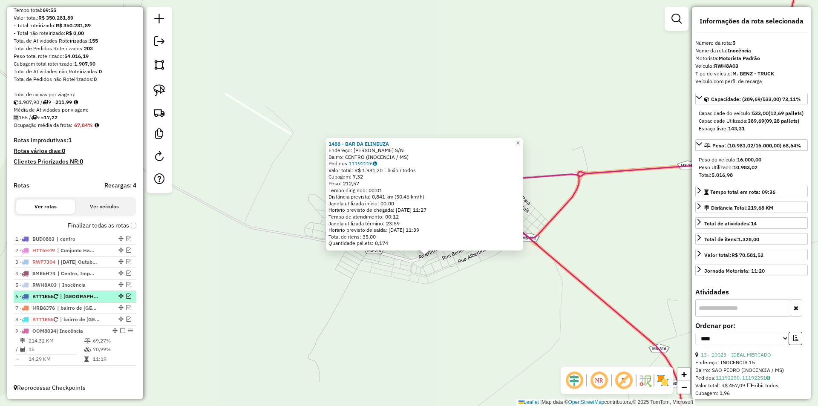
click at [126, 295] on em at bounding box center [128, 295] width 5 height 5
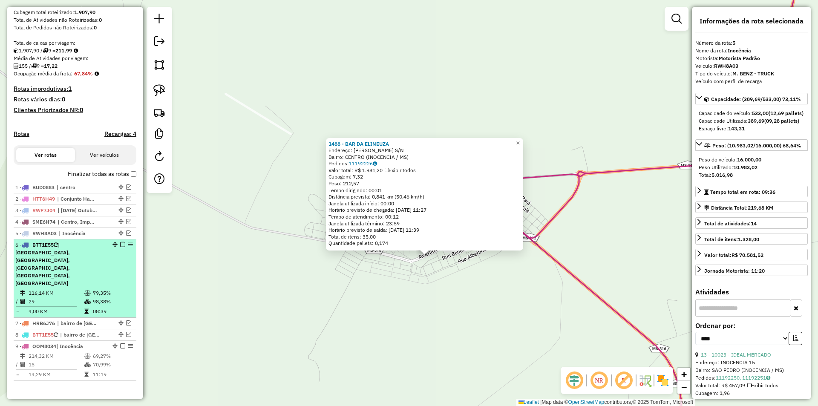
click at [52, 297] on td "29" at bounding box center [56, 301] width 56 height 9
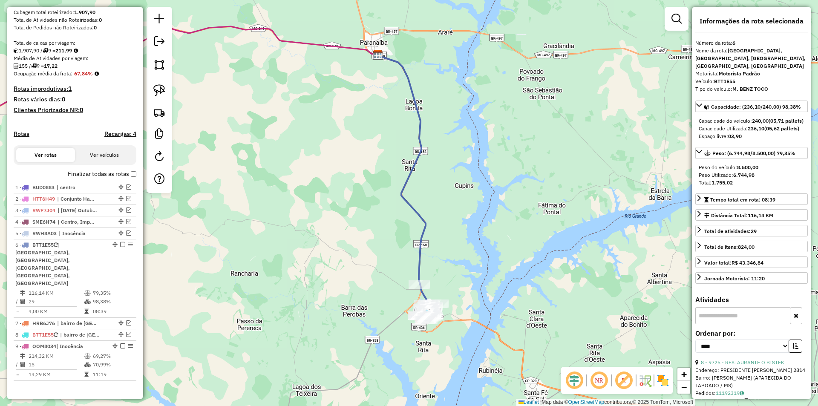
drag, startPoint x: 458, startPoint y: 293, endPoint x: 455, endPoint y: 268, distance: 25.3
click at [455, 268] on div "Janela de atendimento Grade de atendimento Capacidade Transportadoras Veículos …" at bounding box center [409, 203] width 818 height 406
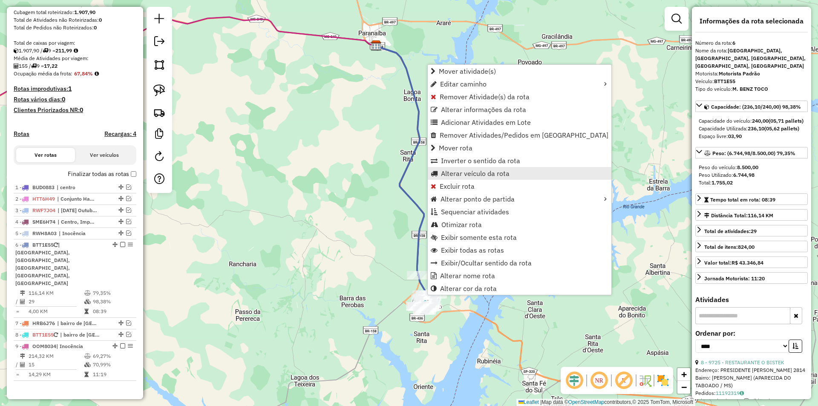
click at [461, 174] on span "Alterar veículo da rota" at bounding box center [475, 173] width 69 height 7
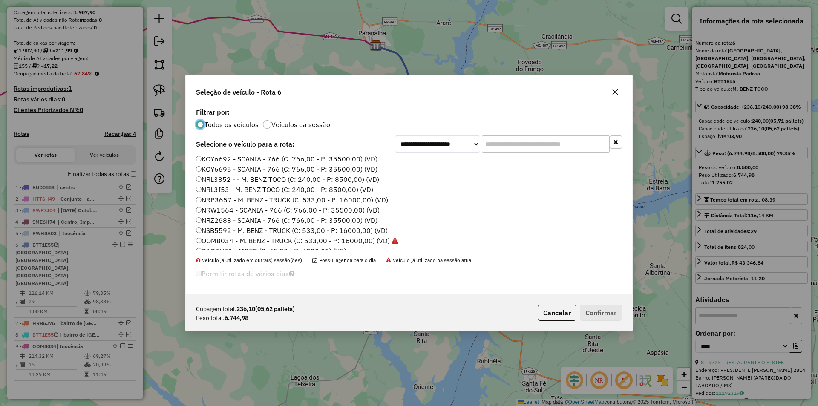
scroll to position [199, 0]
click at [217, 216] on label "NSB5592 - M. BENZ - TRUCK (C: 533,00 - P: 16000,00) (VD)" at bounding box center [292, 217] width 192 height 10
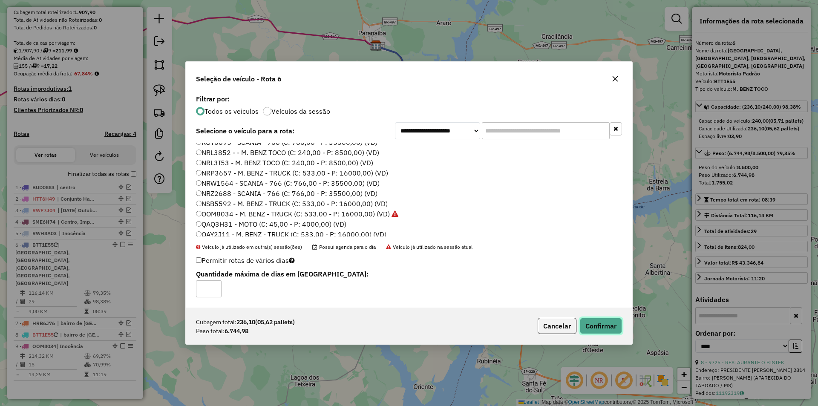
click at [597, 324] on button "Confirmar" at bounding box center [601, 326] width 42 height 16
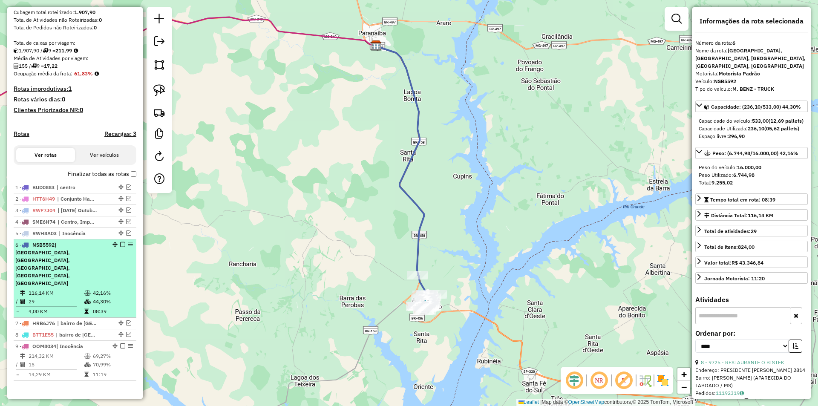
click at [120, 247] on em at bounding box center [122, 244] width 5 height 5
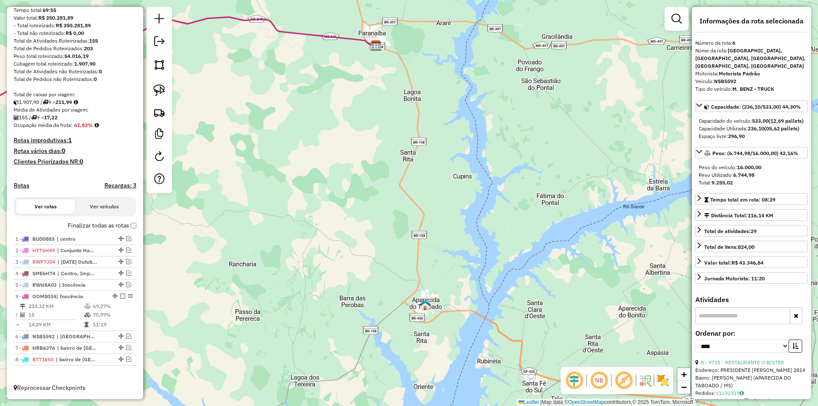
drag, startPoint x: 112, startPoint y: 331, endPoint x: 121, endPoint y: 295, distance: 37.3
click at [126, 273] on em at bounding box center [128, 272] width 5 height 5
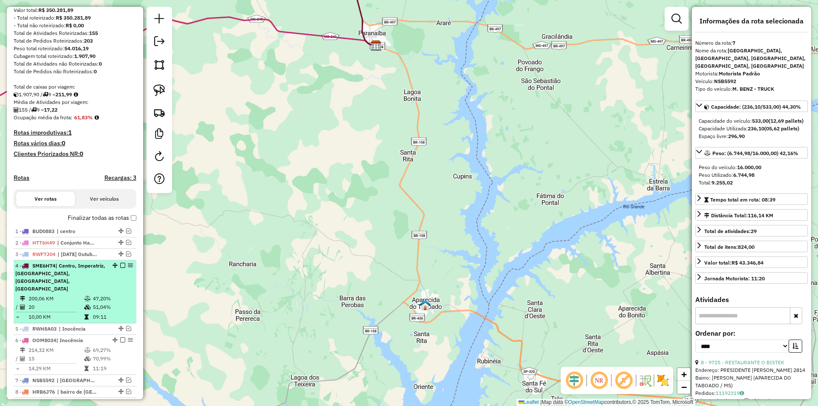
scroll to position [147, 0]
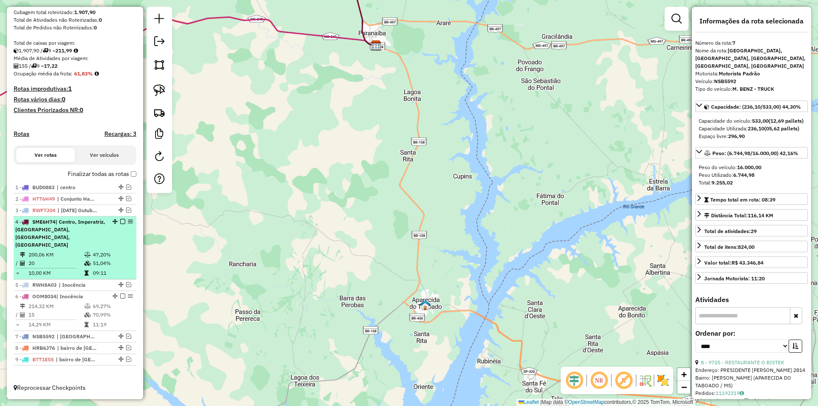
click at [84, 241] on div "4 - SME6H74 | Centro, [GEOGRAPHIC_DATA], [GEOGRAPHIC_DATA], [GEOGRAPHIC_DATA], …" at bounding box center [60, 233] width 90 height 31
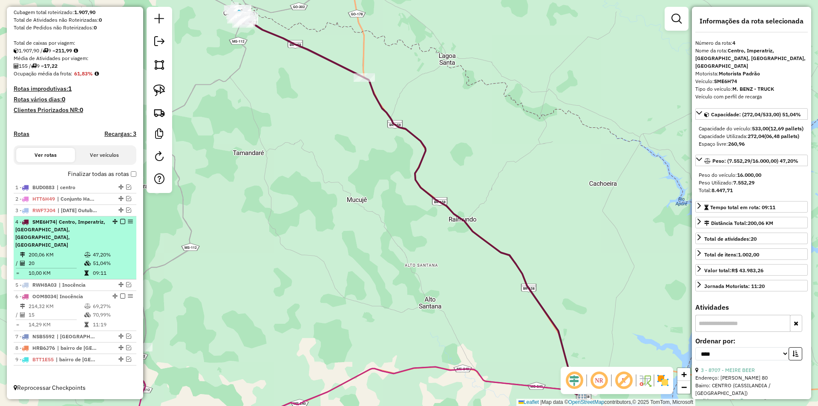
click at [121, 224] on em at bounding box center [122, 221] width 5 height 5
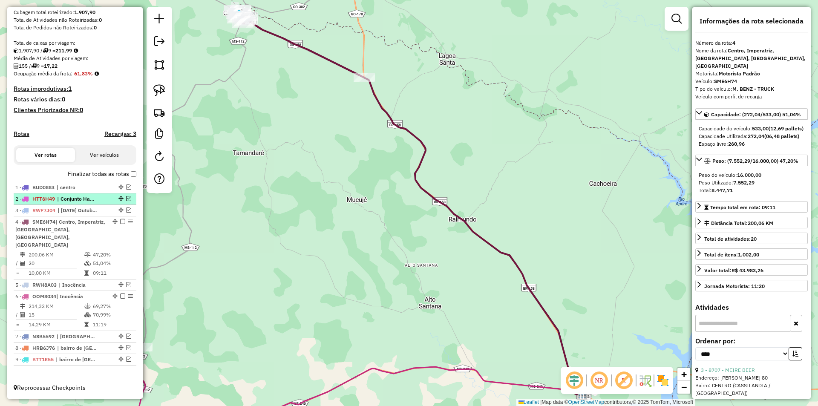
scroll to position [103, 0]
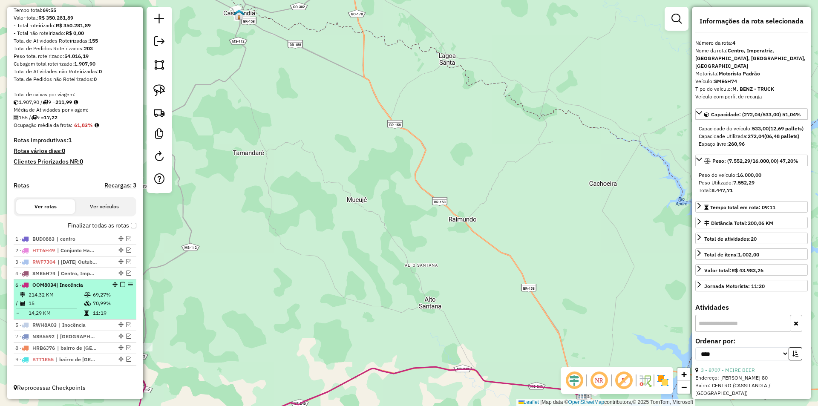
drag, startPoint x: 112, startPoint y: 296, endPoint x: 114, endPoint y: 282, distance: 15.0
click at [121, 285] on em at bounding box center [122, 284] width 5 height 5
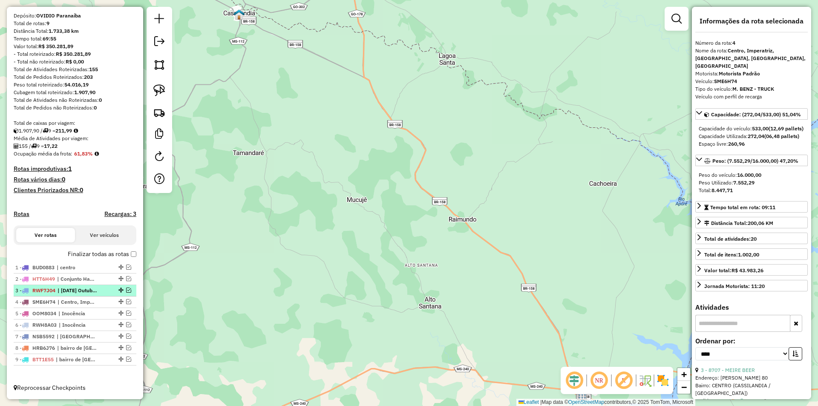
scroll to position [75, 0]
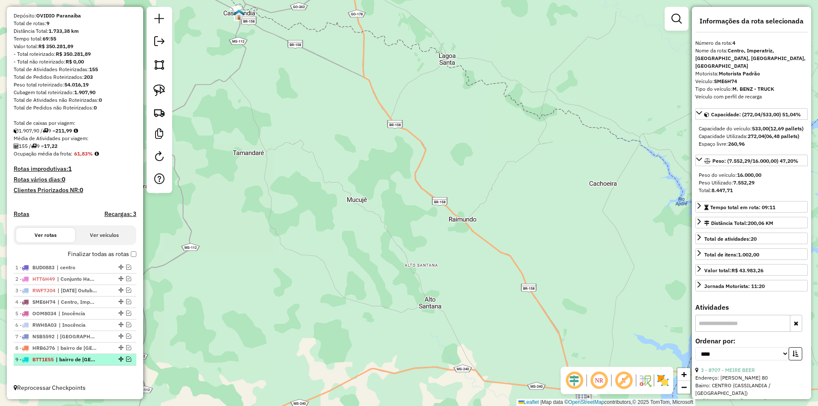
click at [126, 359] on em at bounding box center [128, 358] width 5 height 5
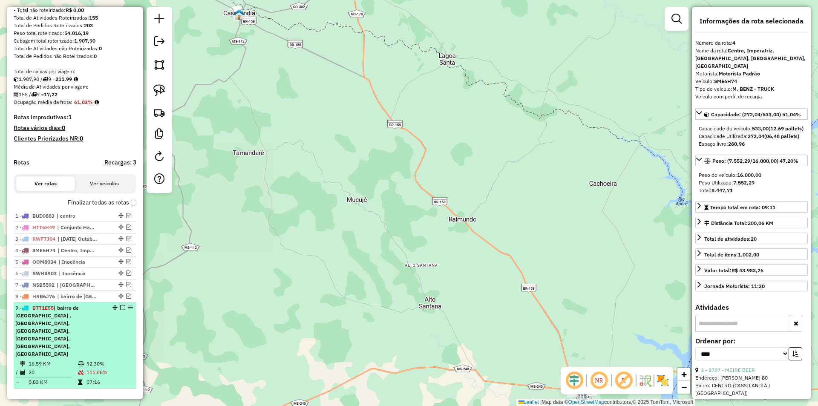
drag, startPoint x: 55, startPoint y: 336, endPoint x: 65, endPoint y: 333, distance: 10.1
click at [57, 337] on li "9 - BTT1E55 | bairro de [GEOGRAPHIC_DATA] , [GEOGRAPHIC_DATA], [GEOGRAPHIC_DATA…" at bounding box center [75, 345] width 123 height 86
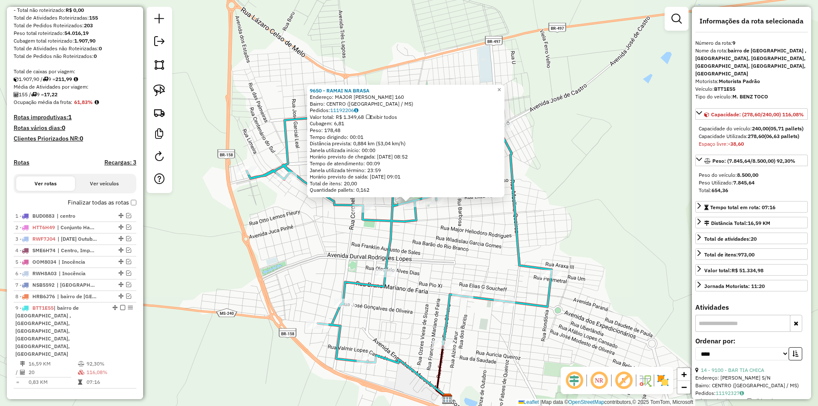
click at [438, 251] on div "9650 - RAMAI NA BRASA Endereço: MAJOR [PERSON_NAME] 160 Bairro: [GEOGRAPHIC_DAT…" at bounding box center [409, 203] width 818 height 406
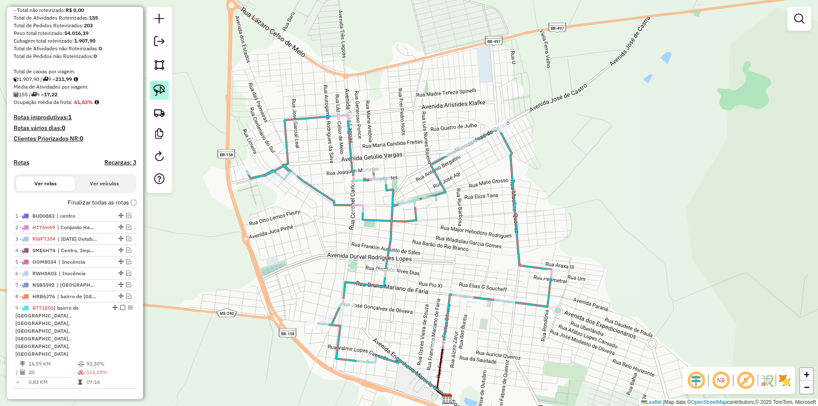
click at [158, 89] on img at bounding box center [159, 90] width 12 height 12
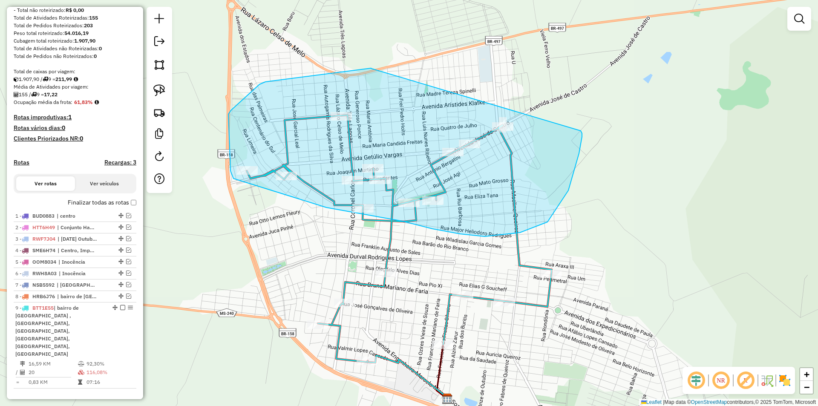
drag, startPoint x: 371, startPoint y: 69, endPoint x: 578, endPoint y: 129, distance: 215.5
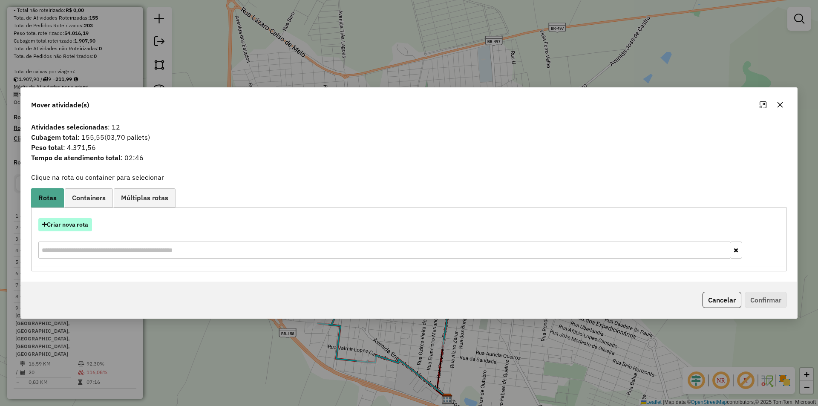
click at [76, 224] on button "Criar nova rota" at bounding box center [65, 224] width 54 height 13
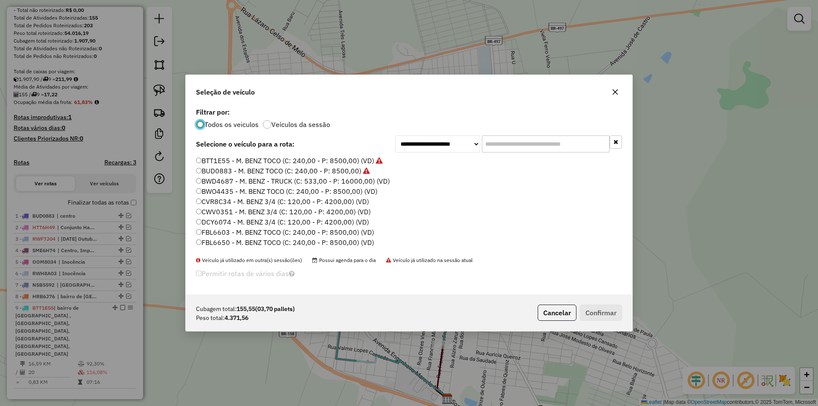
scroll to position [5, 3]
click at [219, 201] on label "CVR8C34 - M. BENZ 3/4 (C: 120,00 - P: 4200,00) (VD)" at bounding box center [282, 201] width 173 height 10
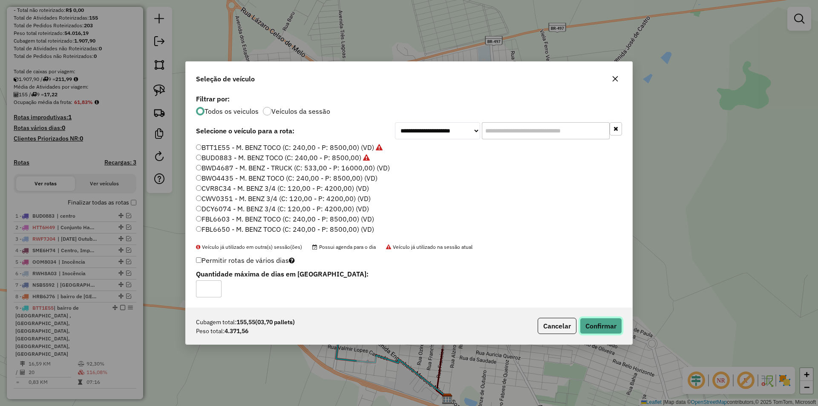
click at [600, 326] on button "Confirmar" at bounding box center [601, 326] width 42 height 16
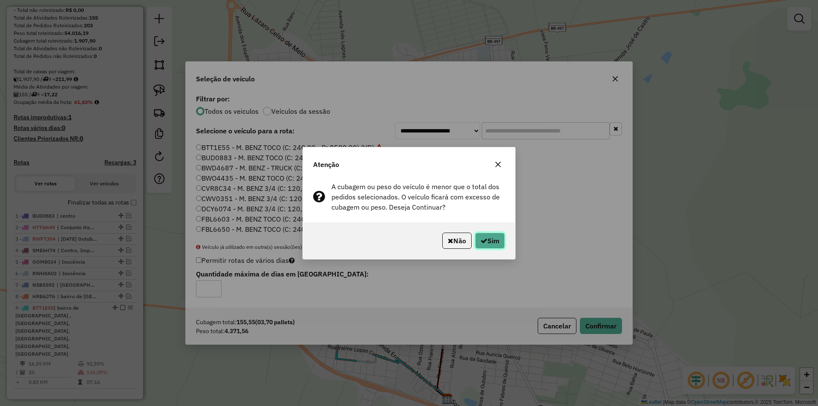
click at [482, 238] on button "Sim" at bounding box center [490, 241] width 30 height 16
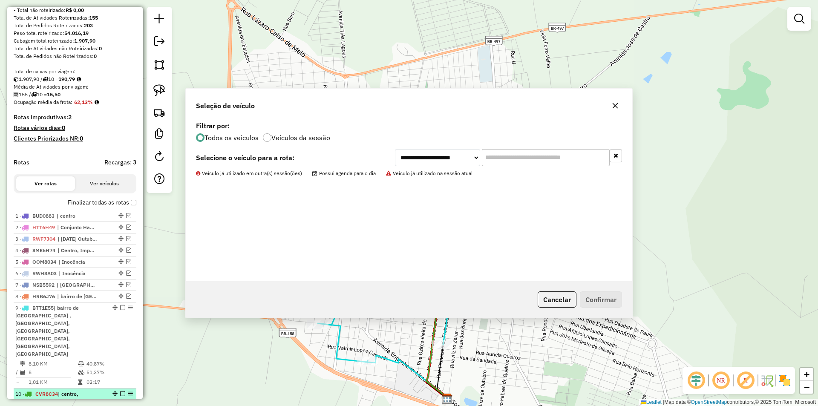
scroll to position [170, 0]
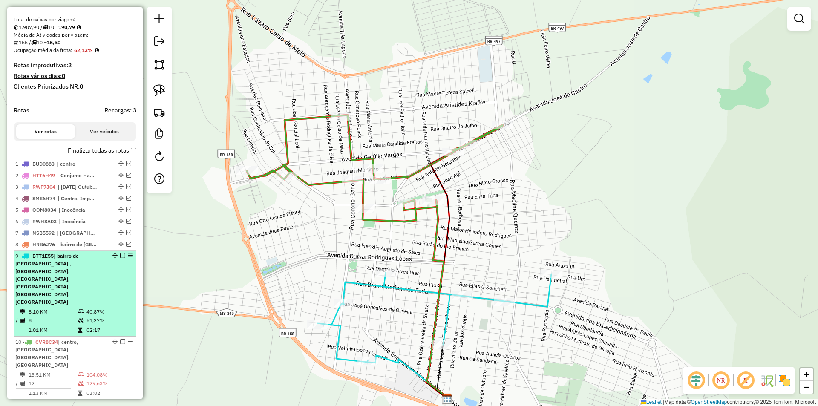
click at [49, 316] on td "8" at bounding box center [52, 320] width 49 height 9
select select "*********"
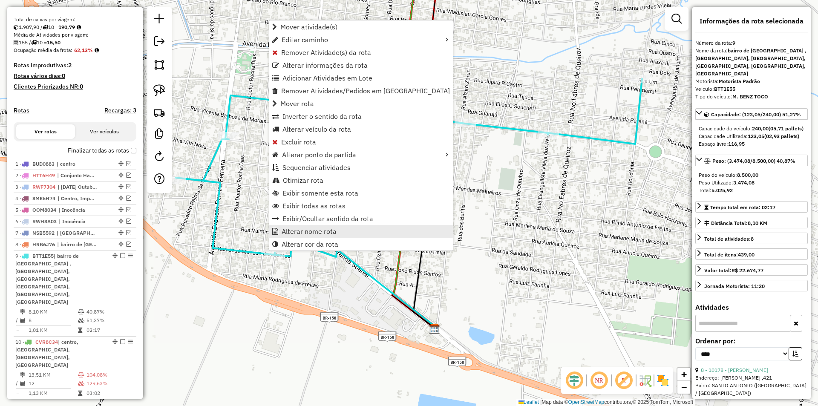
scroll to position [174, 0]
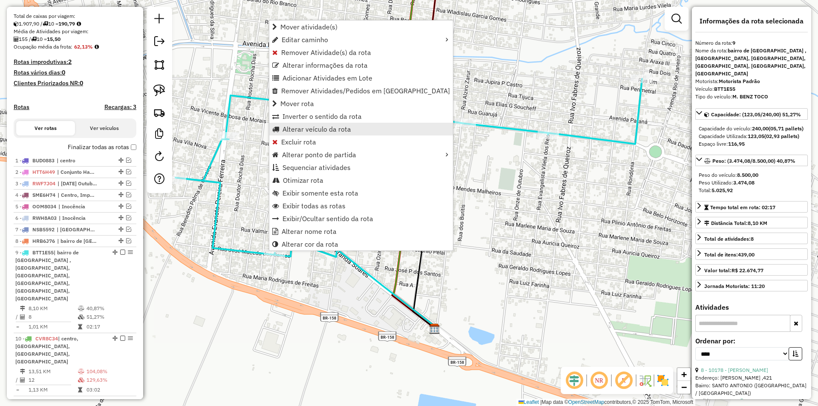
click at [319, 129] on span "Alterar veículo da rota" at bounding box center [316, 129] width 69 height 7
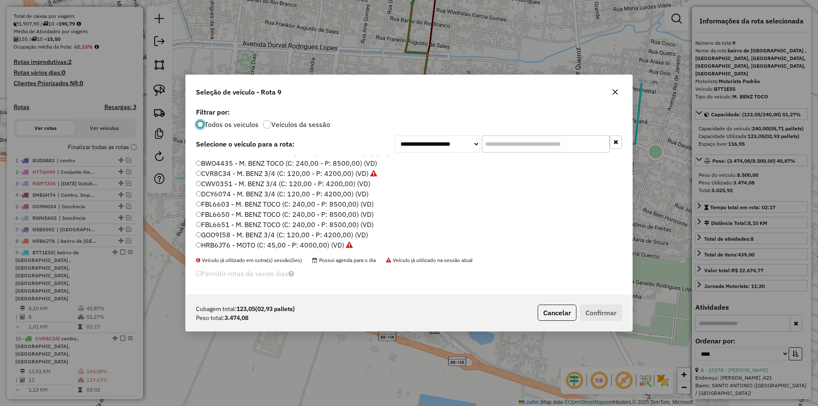
scroll to position [43, 0]
click at [220, 198] on label "FBL6650 - M. BENZ TOCO (C: 240,00 - P: 8500,00) (VD)" at bounding box center [285, 200] width 178 height 10
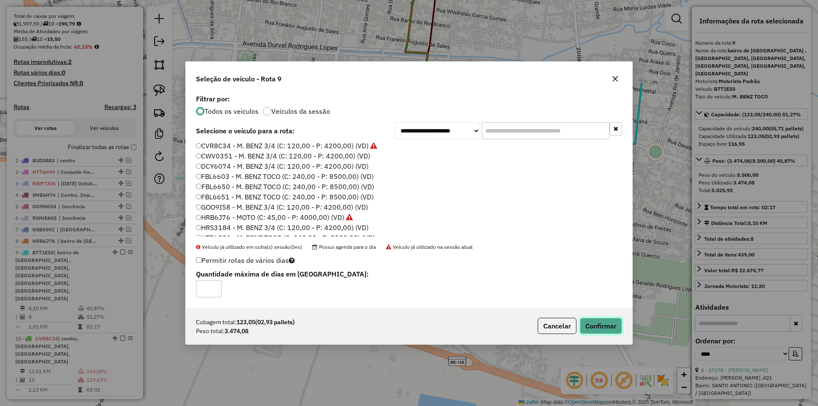
drag, startPoint x: 607, startPoint y: 324, endPoint x: 560, endPoint y: 299, distance: 52.6
click at [606, 324] on button "Confirmar" at bounding box center [601, 326] width 42 height 16
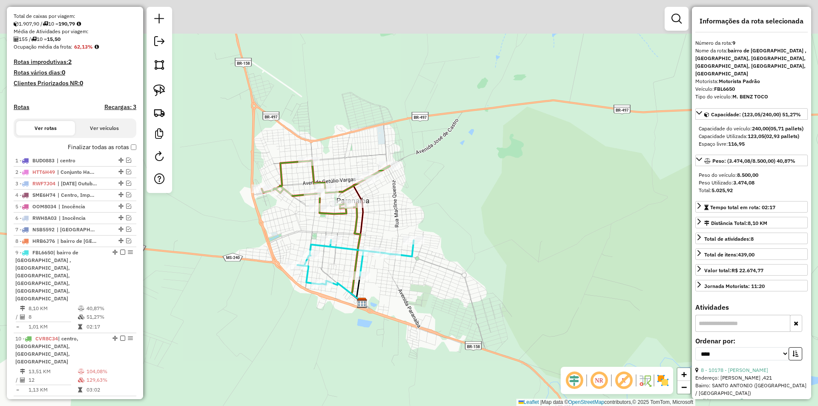
drag, startPoint x: 261, startPoint y: 83, endPoint x: 322, endPoint y: 198, distance: 129.4
click at [302, 217] on div "Janela de atendimento Grade de atendimento Capacidade Transportadoras Veículos …" at bounding box center [409, 203] width 818 height 406
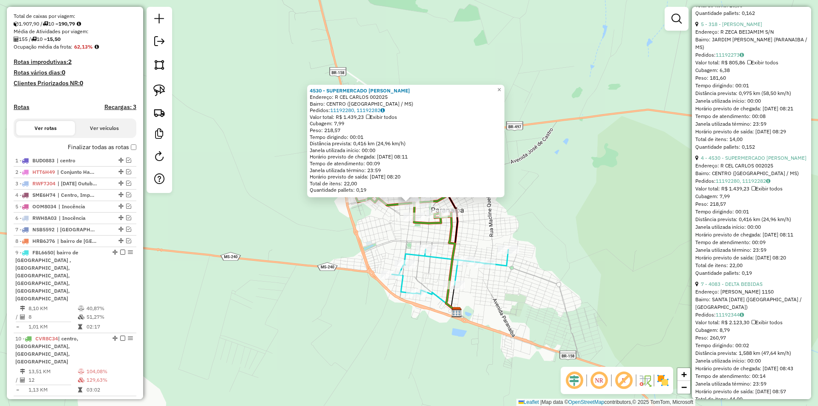
scroll to position [639, 0]
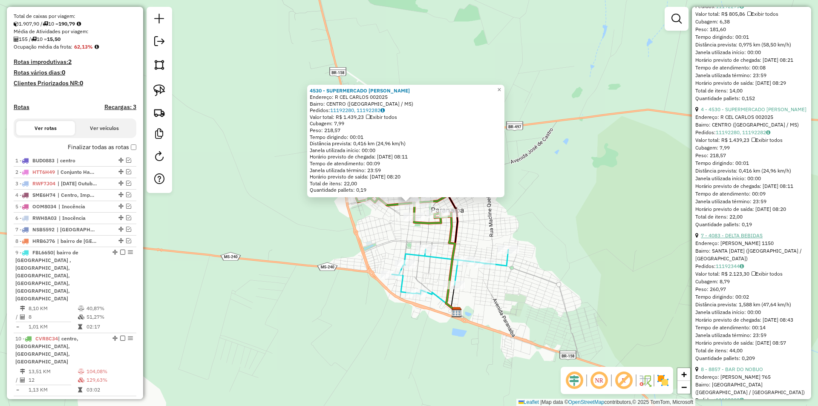
click at [740, 239] on link "7 - 4083 - DELTA BEBIDAS" at bounding box center [732, 235] width 62 height 6
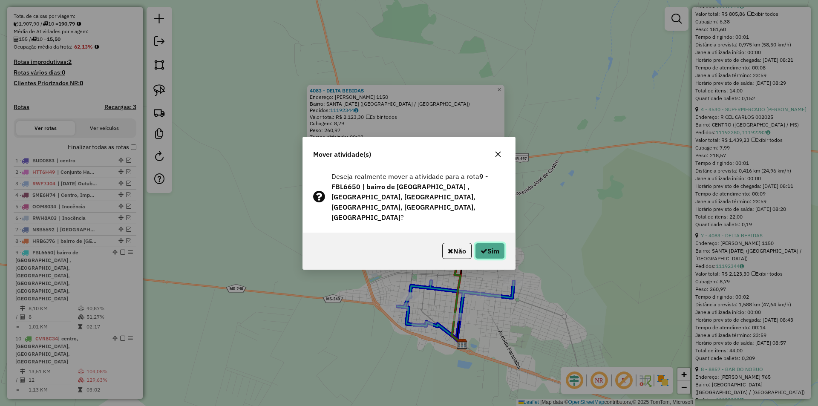
click at [485, 247] on icon "button" at bounding box center [483, 250] width 7 height 7
click at [0, 0] on div "Aguarde..." at bounding box center [0, 0] width 0 height 0
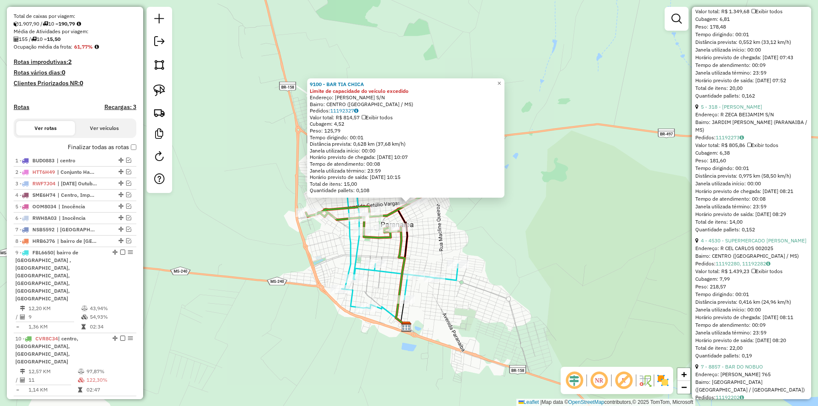
scroll to position [511, 0]
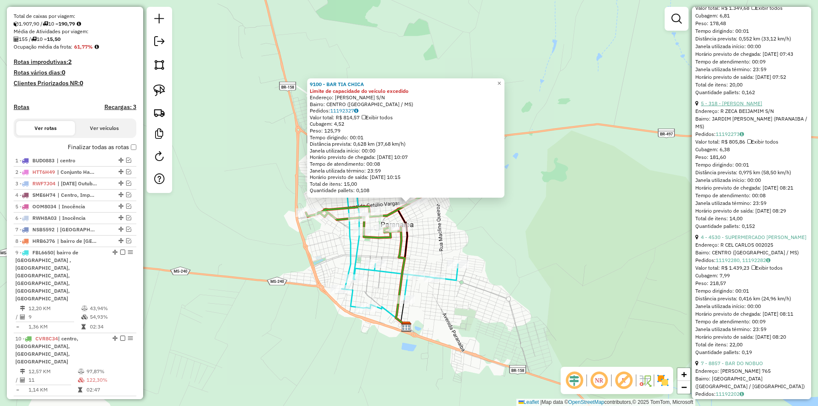
click at [750, 106] on link "5 - 318 - [PERSON_NAME]" at bounding box center [731, 103] width 61 height 6
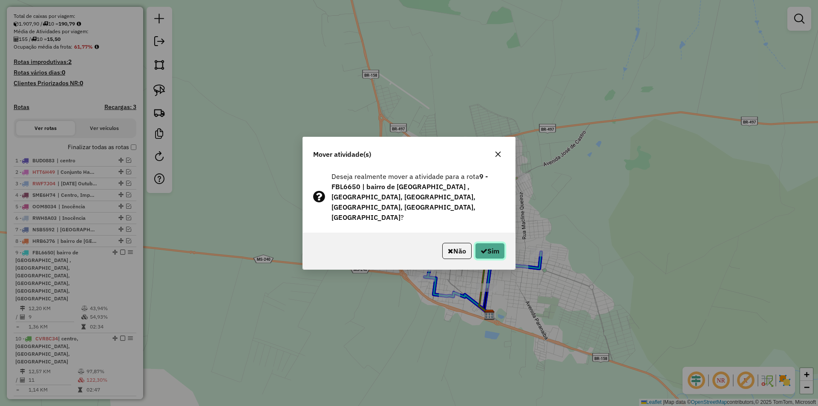
click at [475, 248] on button "Sim" at bounding box center [490, 251] width 30 height 16
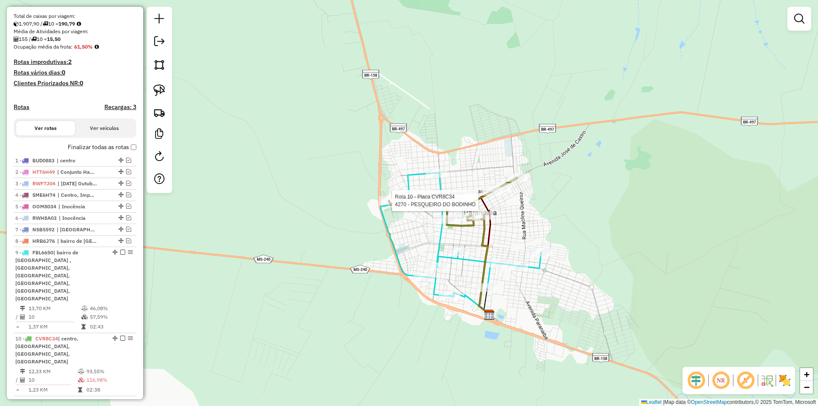
select select "*********"
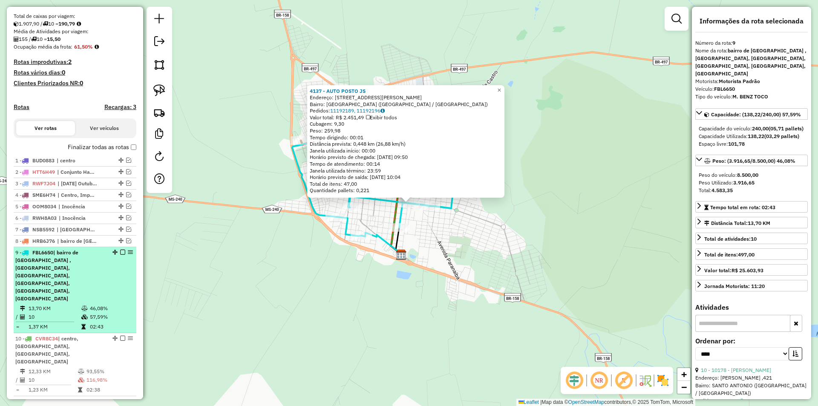
click at [120, 255] on em at bounding box center [122, 252] width 5 height 5
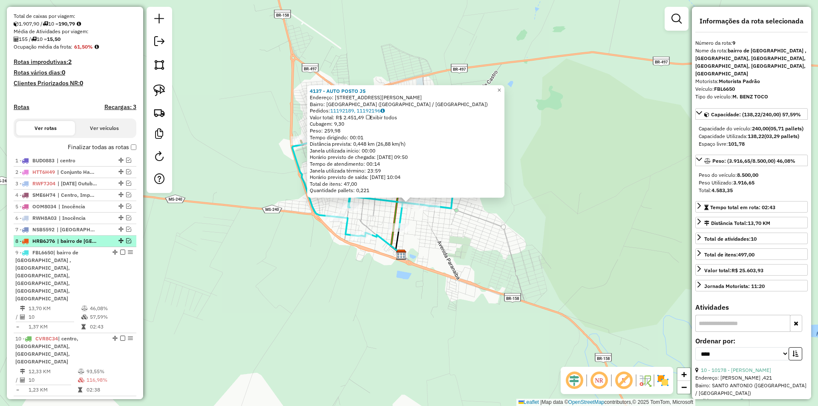
scroll to position [130, 0]
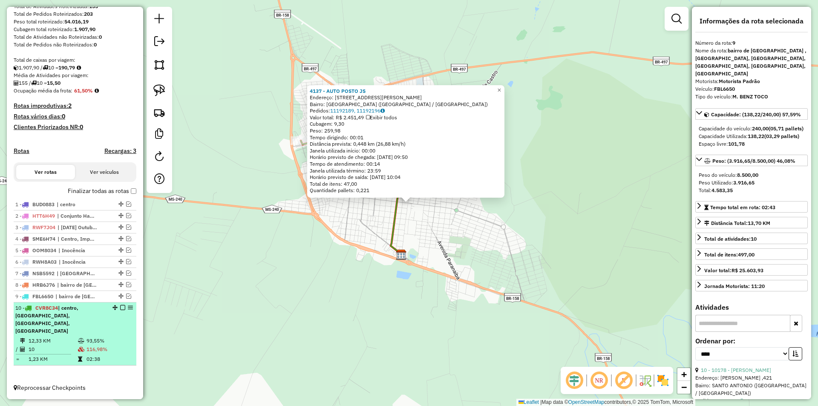
click at [120, 310] on em at bounding box center [122, 307] width 5 height 5
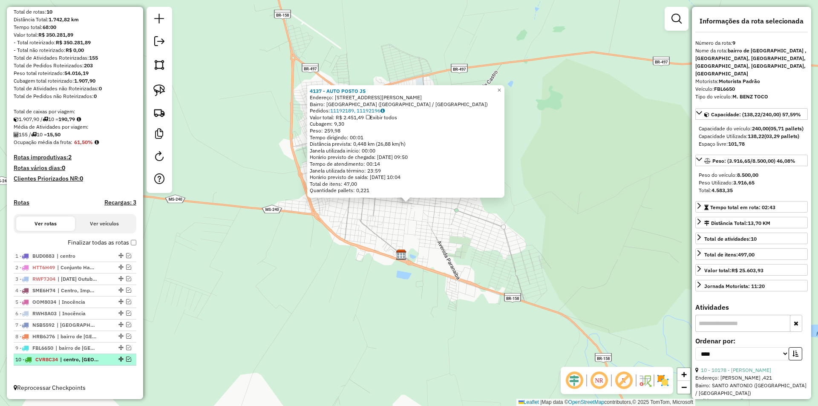
scroll to position [86, 0]
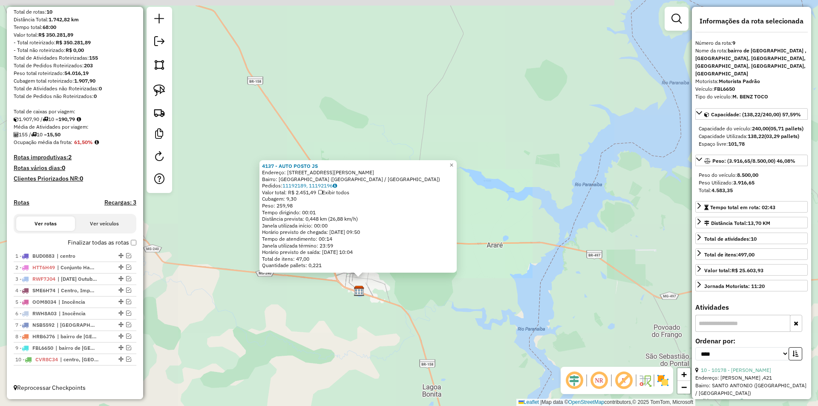
click at [311, 327] on div "4137 - AUTO POSTO JS Endereço: [STREET_ADDRESS][PERSON_NAME] ([GEOGRAPHIC_DATA]…" at bounding box center [409, 203] width 818 height 406
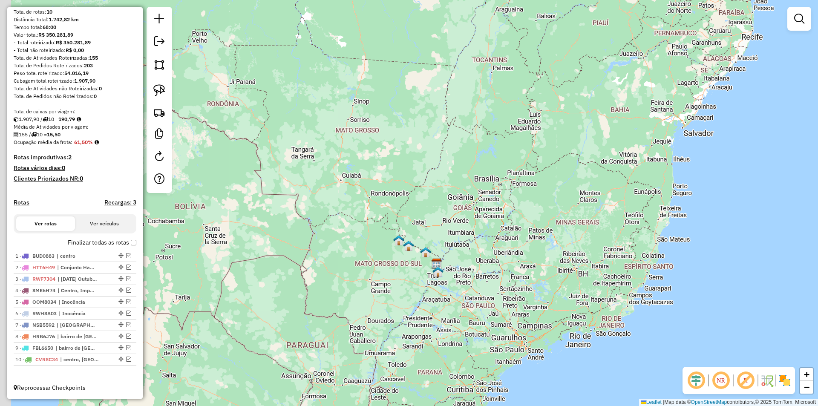
drag, startPoint x: 449, startPoint y: 219, endPoint x: 482, endPoint y: 204, distance: 36.0
click at [482, 204] on div "Janela de atendimento Grade de atendimento Capacidade Transportadoras Veículos …" at bounding box center [409, 203] width 818 height 406
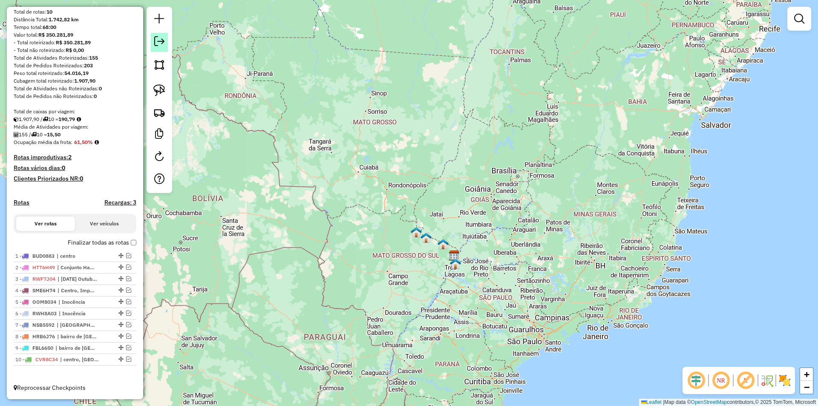
click at [161, 43] on em at bounding box center [159, 41] width 10 height 10
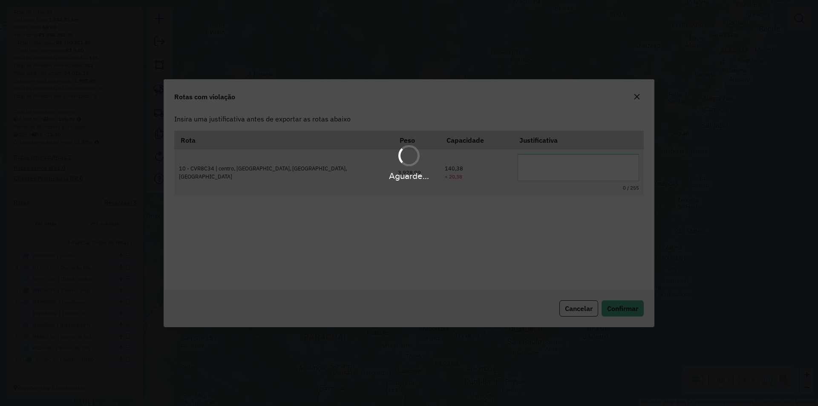
scroll to position [0, 0]
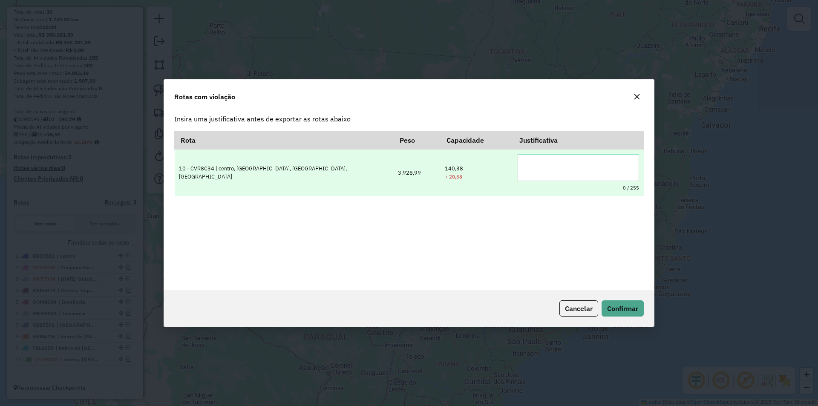
click at [525, 166] on textarea at bounding box center [577, 167] width 121 height 27
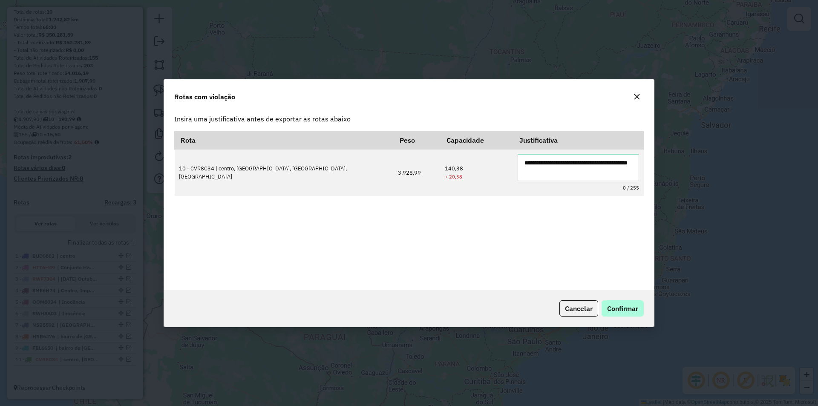
type textarea "**********"
click at [630, 310] on span "Confirmar" at bounding box center [622, 308] width 31 height 9
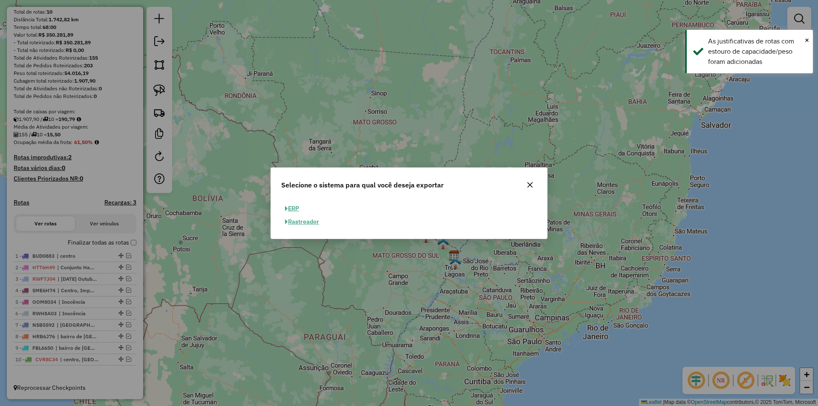
click at [299, 207] on button "ERP" at bounding box center [292, 208] width 22 height 13
select select "**"
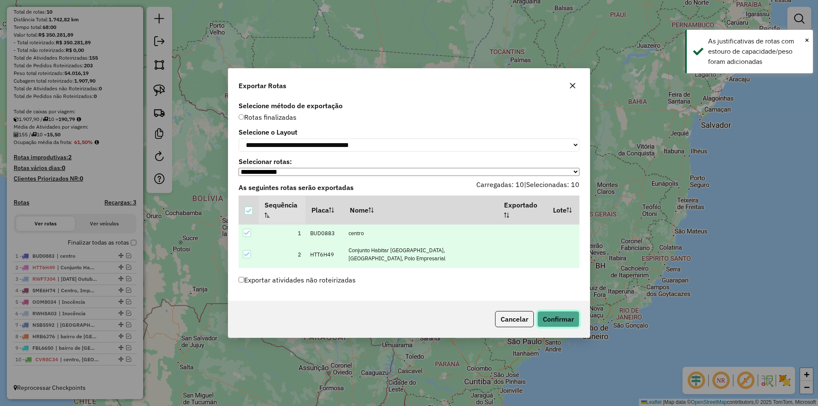
click at [564, 324] on button "Confirmar" at bounding box center [558, 319] width 42 height 16
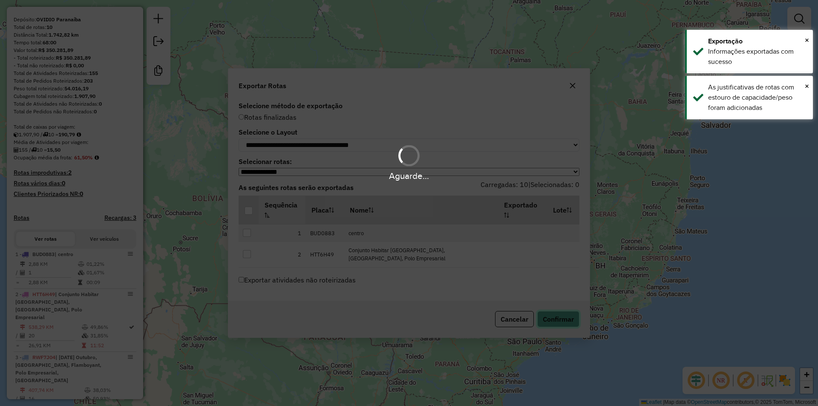
scroll to position [197, 0]
